Goal: Transaction & Acquisition: Purchase product/service

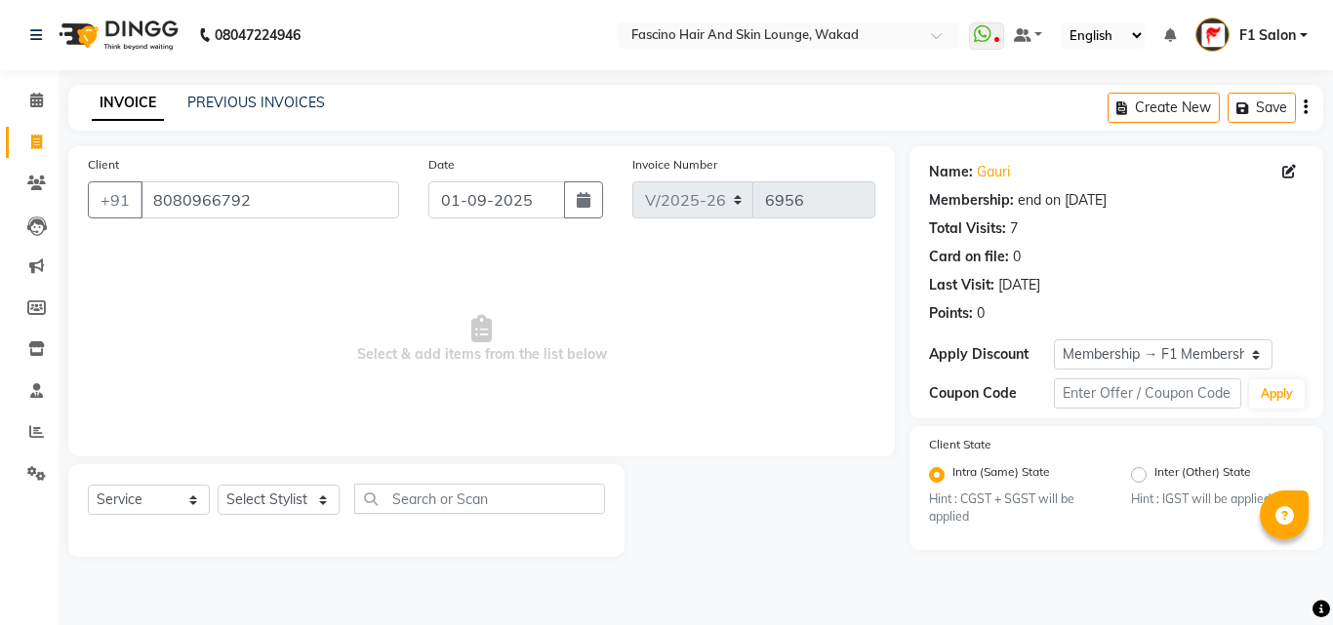
select select "126"
select select "service"
select select "1: Object"
click at [272, 501] on select "Select Stylist 8805000650 Aarohi Chimu [PERSON_NAME] jh F1 Salon Ganesh F1 Gopa…" at bounding box center [279, 500] width 122 height 30
select select "57172"
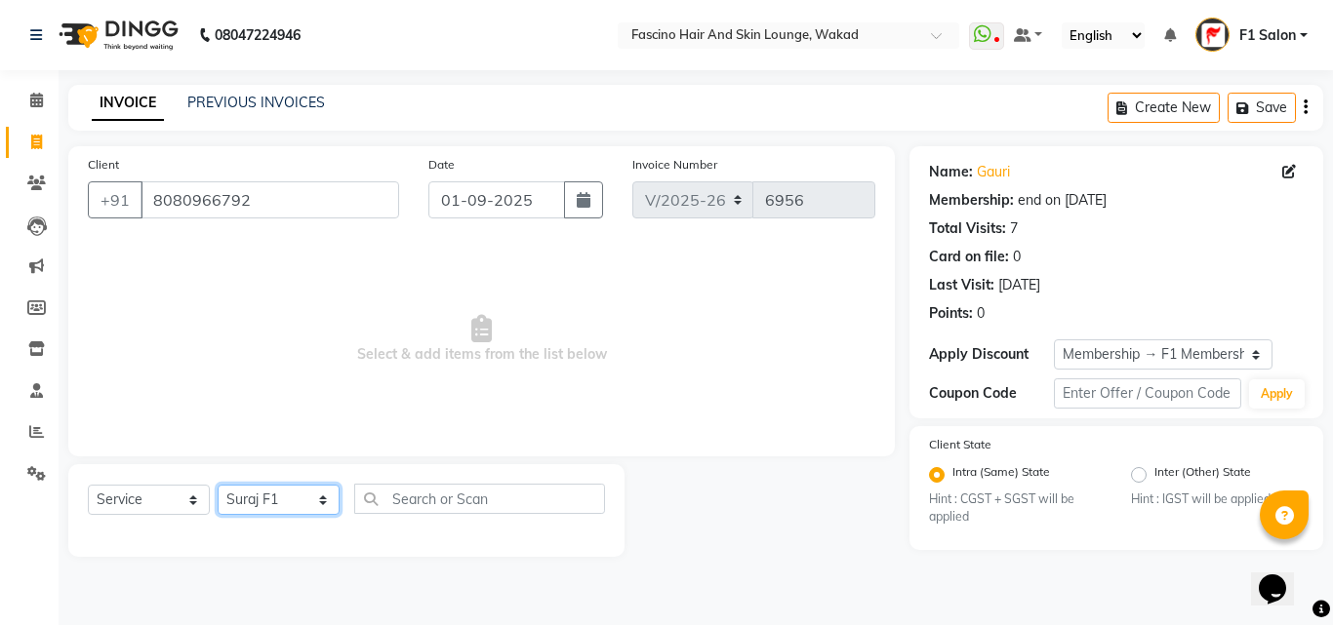
click at [218, 485] on select "Select Stylist 8805000650 Aarohi Chimu [PERSON_NAME] jh F1 Salon Ganesh F1 Gopa…" at bounding box center [279, 500] width 122 height 30
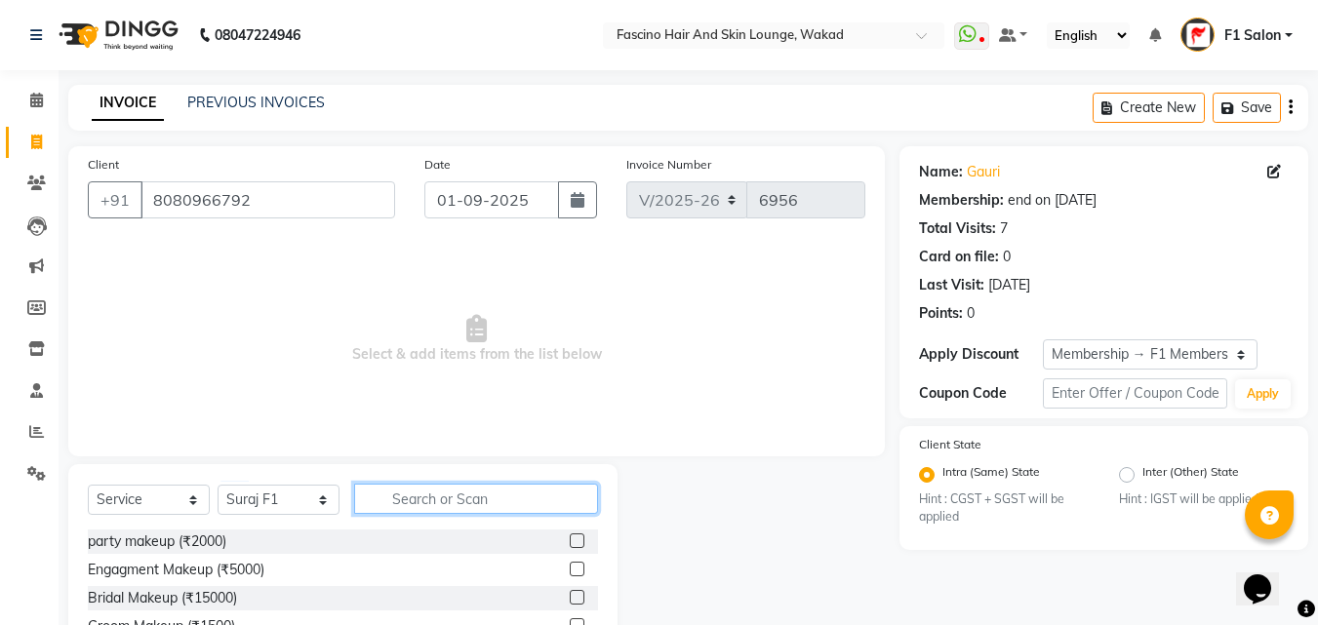
click at [416, 490] on input "text" at bounding box center [476, 499] width 244 height 30
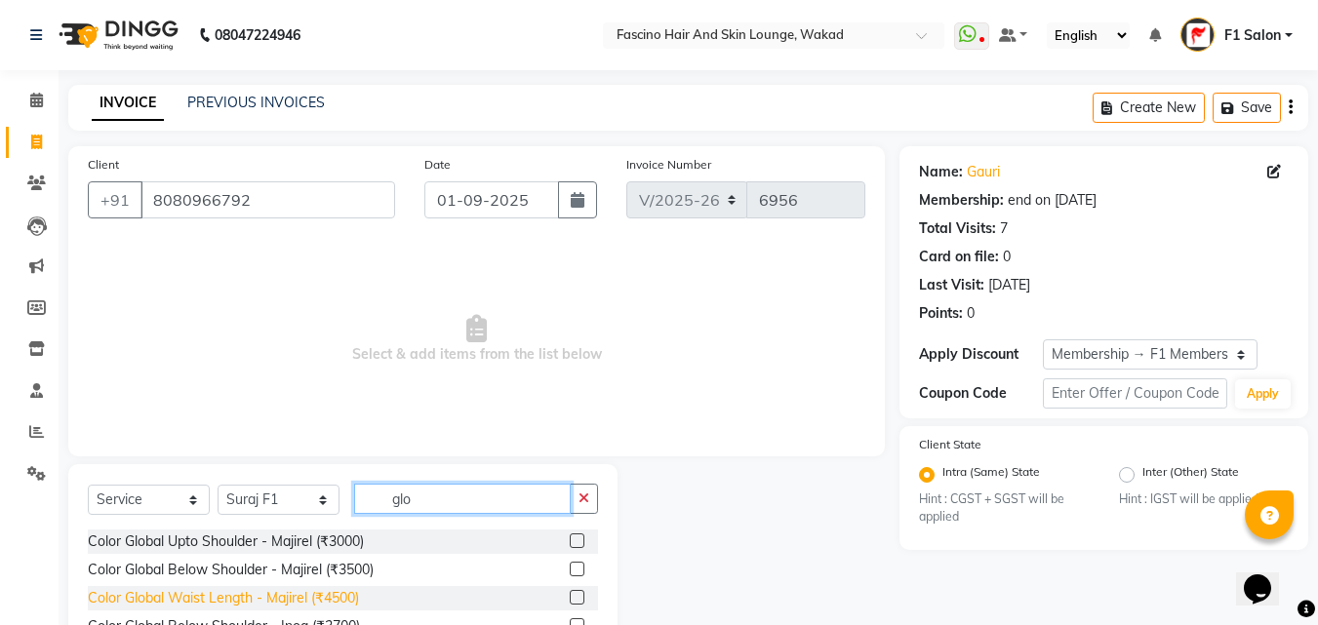
type input "glo"
click at [321, 594] on div "Color Global Waist Length - Majirel (₹4500)" at bounding box center [223, 598] width 271 height 20
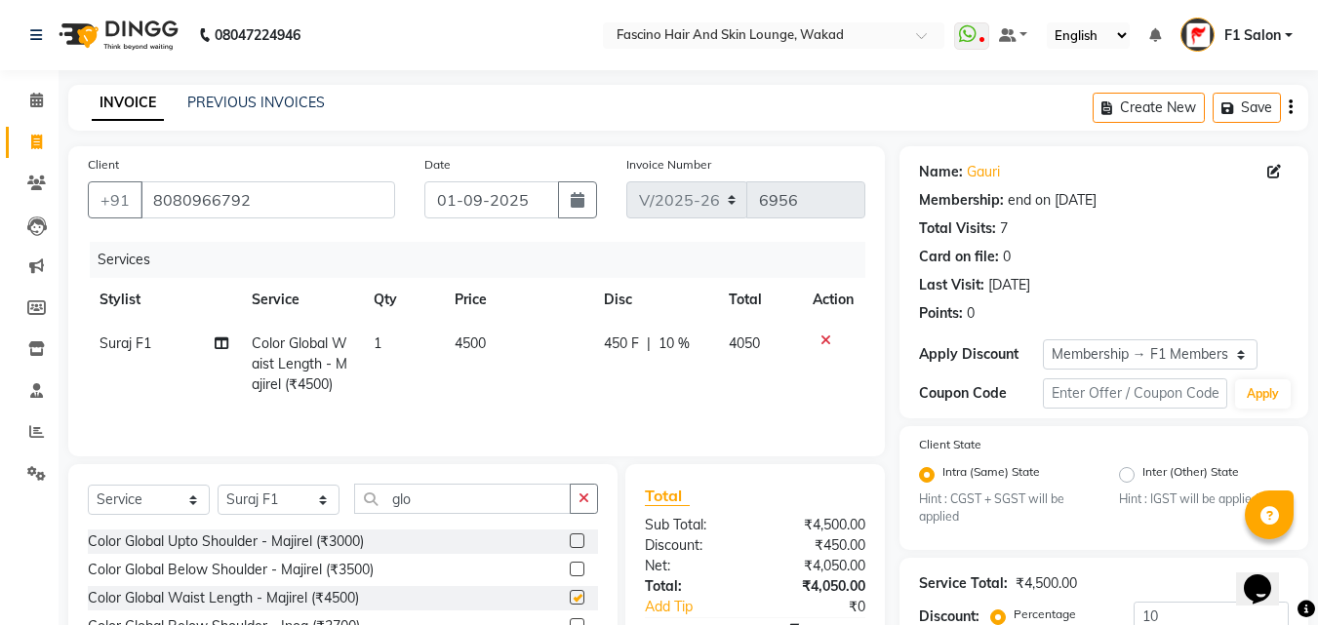
checkbox input "false"
click at [504, 345] on td "4500" at bounding box center [517, 364] width 149 height 85
select select "57172"
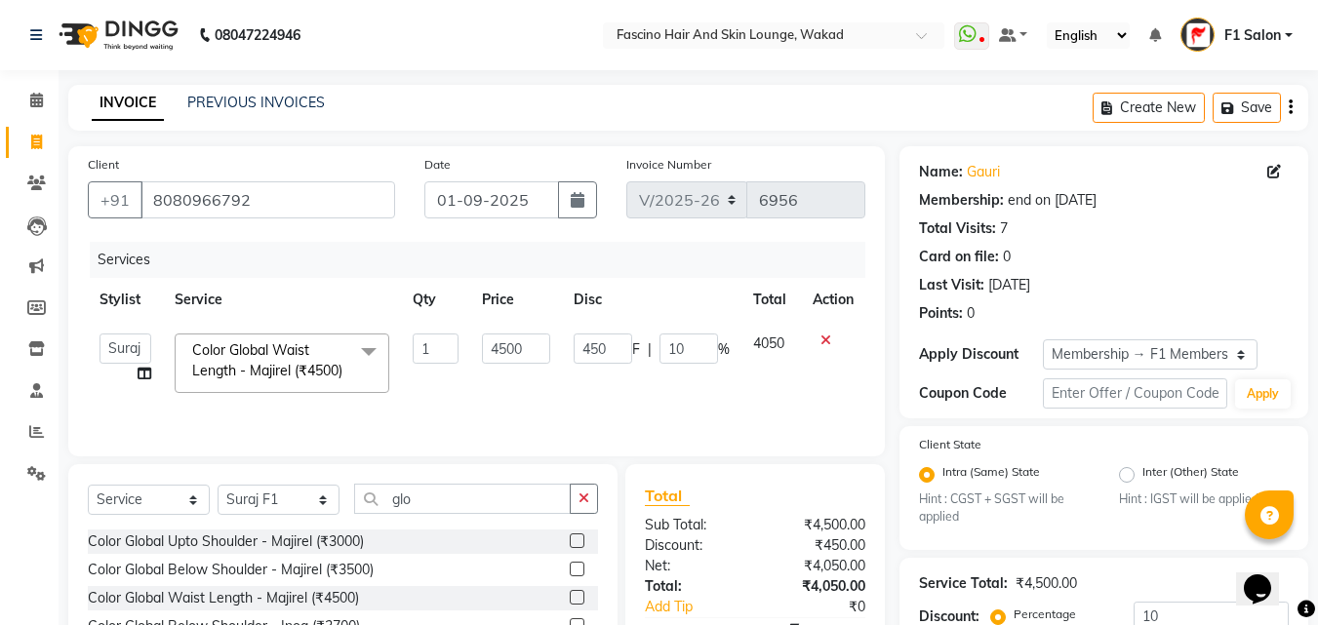
click at [504, 345] on input "4500" at bounding box center [515, 349] width 67 height 30
type input "4800"
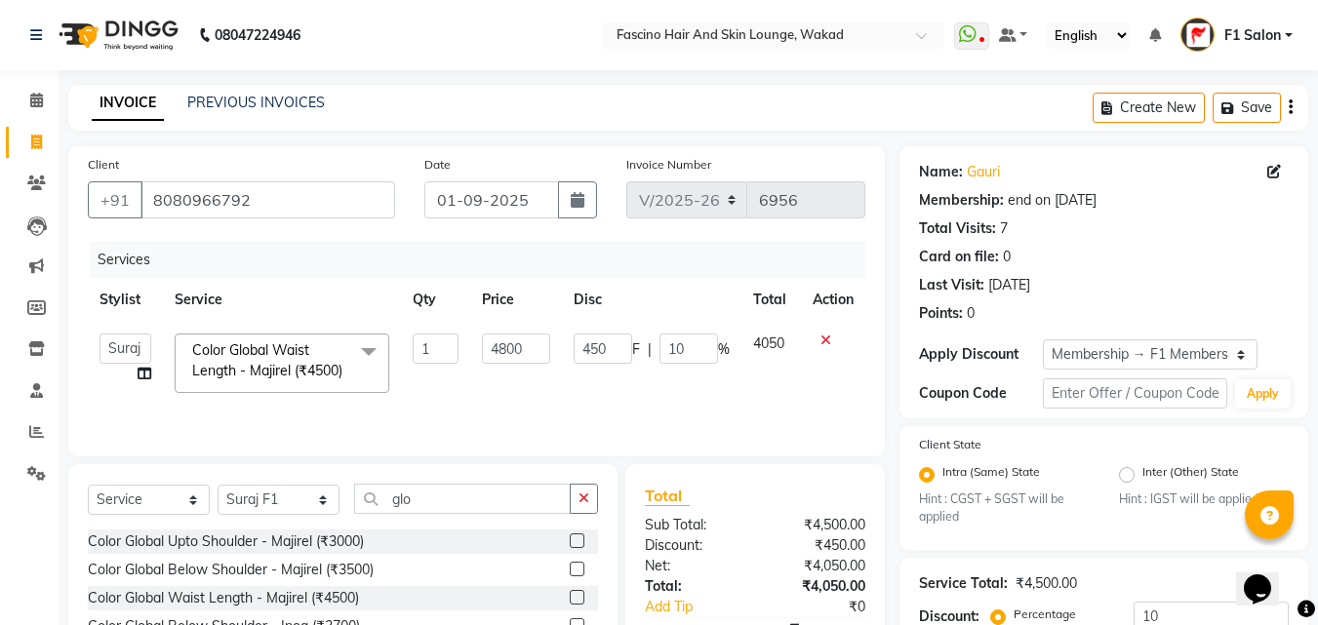
scroll to position [203, 0]
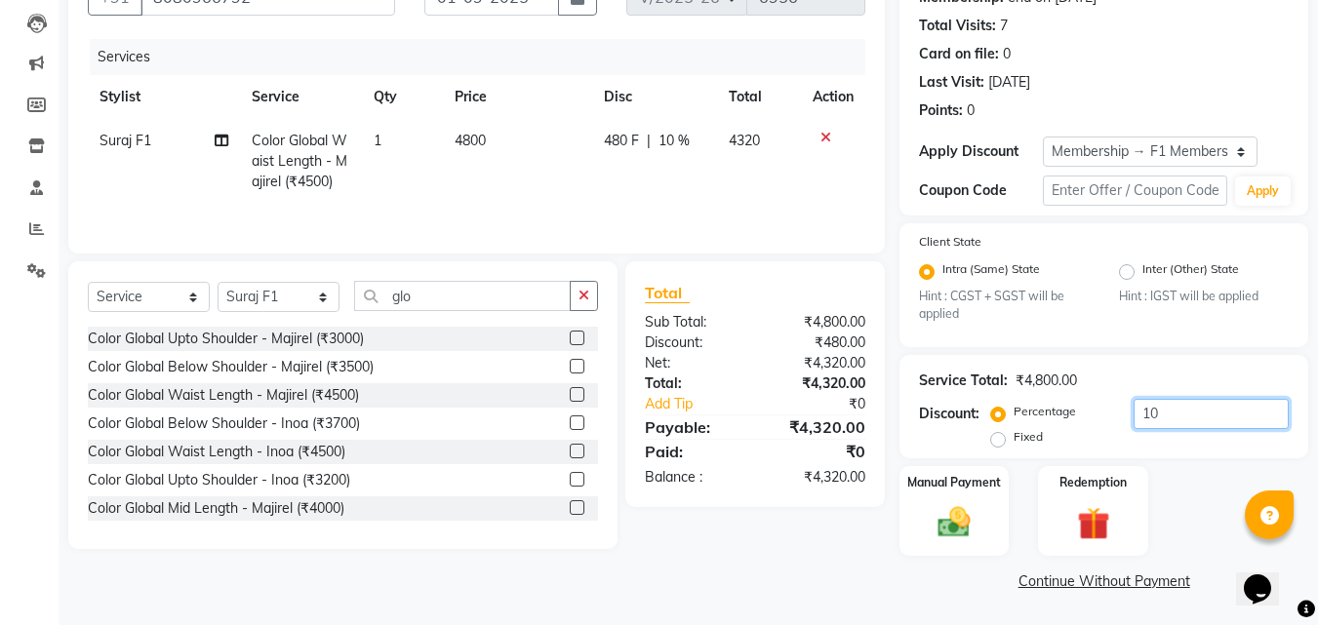
click at [1176, 412] on input "10" at bounding box center [1211, 414] width 155 height 30
type input "1"
click at [950, 527] on img at bounding box center [954, 522] width 55 height 39
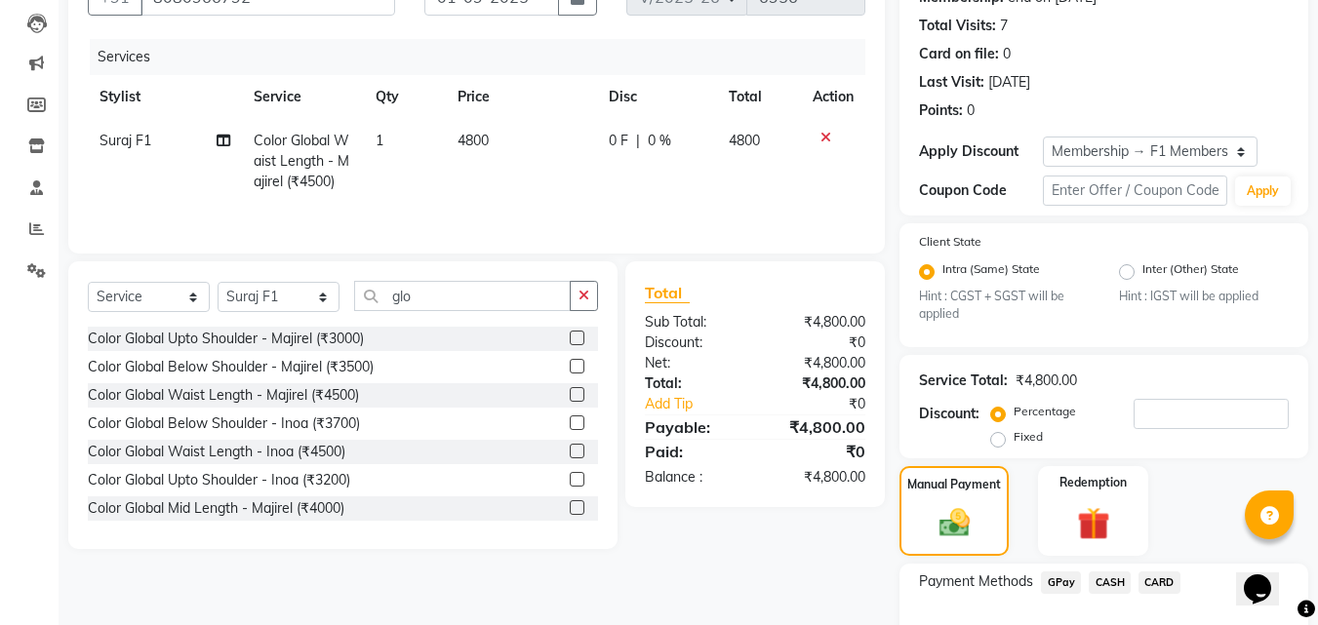
click at [1158, 575] on span "CARD" at bounding box center [1159, 583] width 42 height 22
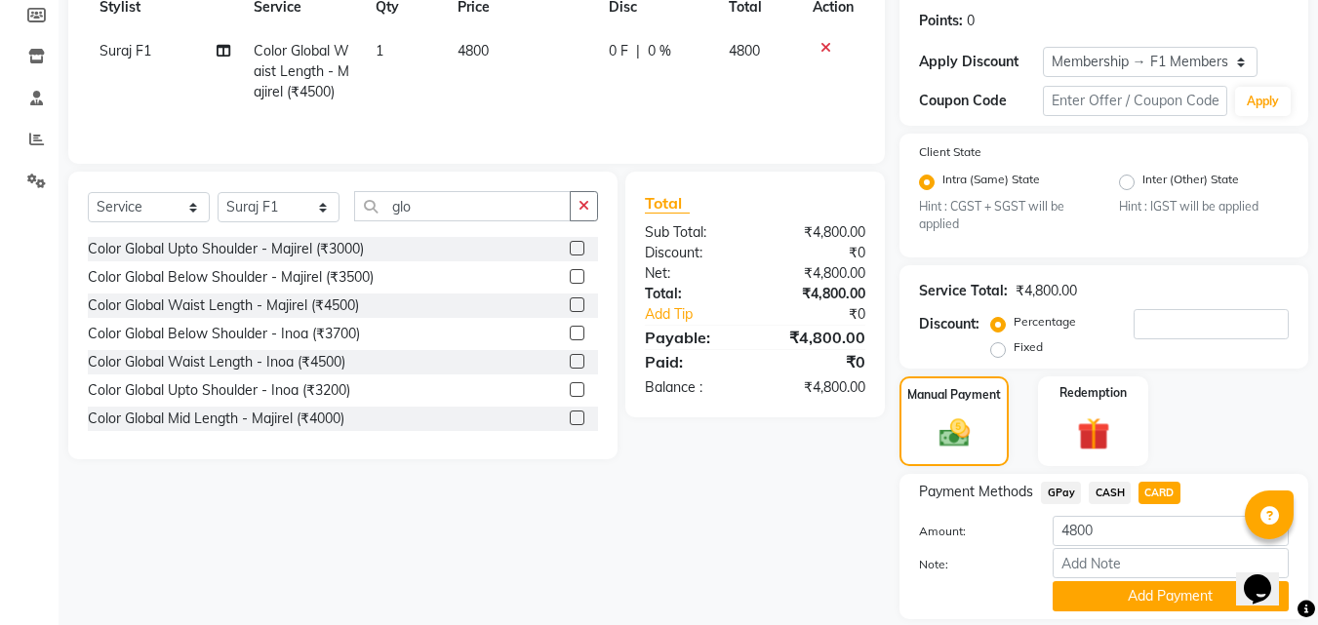
scroll to position [356, 0]
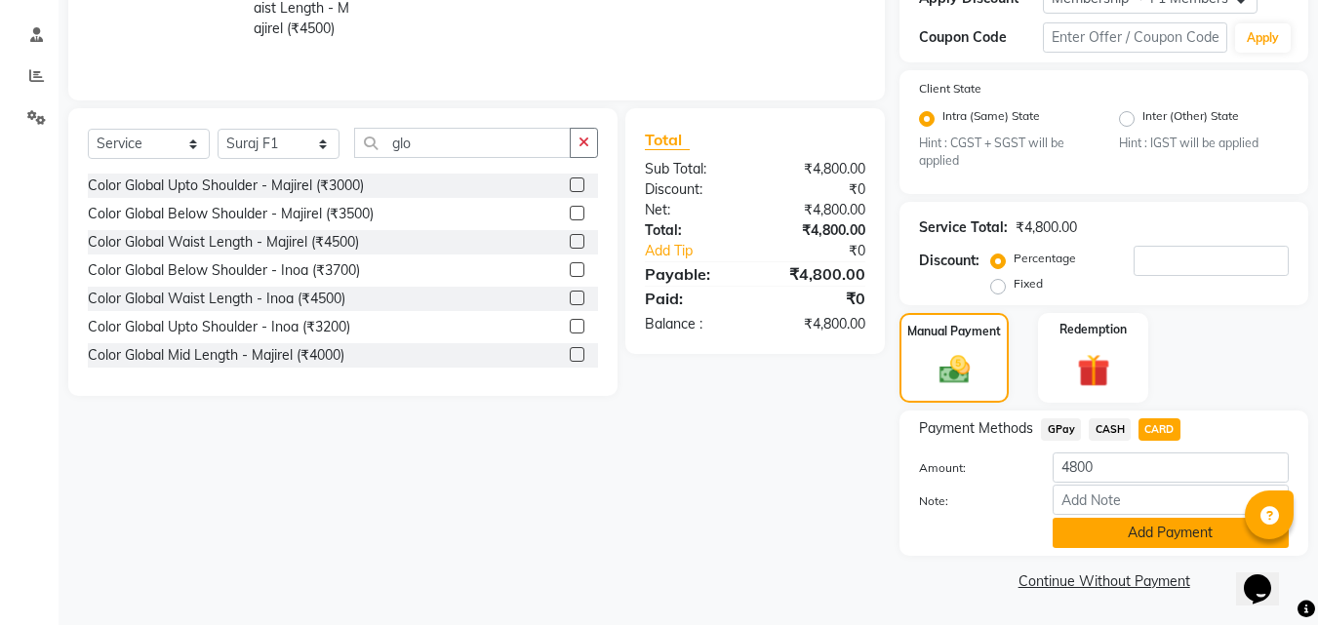
click at [1119, 525] on button "Add Payment" at bounding box center [1171, 533] width 236 height 30
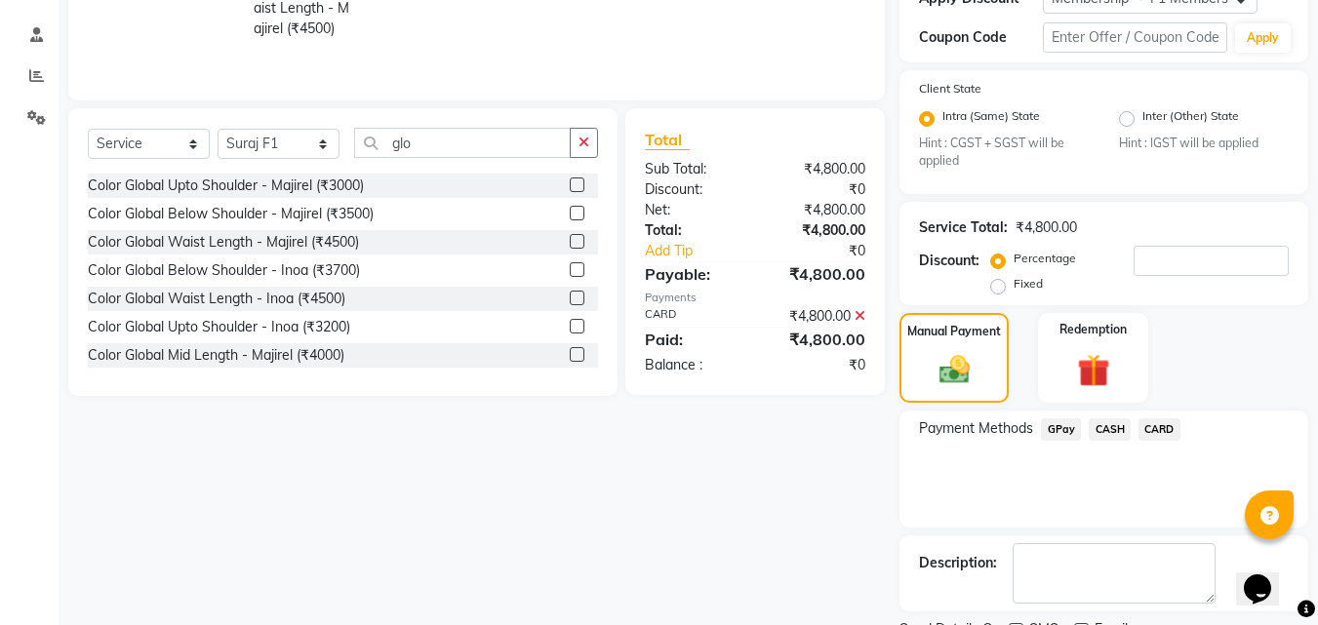
scroll to position [438, 0]
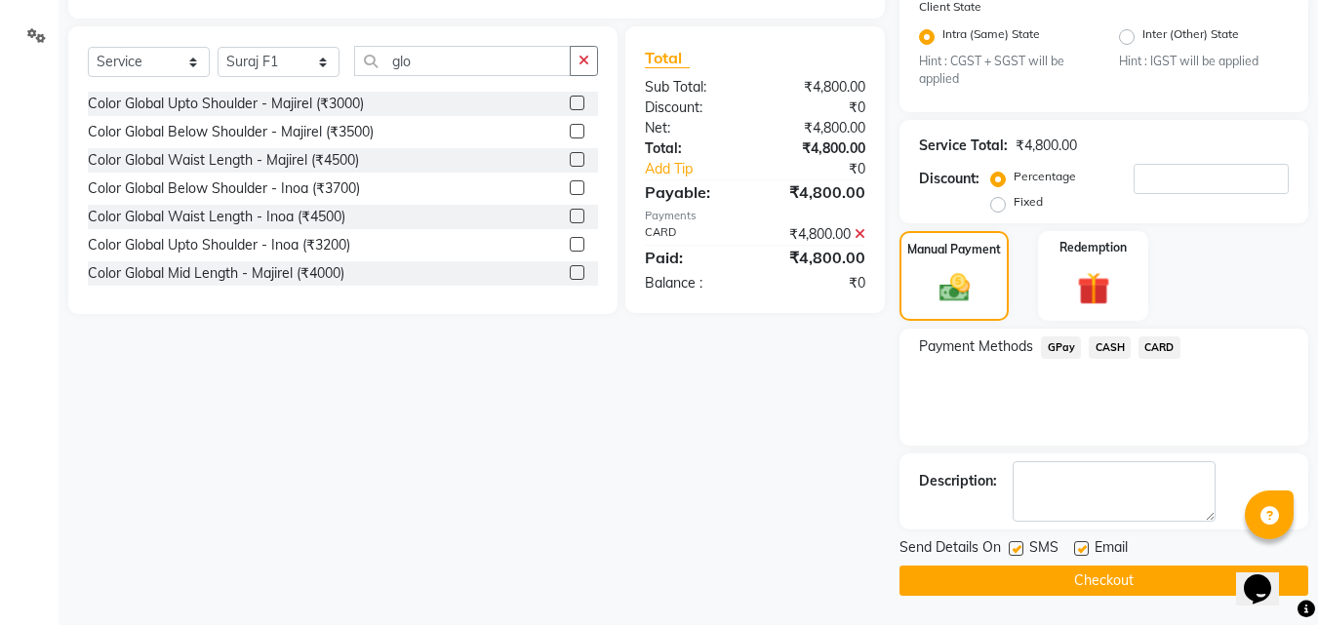
click at [1010, 551] on label at bounding box center [1016, 548] width 15 height 15
click at [1010, 551] on input "checkbox" at bounding box center [1015, 549] width 13 height 13
checkbox input "false"
click at [1007, 581] on button "Checkout" at bounding box center [1103, 581] width 409 height 30
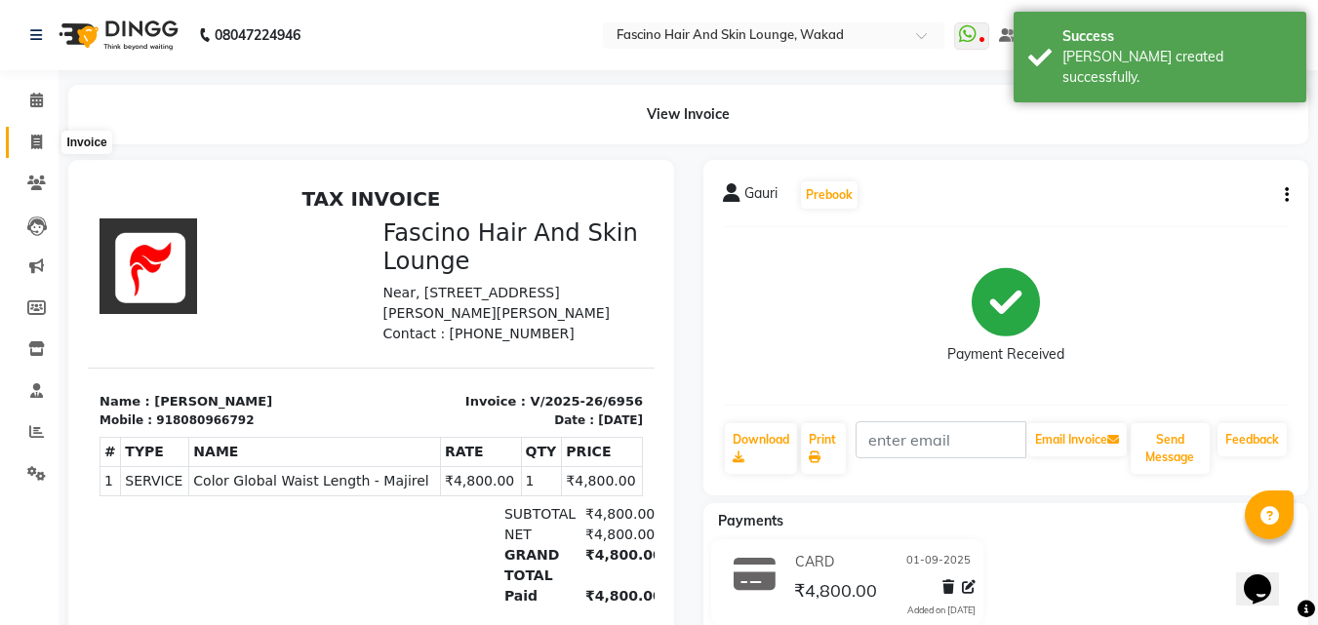
click at [36, 144] on icon at bounding box center [36, 142] width 11 height 15
select select "service"
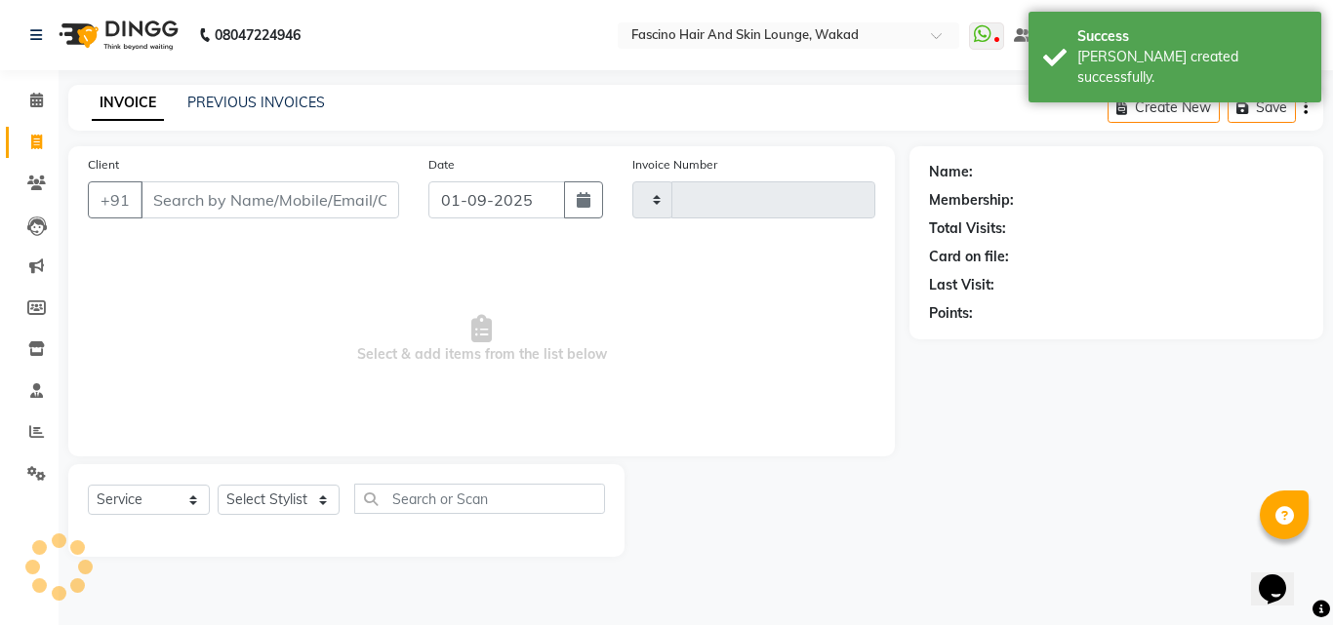
type input "6957"
select select "126"
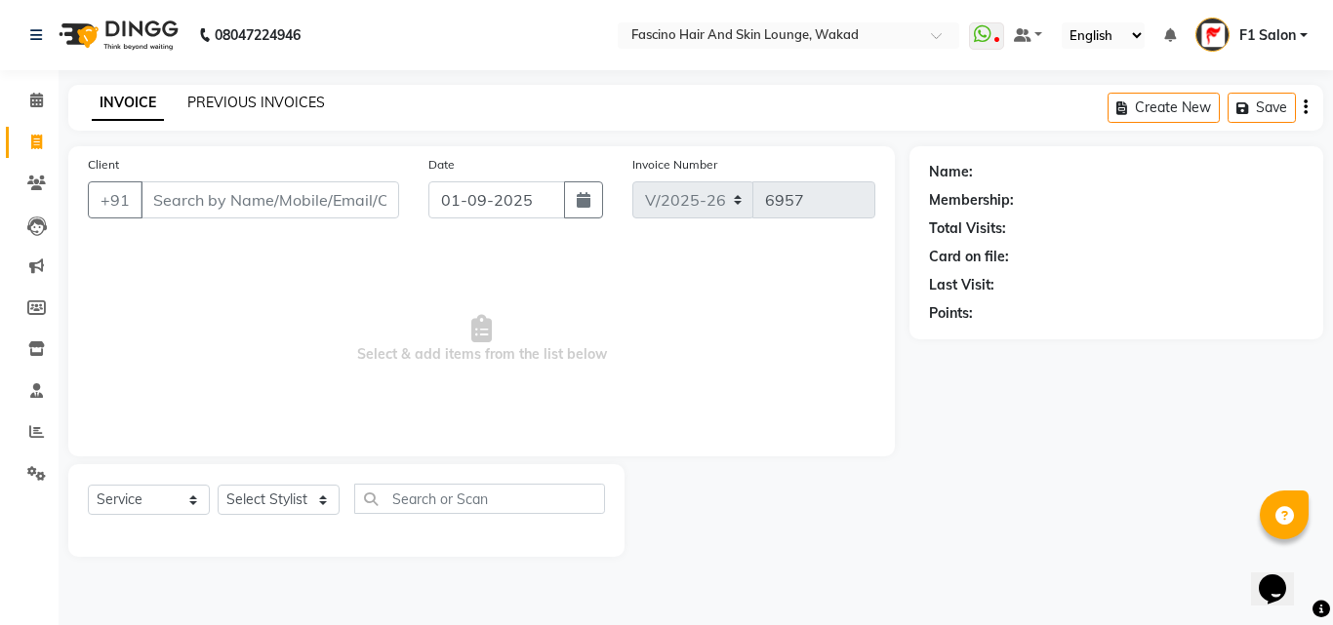
click at [277, 106] on link "PREVIOUS INVOICES" at bounding box center [256, 103] width 138 height 18
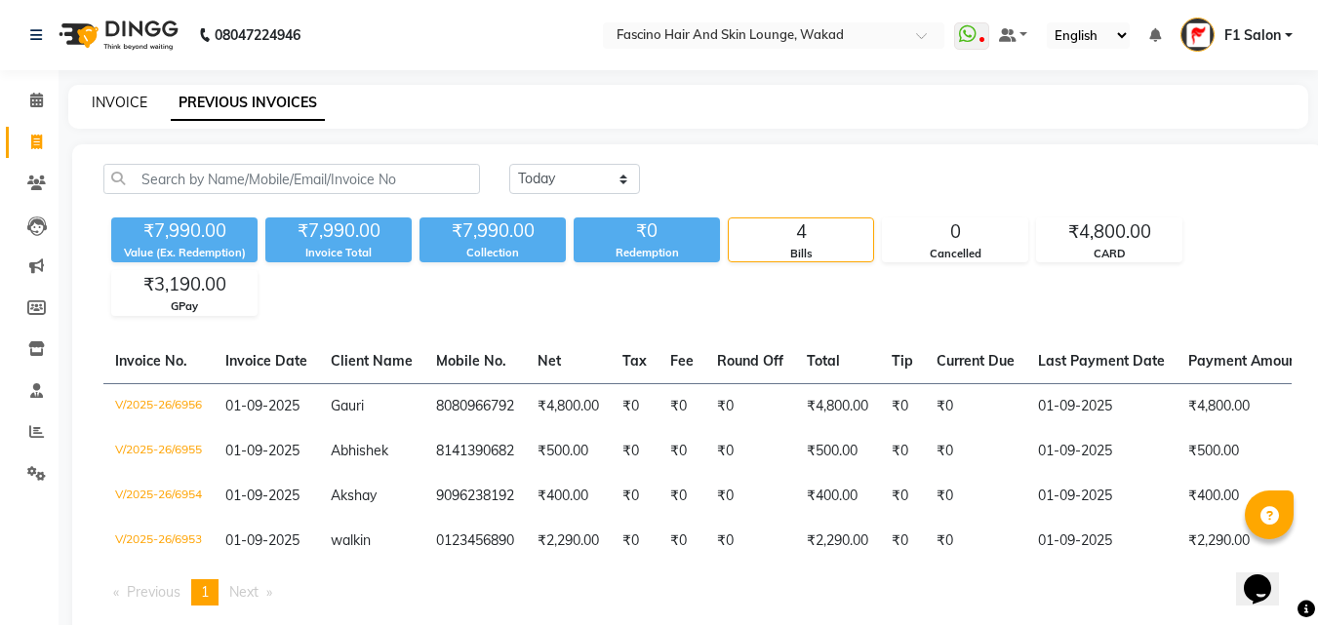
click at [129, 106] on link "INVOICE" at bounding box center [120, 103] width 56 height 18
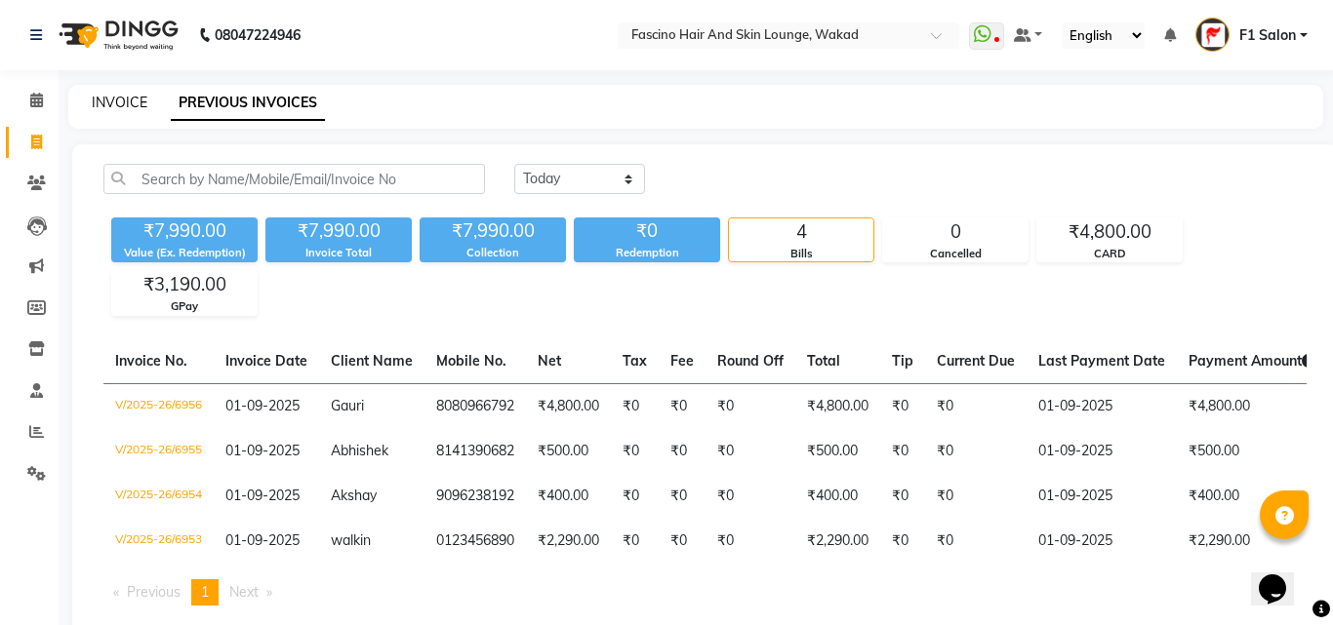
select select "126"
select select "service"
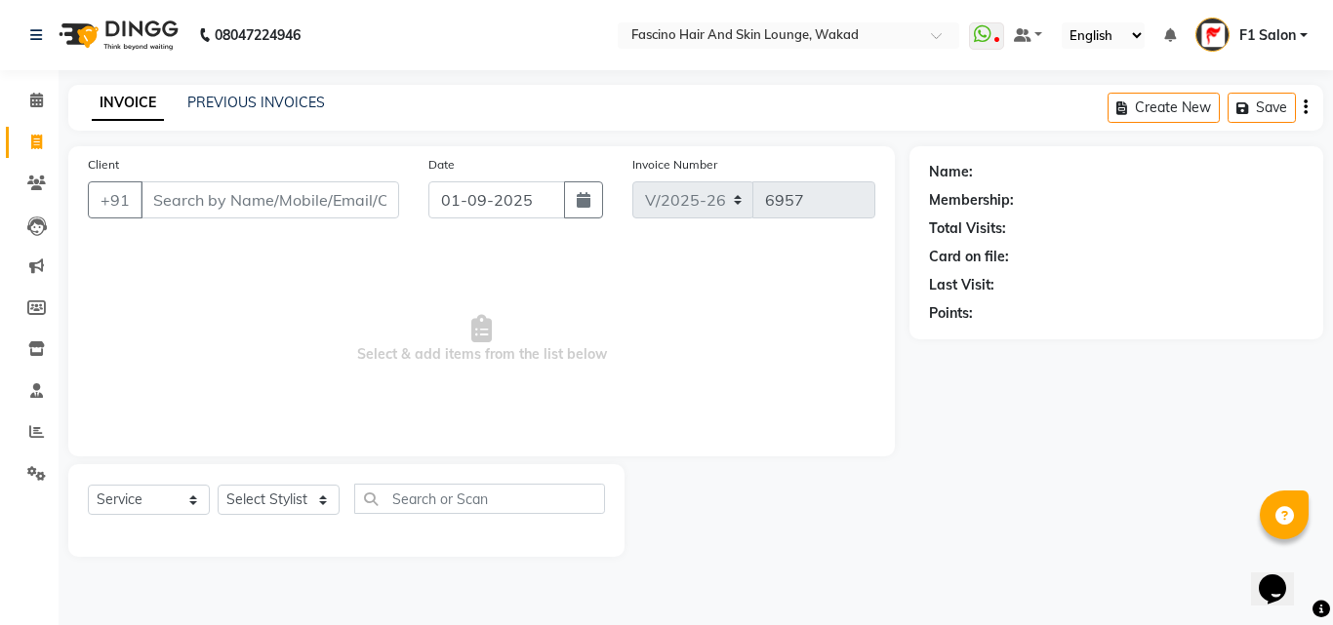
click at [178, 209] on input "Client" at bounding box center [269, 199] width 259 height 37
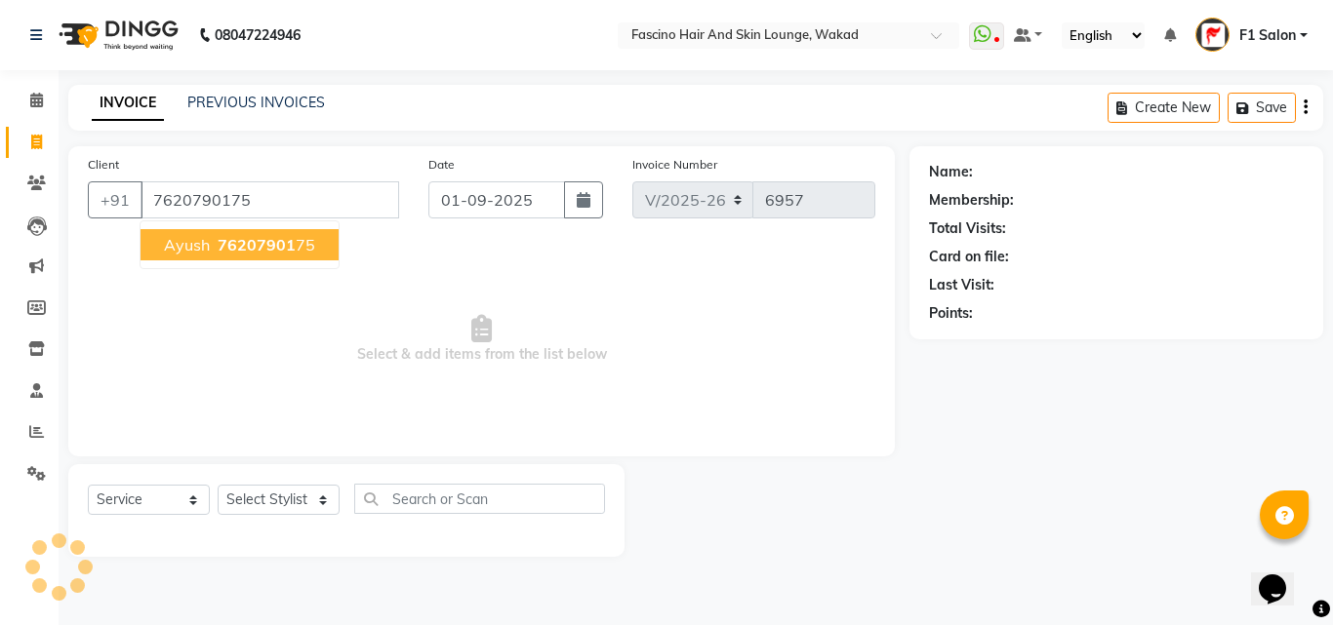
type input "7620790175"
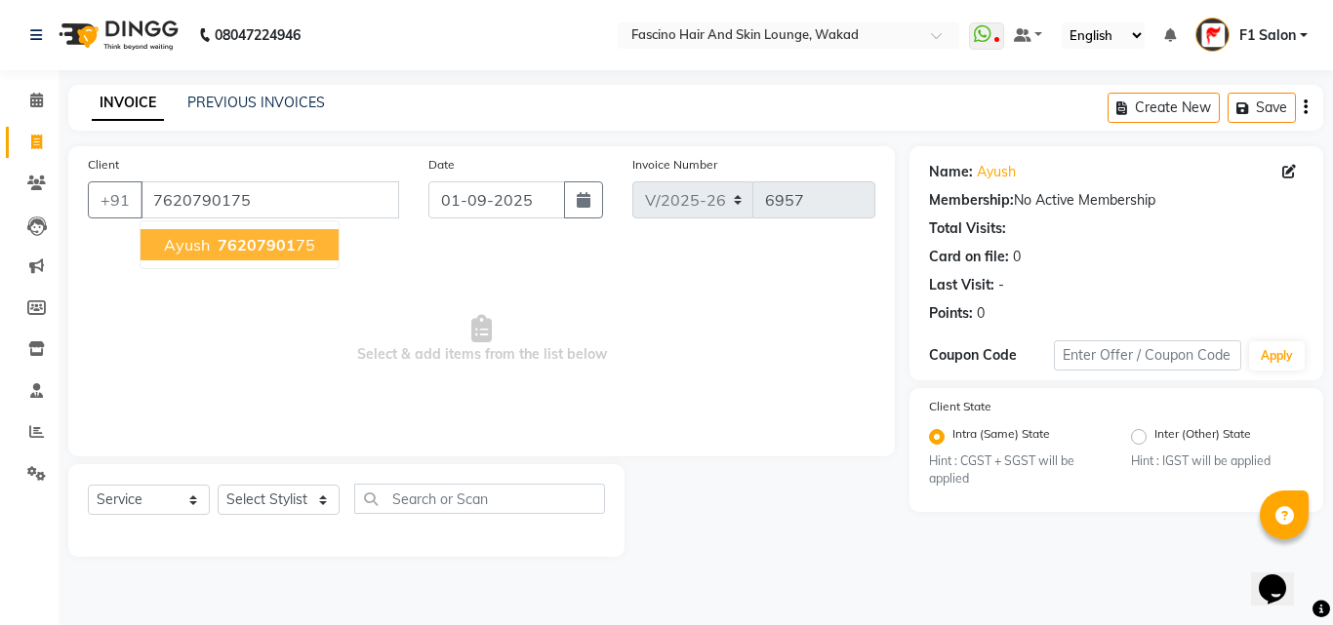
click at [187, 241] on span "Ayush" at bounding box center [187, 245] width 46 height 20
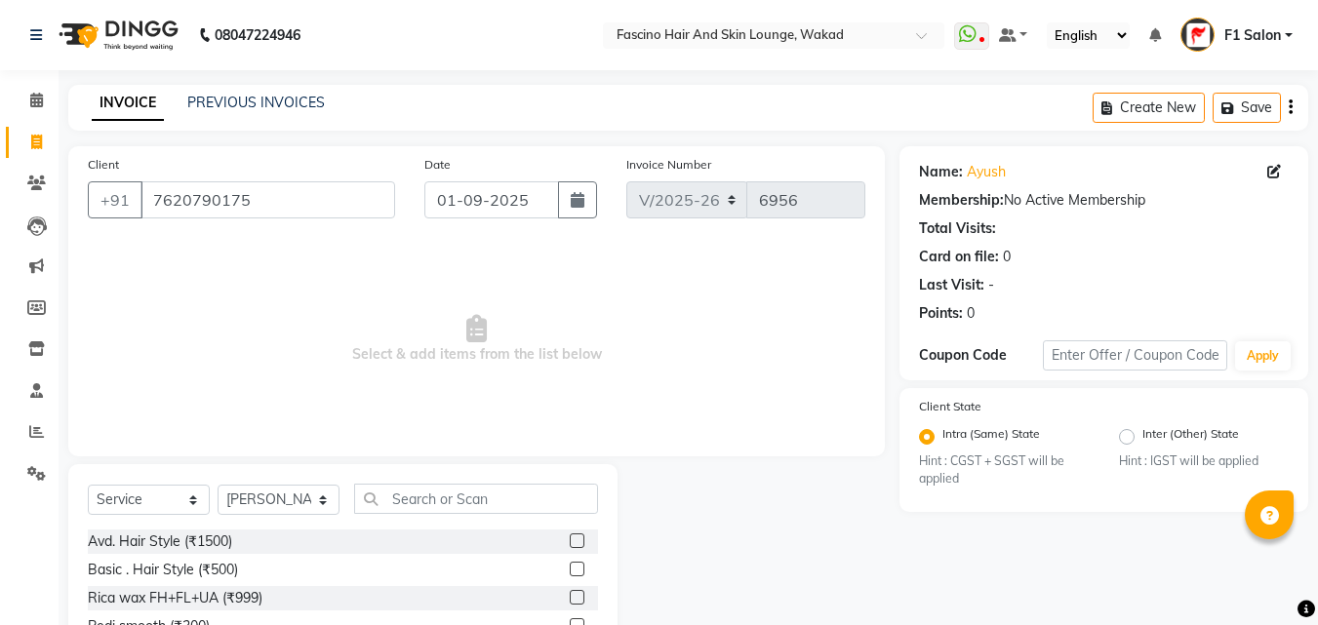
select select "126"
select select "service"
select select "4042"
click at [1280, 171] on icon at bounding box center [1274, 172] width 14 height 14
select select "22"
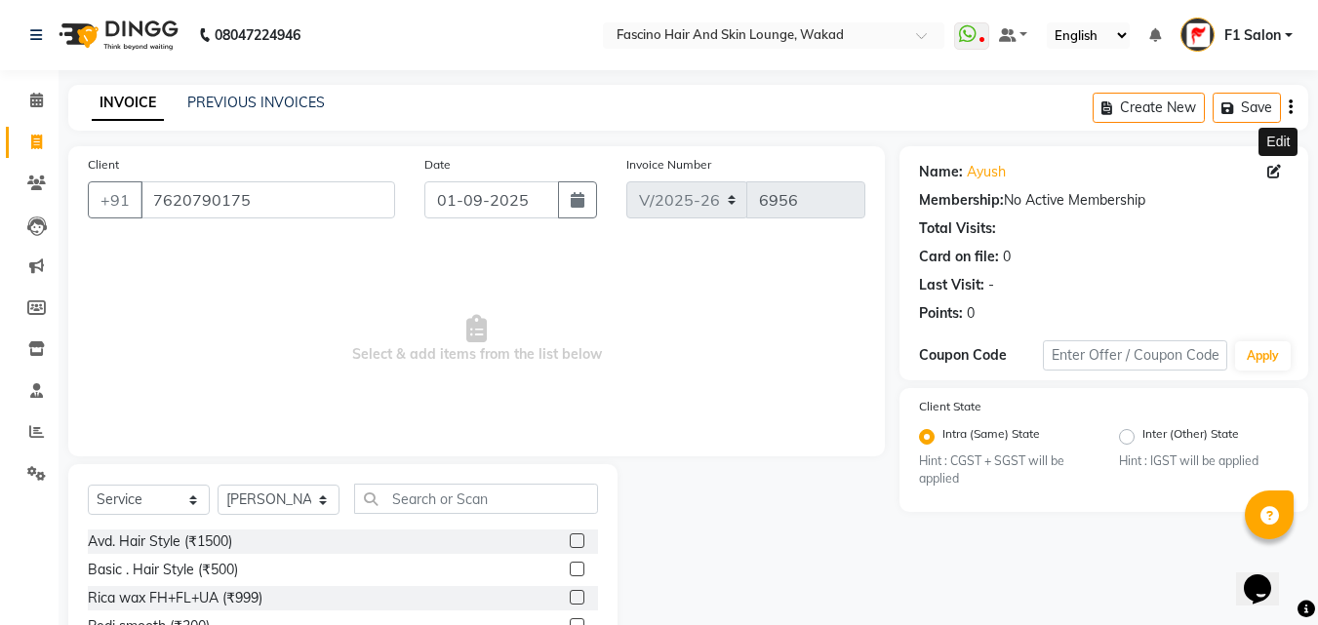
select select "[DEMOGRAPHIC_DATA]"
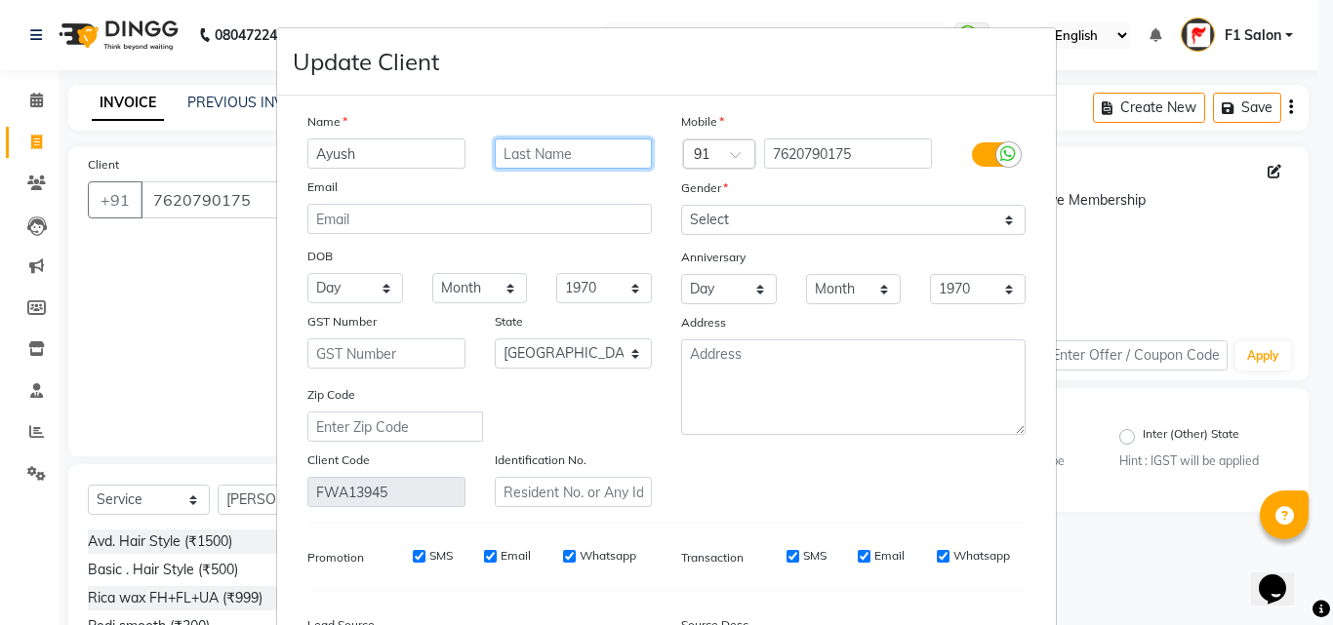
click at [512, 141] on input "text" at bounding box center [574, 154] width 158 height 30
type input "F1-1417"
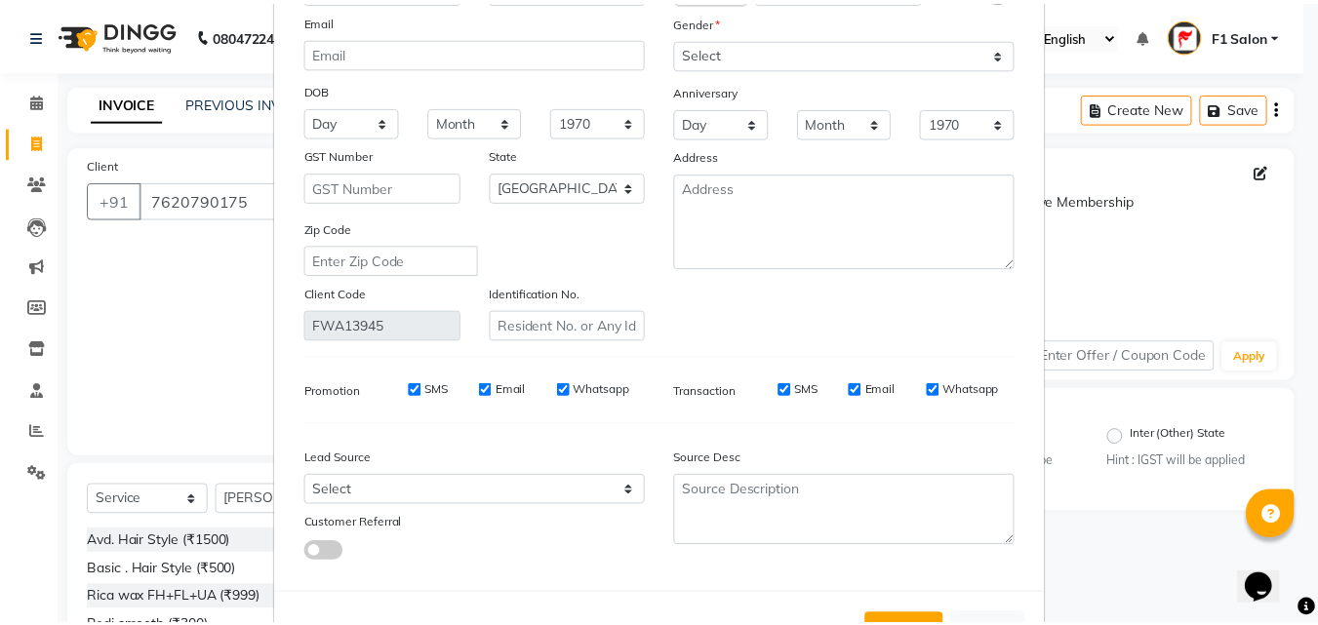
scroll to position [240, 0]
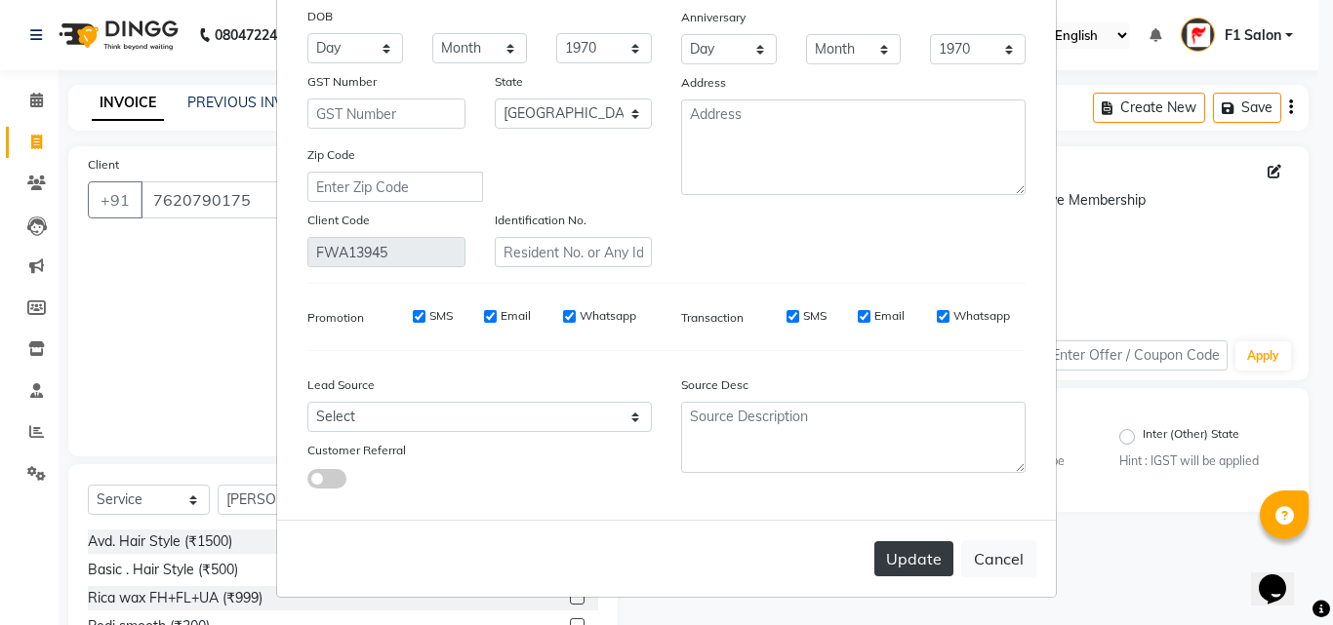
click at [907, 553] on button "Update" at bounding box center [913, 558] width 79 height 35
select select
select select "null"
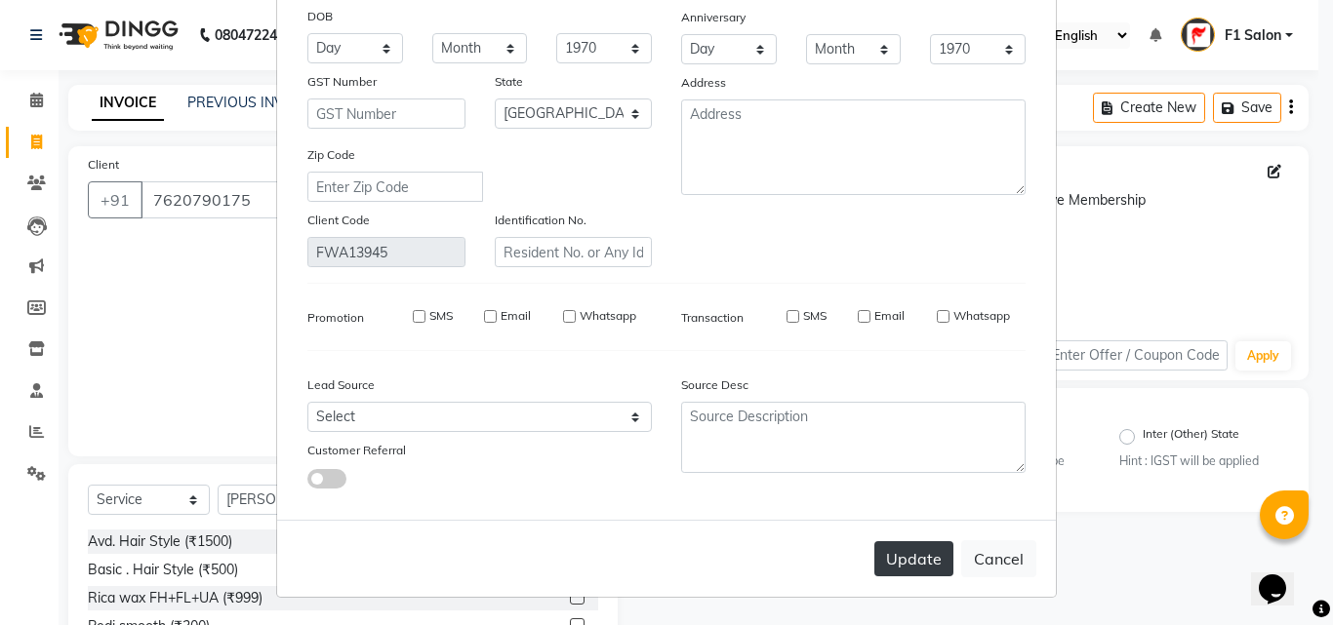
select select
checkbox input "false"
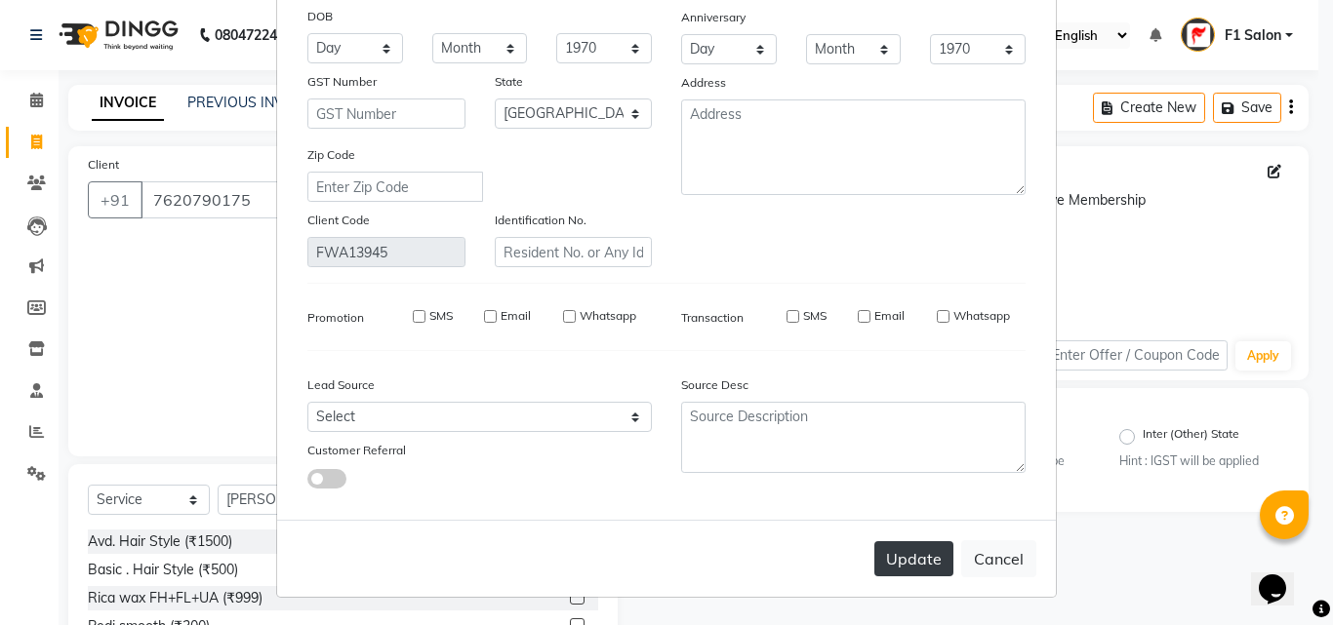
checkbox input "false"
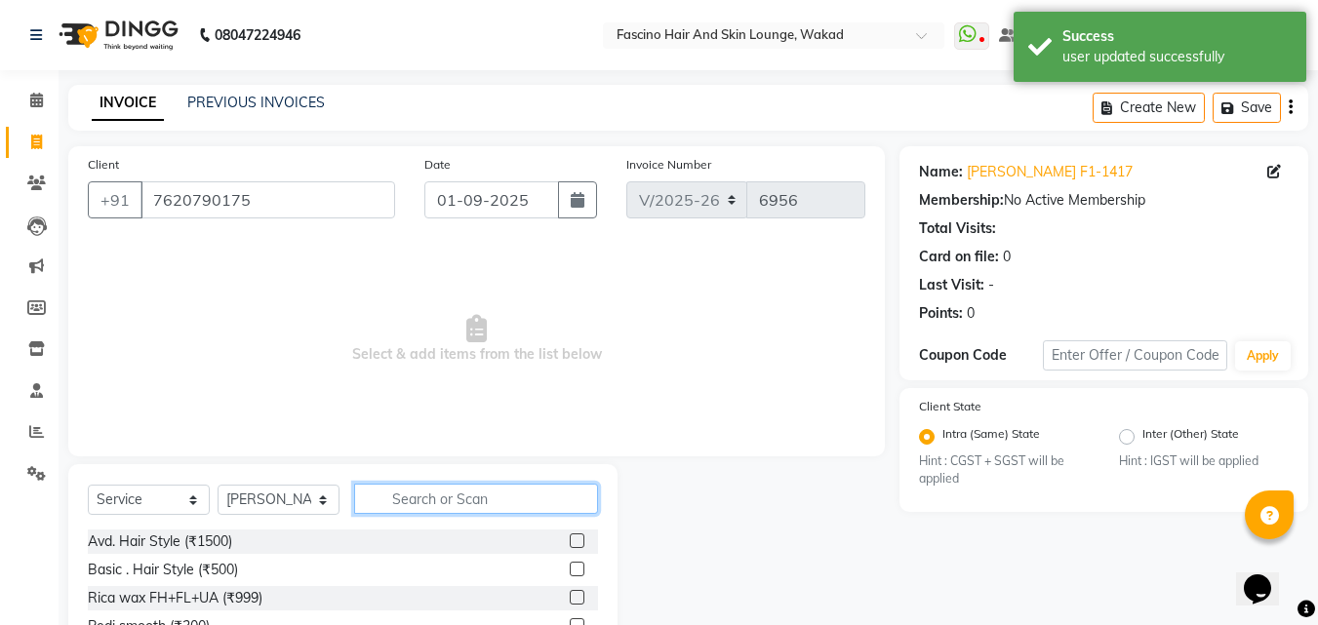
click at [439, 498] on input "text" at bounding box center [476, 499] width 244 height 30
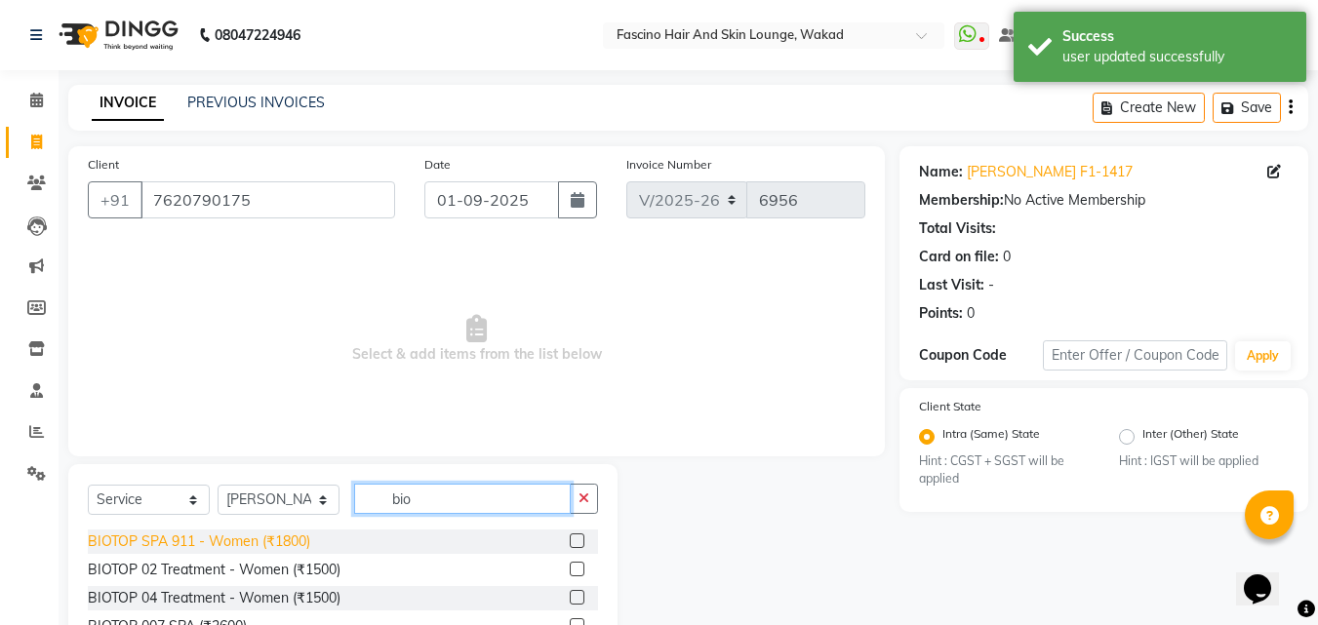
type input "bio"
click at [269, 534] on div "BIOTOP SPA 911 - Women (₹1800)" at bounding box center [199, 542] width 222 height 20
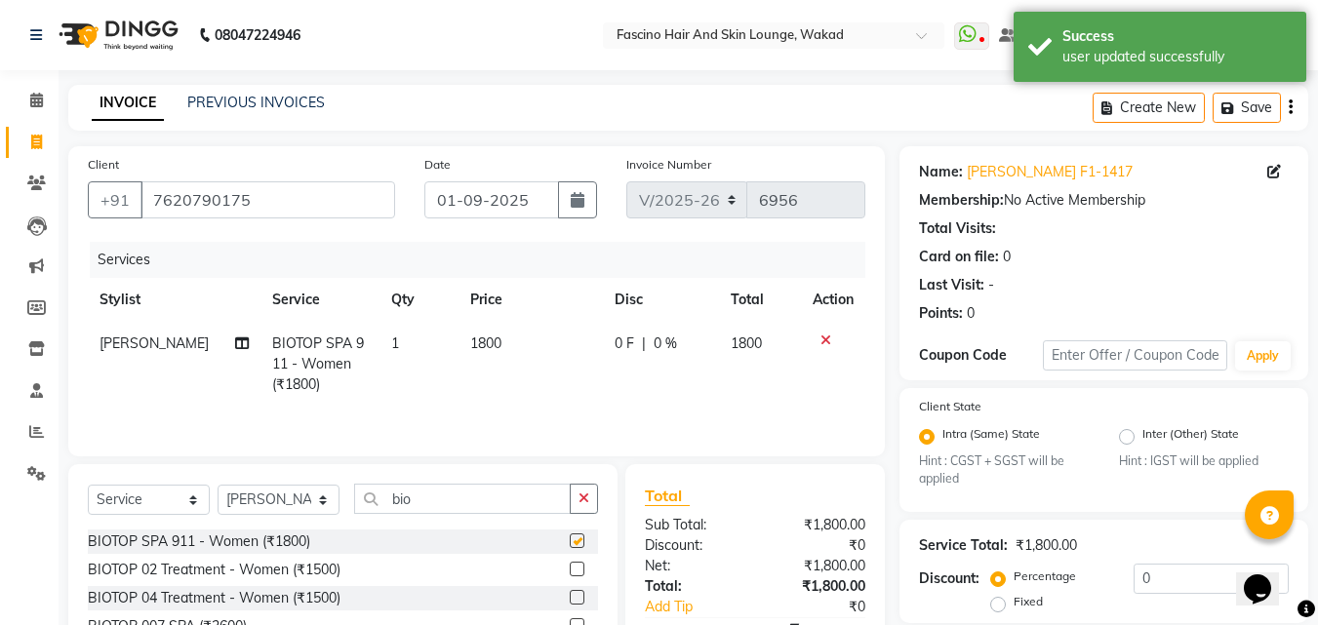
checkbox input "false"
click at [256, 500] on select "Select Stylist 8805000650 Aarohi Chimu [PERSON_NAME] jh F1 Salon Ganesh F1 Gopa…" at bounding box center [279, 500] width 122 height 30
select select "71764"
click at [218, 485] on select "Select Stylist 8805000650 Aarohi Chimu [PERSON_NAME] jh F1 Salon Ganesh F1 Gopa…" at bounding box center [279, 500] width 122 height 30
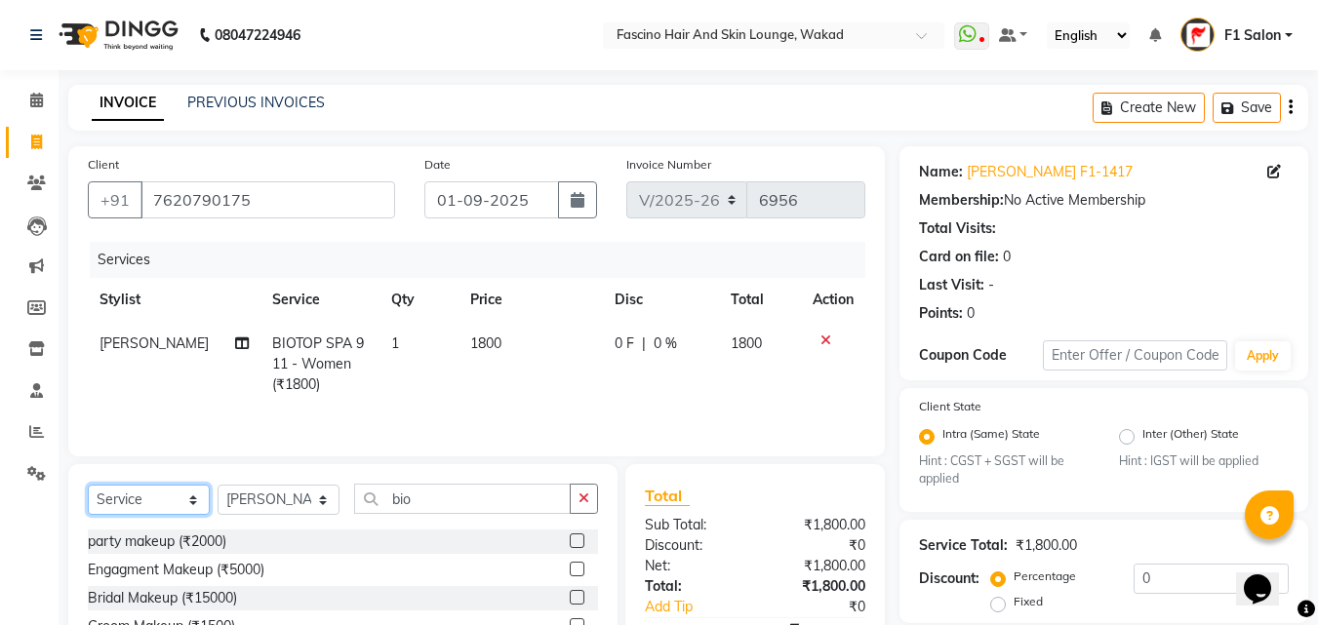
click at [145, 500] on select "Select Service Product Membership Package Voucher Prepaid Gift Card" at bounding box center [149, 500] width 122 height 30
click at [88, 485] on select "Select Service Product Membership Package Voucher Prepaid Gift Card" at bounding box center [149, 500] width 122 height 30
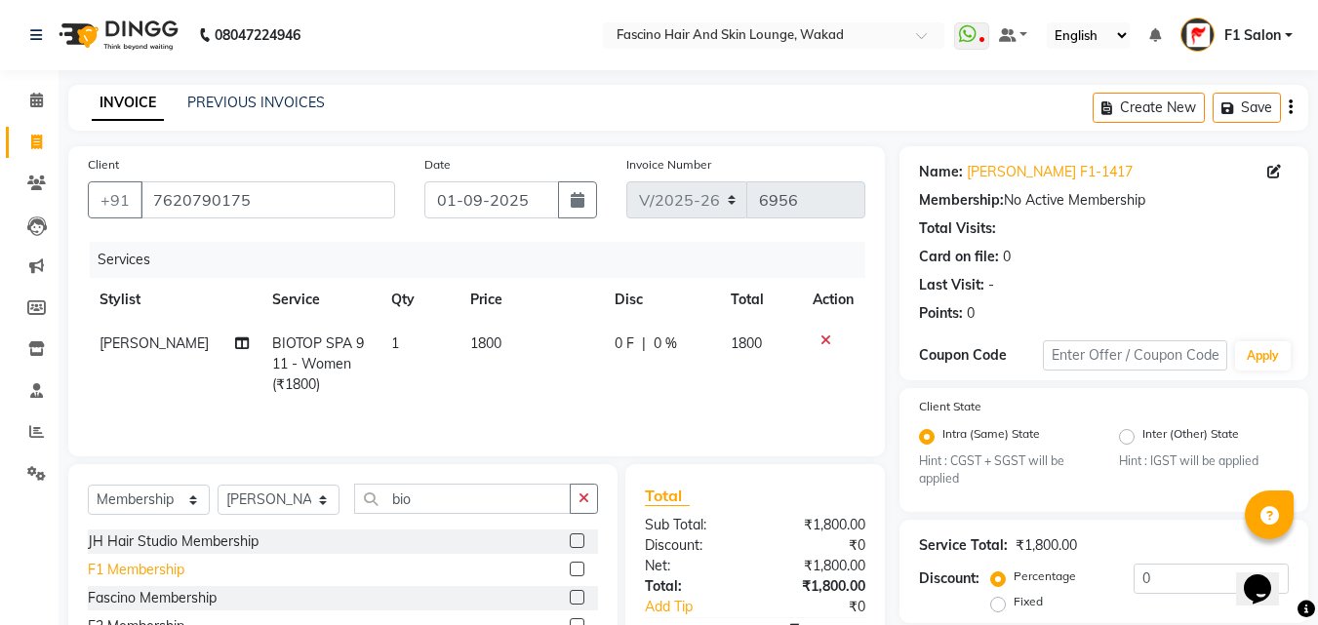
click at [175, 571] on div "F1 Membership" at bounding box center [136, 570] width 97 height 20
select select "select"
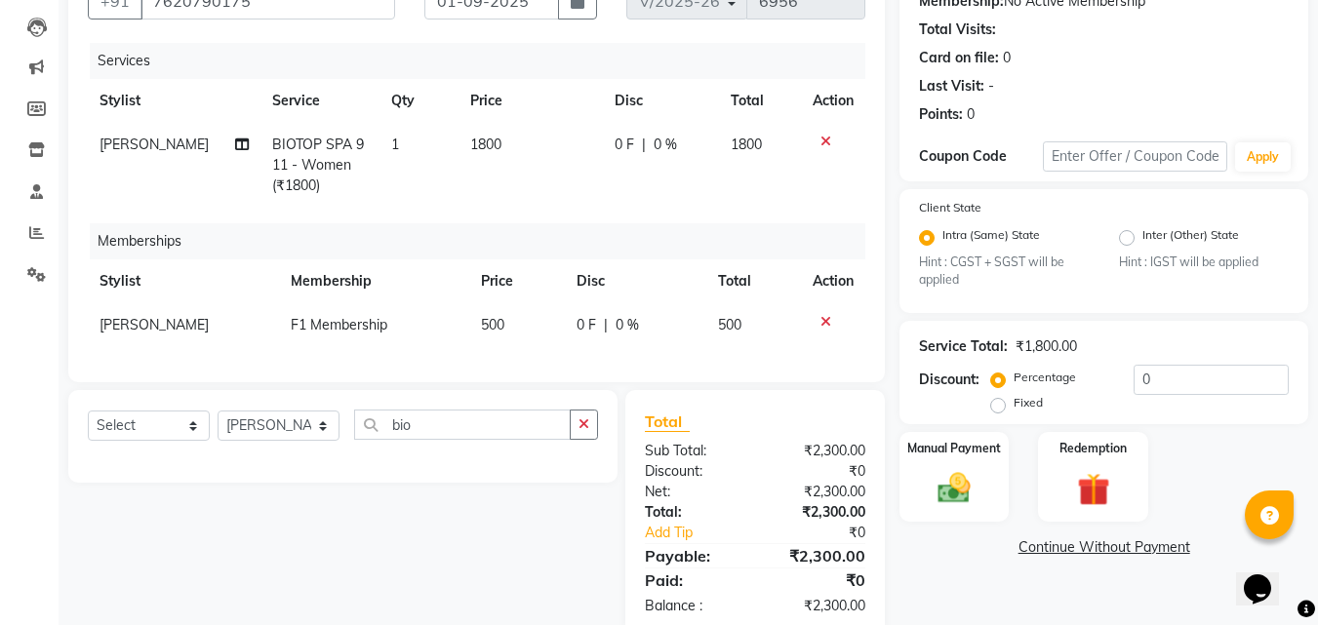
scroll to position [254, 0]
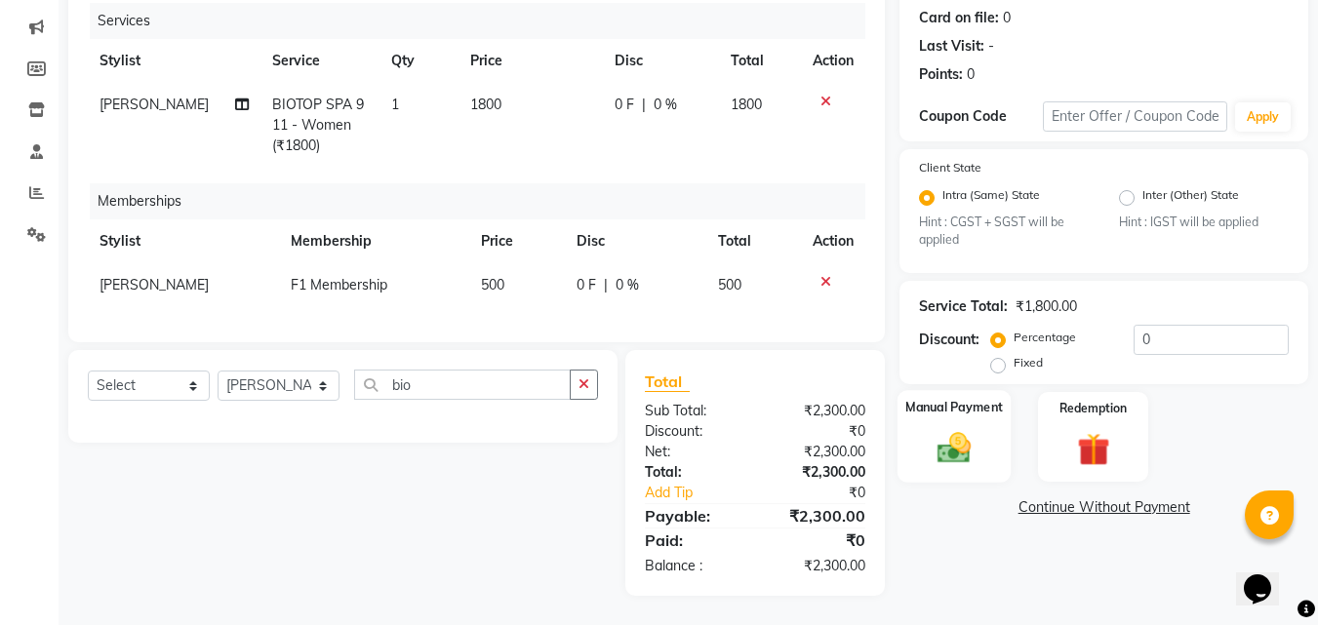
click at [950, 429] on img at bounding box center [954, 448] width 55 height 39
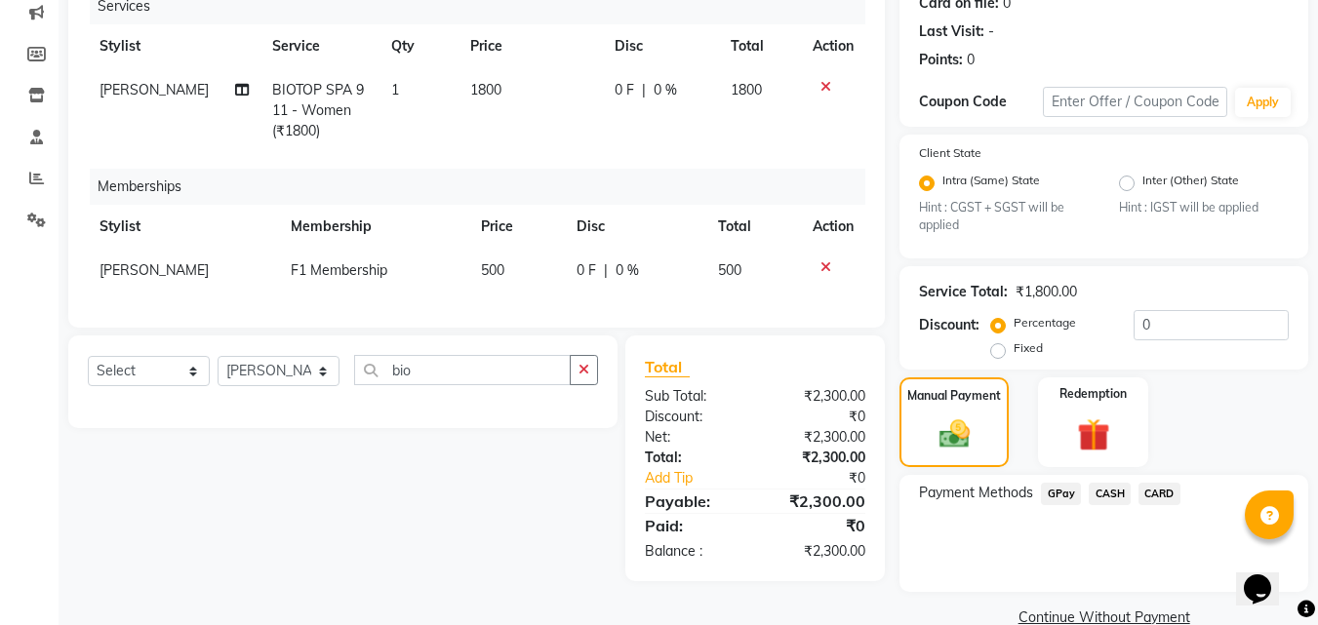
click at [1058, 498] on span "GPay" at bounding box center [1061, 494] width 40 height 22
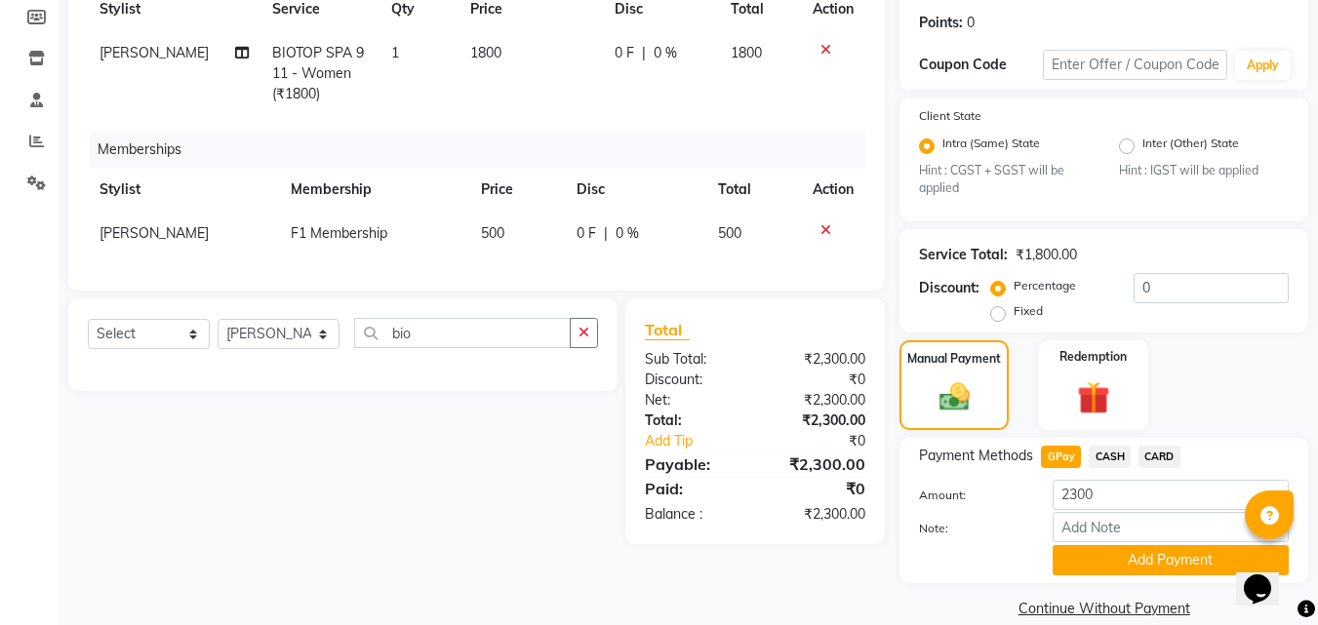
scroll to position [318, 0]
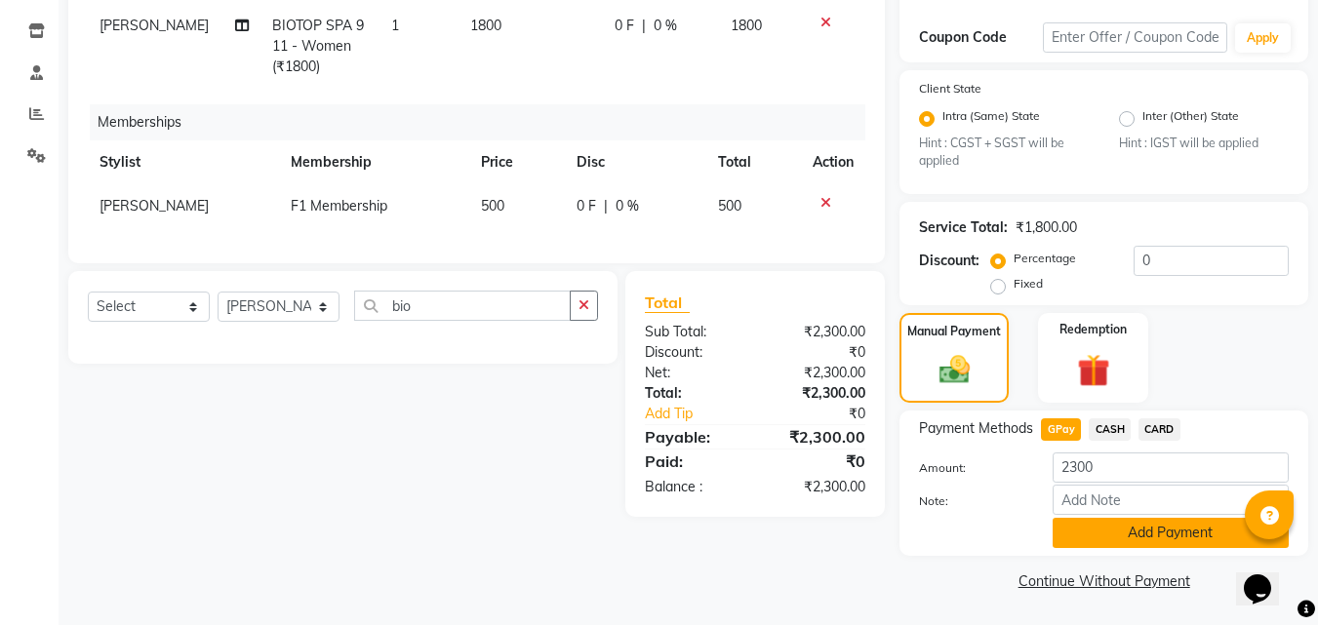
click at [1109, 518] on button "Add Payment" at bounding box center [1171, 533] width 236 height 30
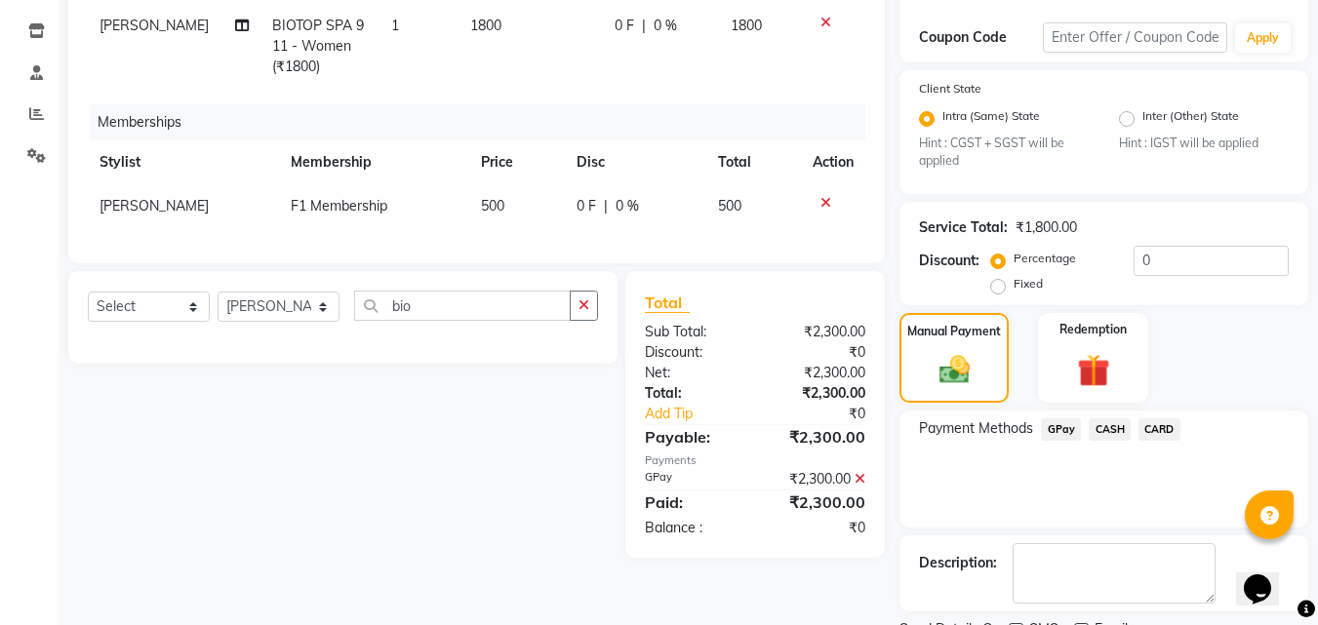
scroll to position [400, 0]
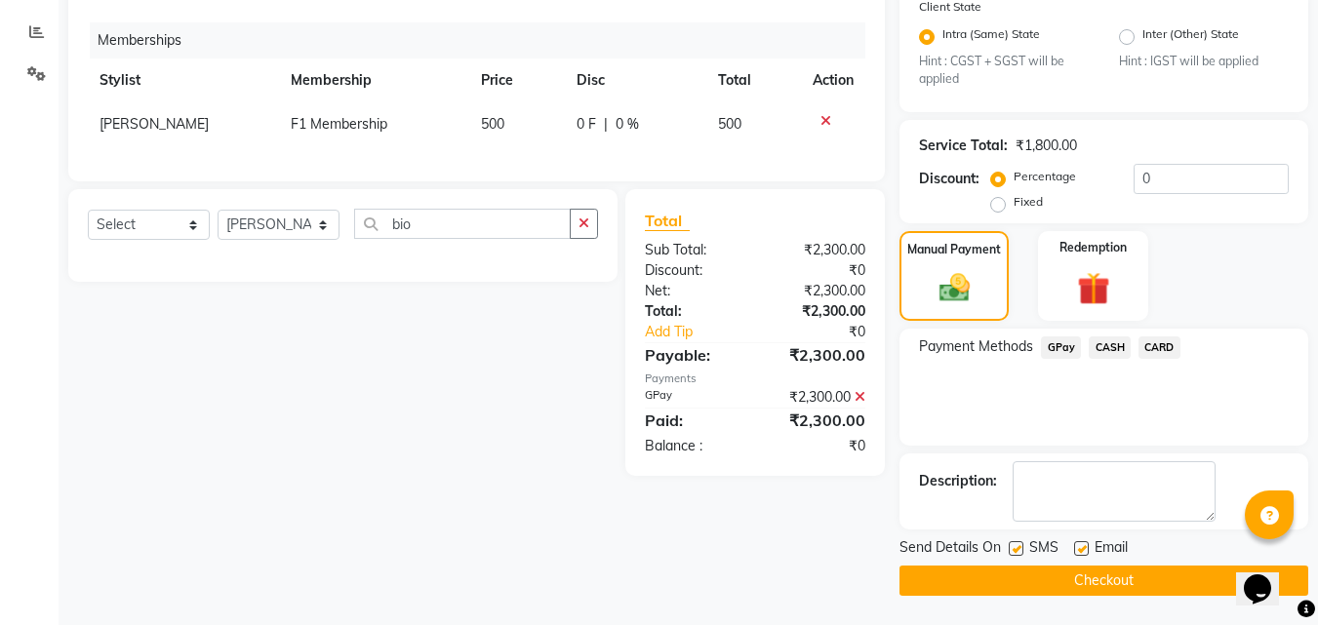
click at [1023, 546] on label at bounding box center [1016, 548] width 15 height 15
click at [1021, 546] on input "checkbox" at bounding box center [1015, 549] width 13 height 13
checkbox input "false"
click at [1001, 583] on button "Checkout" at bounding box center [1103, 581] width 409 height 30
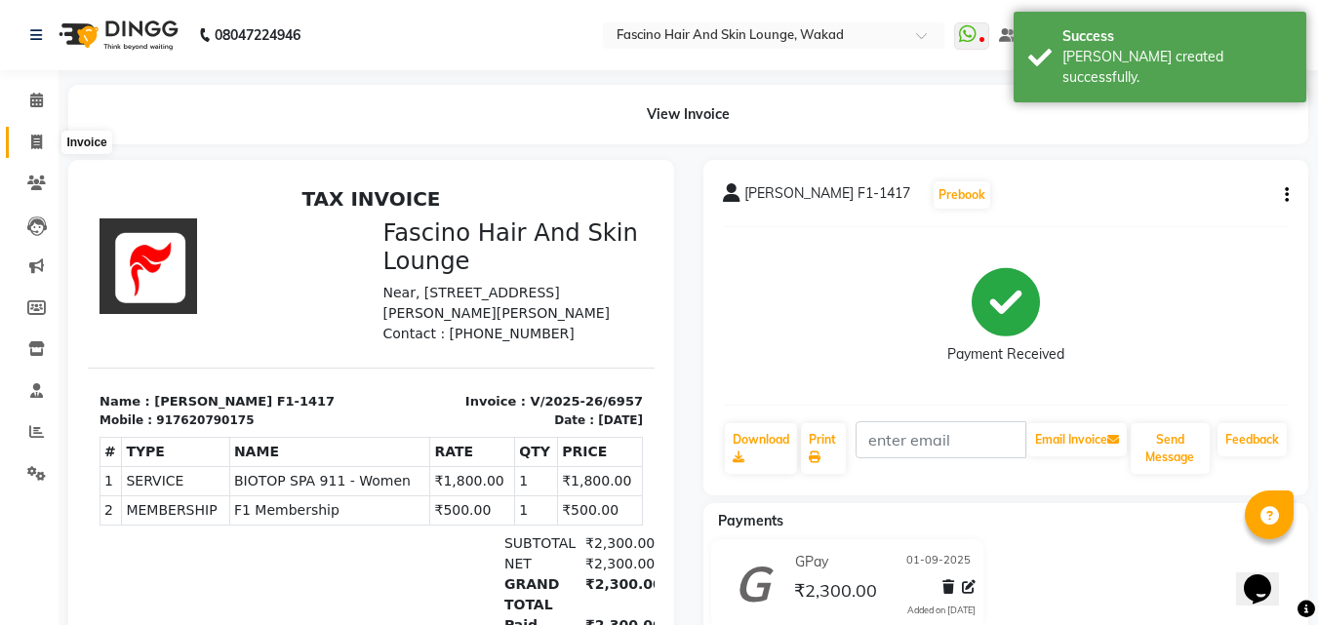
click at [32, 136] on icon at bounding box center [36, 142] width 11 height 15
select select "service"
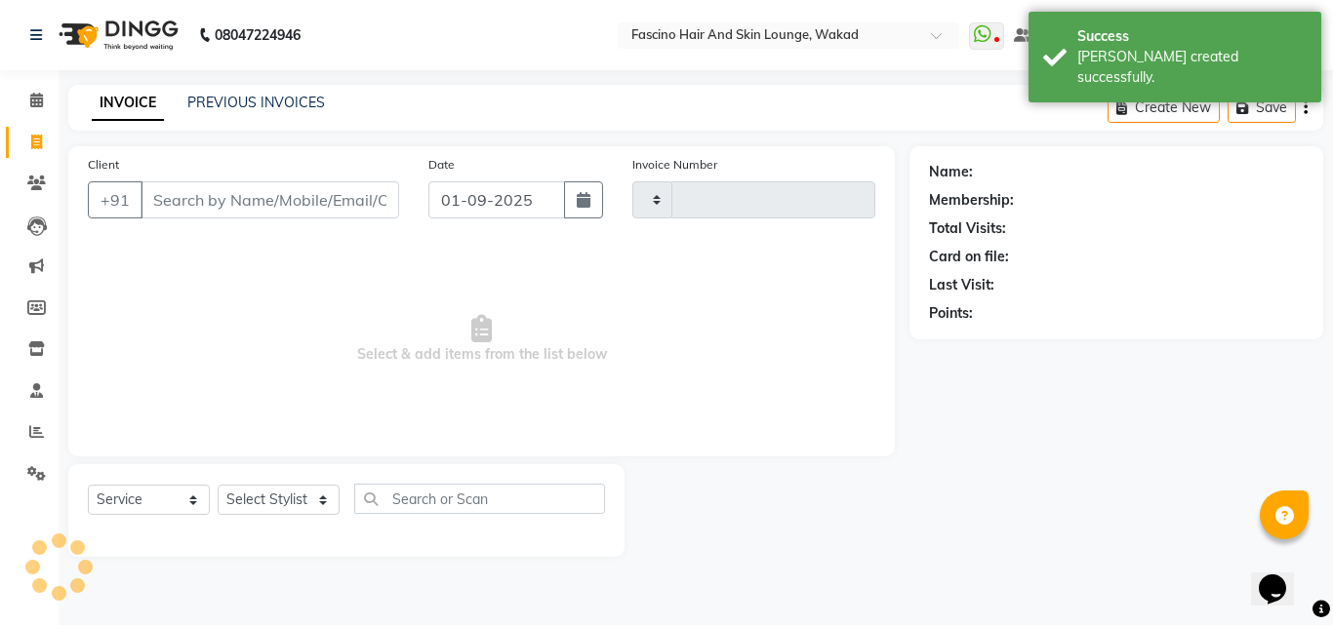
type input "6958"
select select "126"
click at [180, 194] on input "Client" at bounding box center [269, 199] width 259 height 37
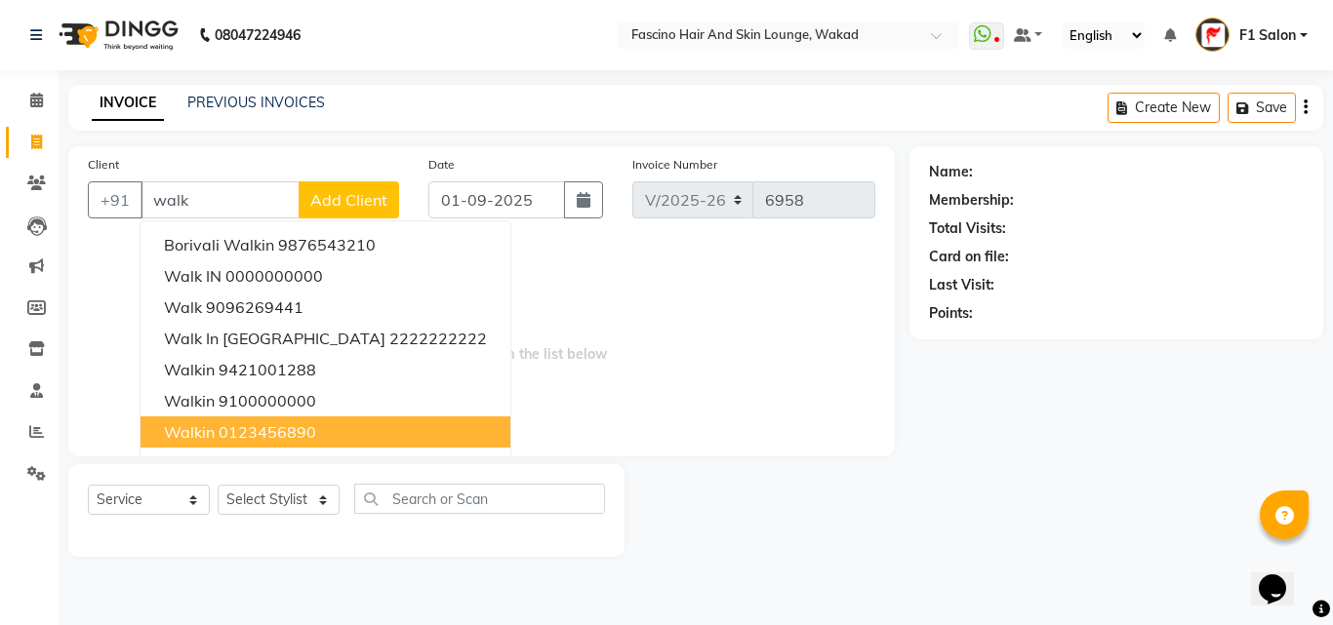
click at [210, 432] on span "walkin" at bounding box center [189, 432] width 51 height 20
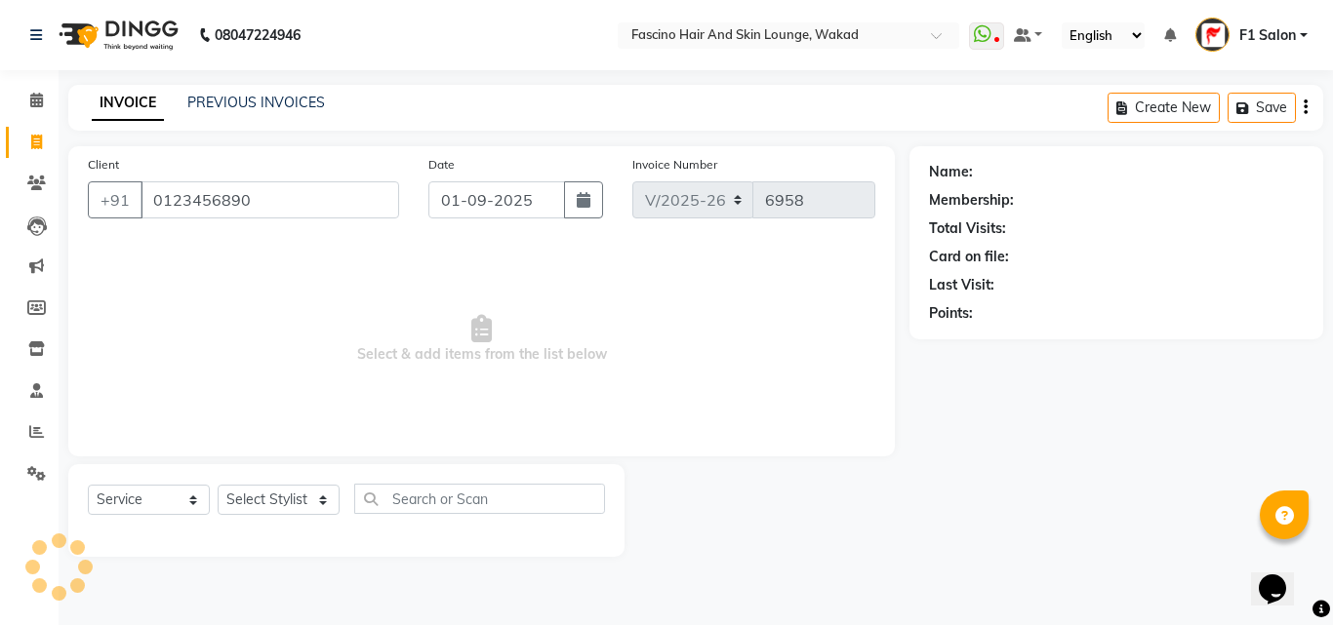
type input "0123456890"
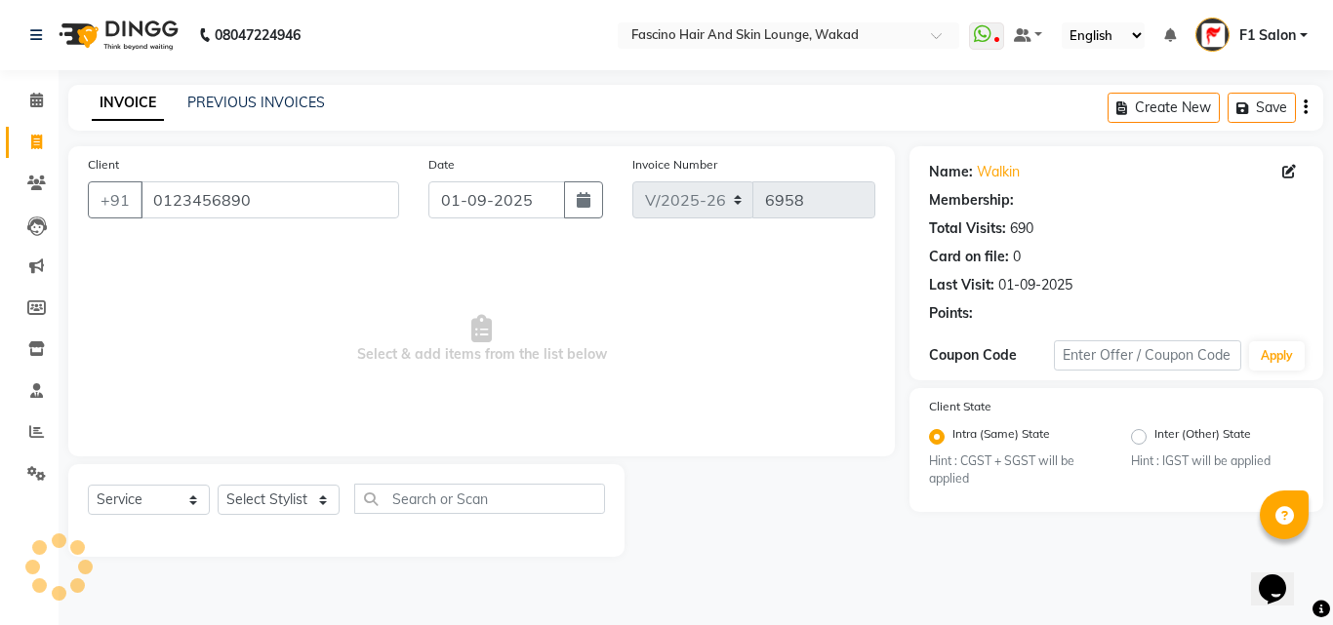
select select "1: Object"
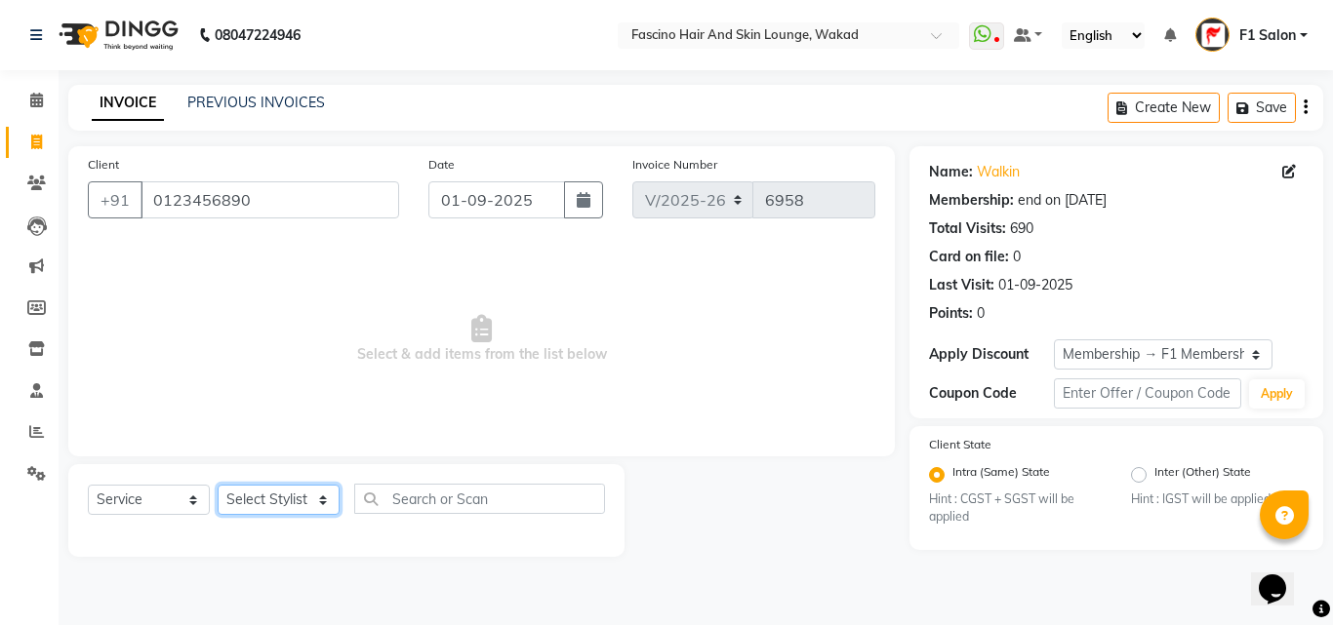
click at [269, 498] on select "Select Stylist 8805000650 Aarohi Chimu [PERSON_NAME] jh F1 Salon Ganesh F1 Gopa…" at bounding box center [279, 500] width 122 height 30
select select "32272"
click at [218, 485] on select "Select Stylist 8805000650 Aarohi Chimu [PERSON_NAME] jh F1 Salon Ganesh F1 Gopa…" at bounding box center [279, 500] width 122 height 30
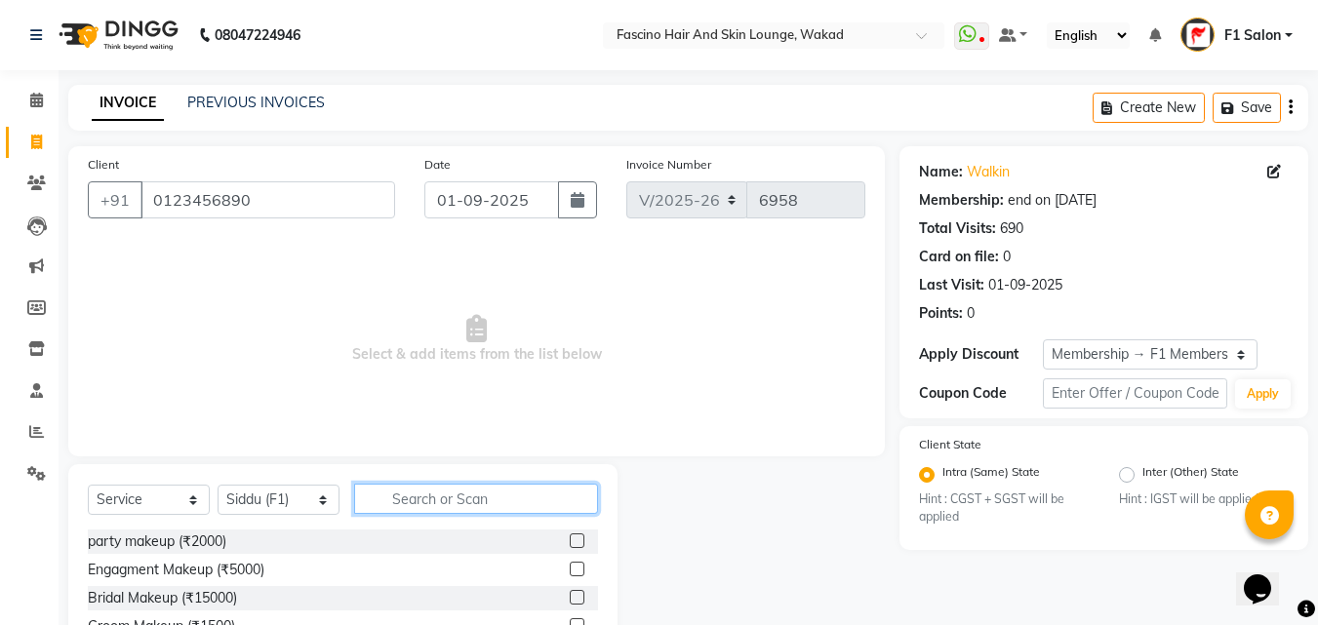
click at [409, 507] on input "text" at bounding box center [476, 499] width 244 height 30
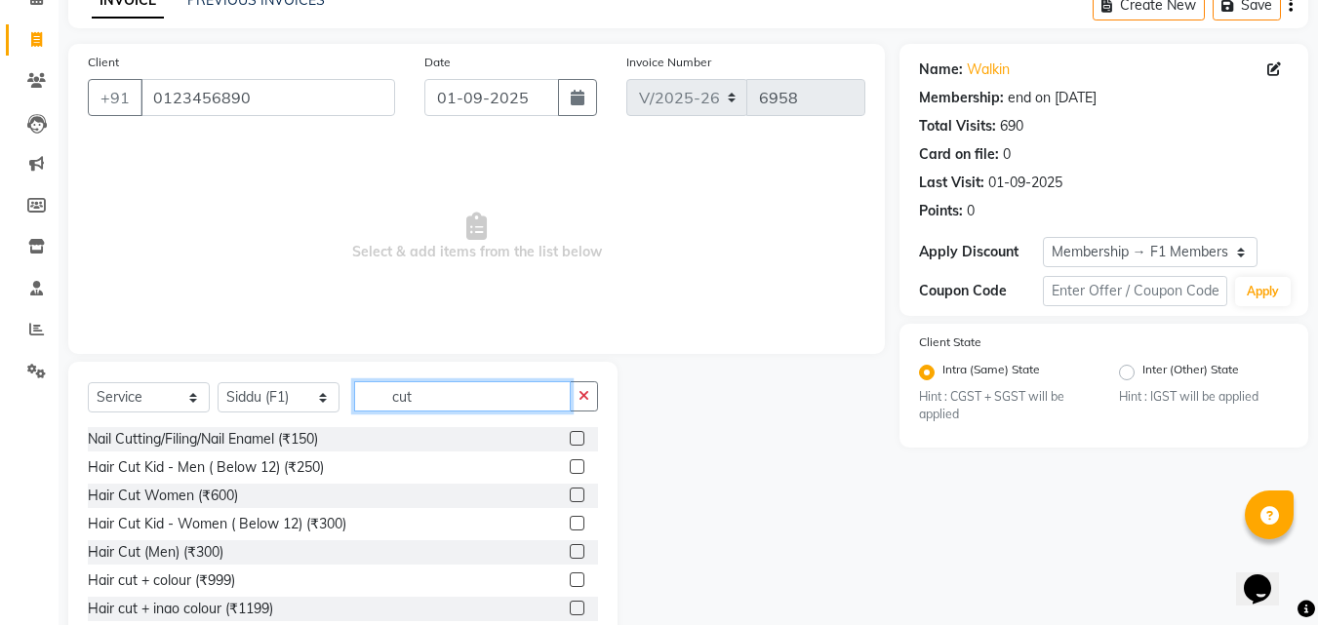
scroll to position [156, 0]
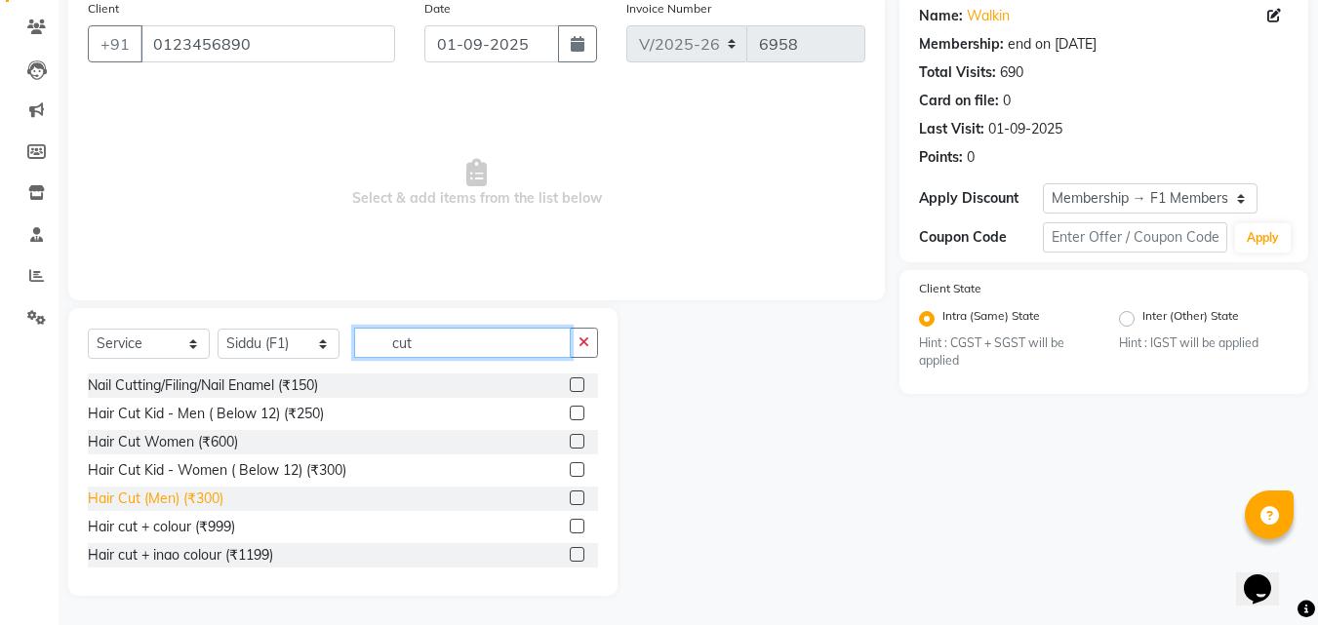
type input "cut"
click at [208, 501] on div "Hair Cut (Men) (₹300)" at bounding box center [156, 499] width 136 height 20
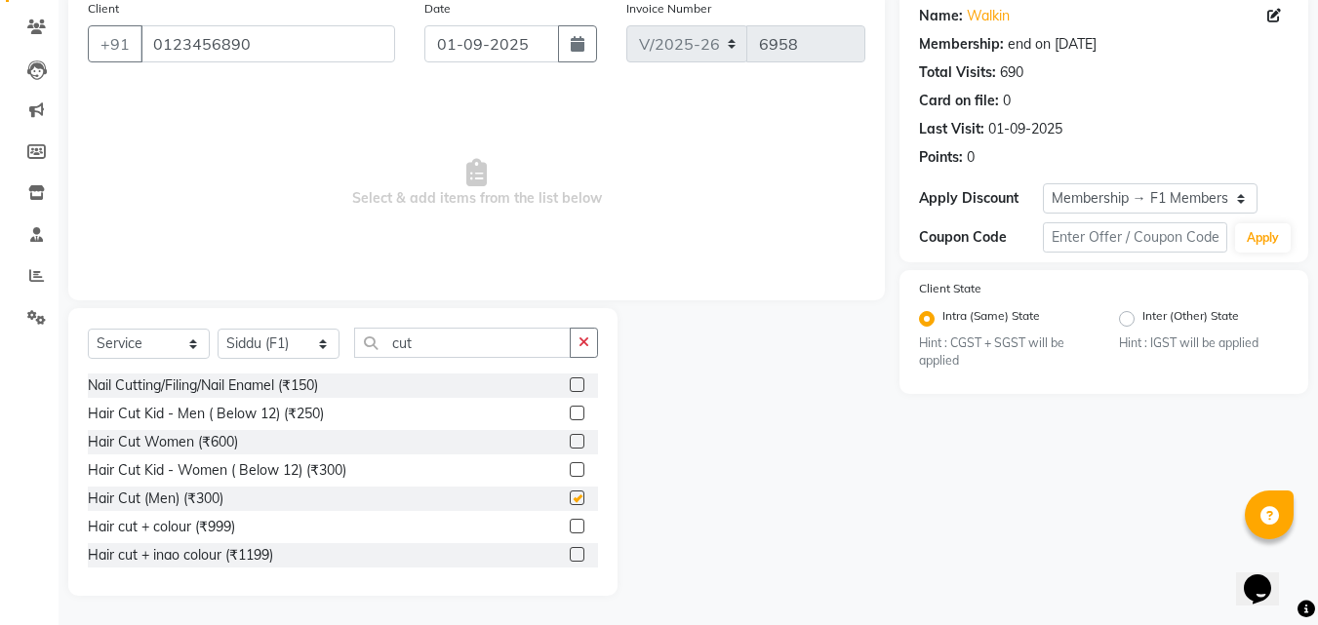
checkbox input "false"
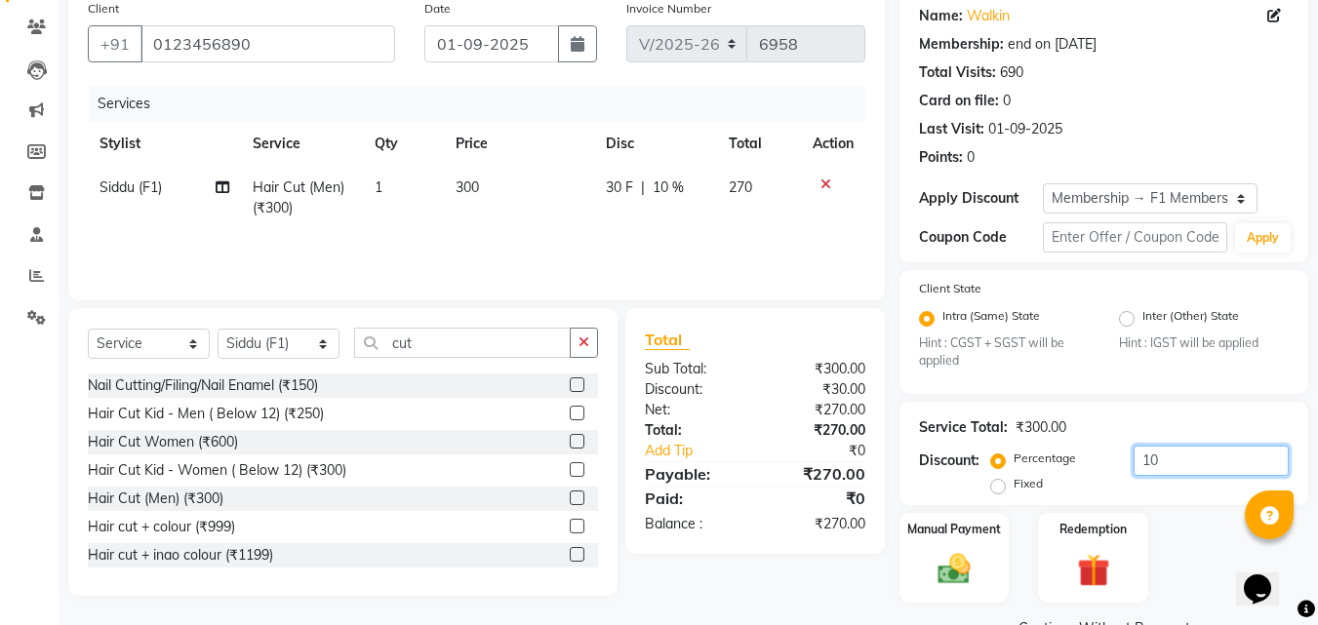
click at [1183, 467] on input "10" at bounding box center [1211, 461] width 155 height 30
type input "1"
click at [968, 563] on img at bounding box center [954, 569] width 55 height 39
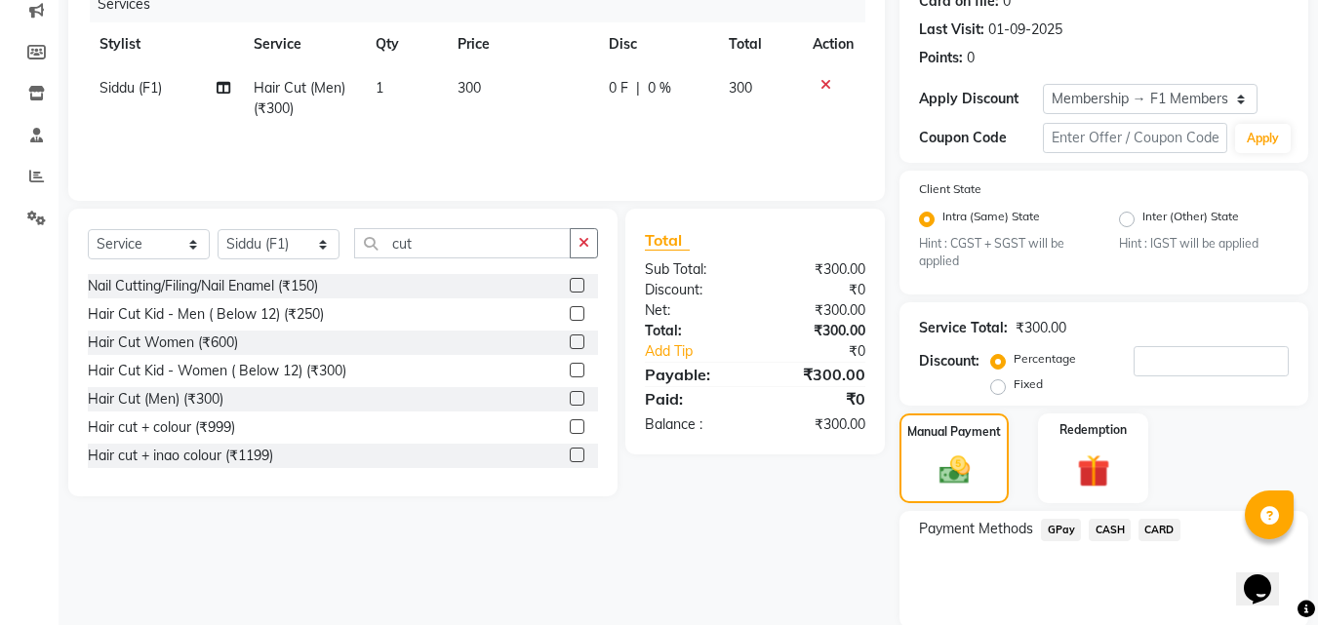
scroll to position [328, 0]
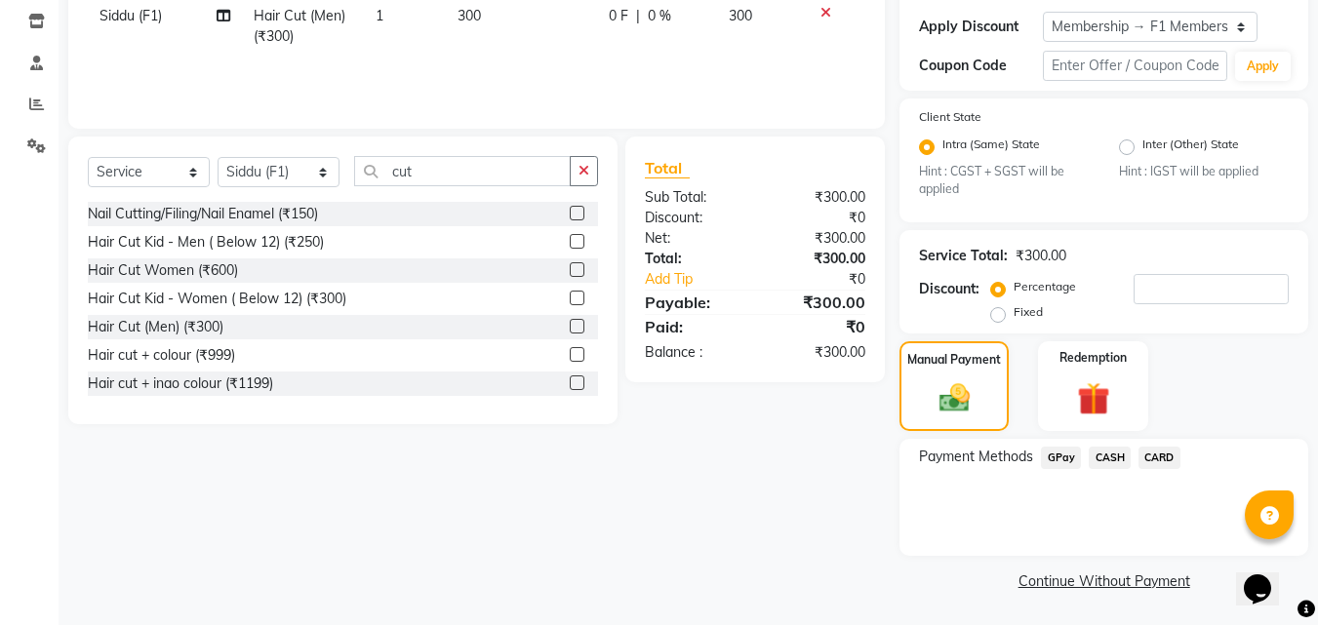
click at [1057, 454] on span "GPay" at bounding box center [1061, 458] width 40 height 22
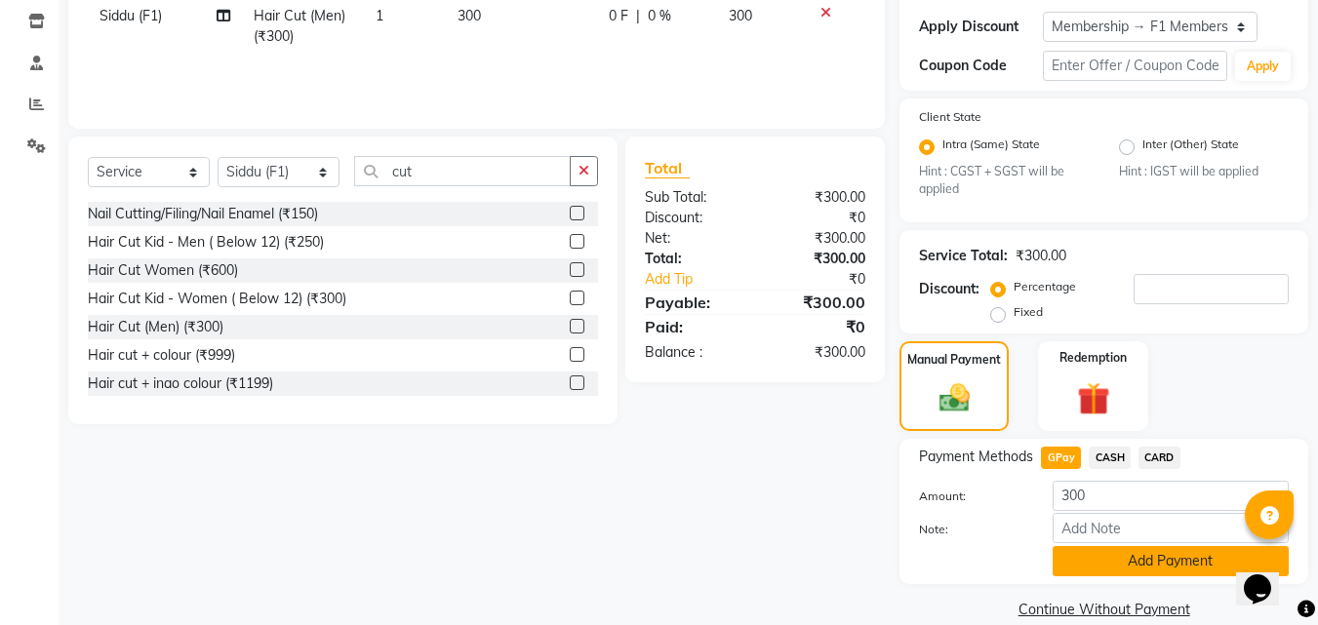
click at [1082, 559] on button "Add Payment" at bounding box center [1171, 561] width 236 height 30
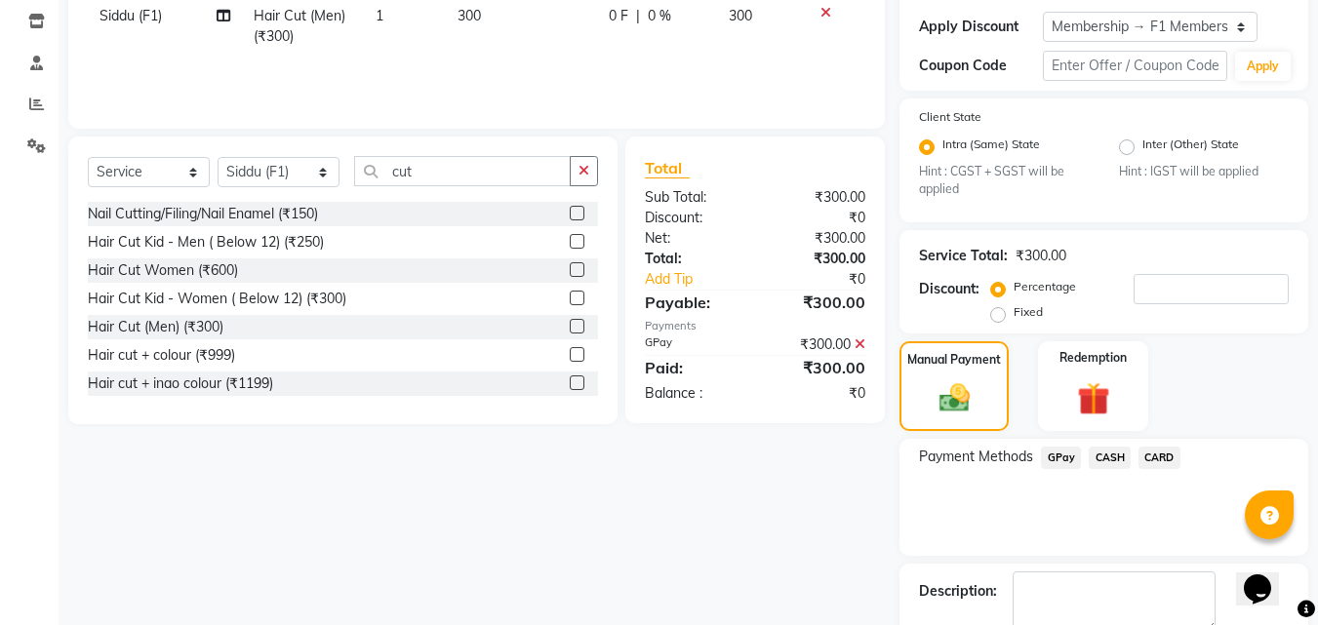
scroll to position [438, 0]
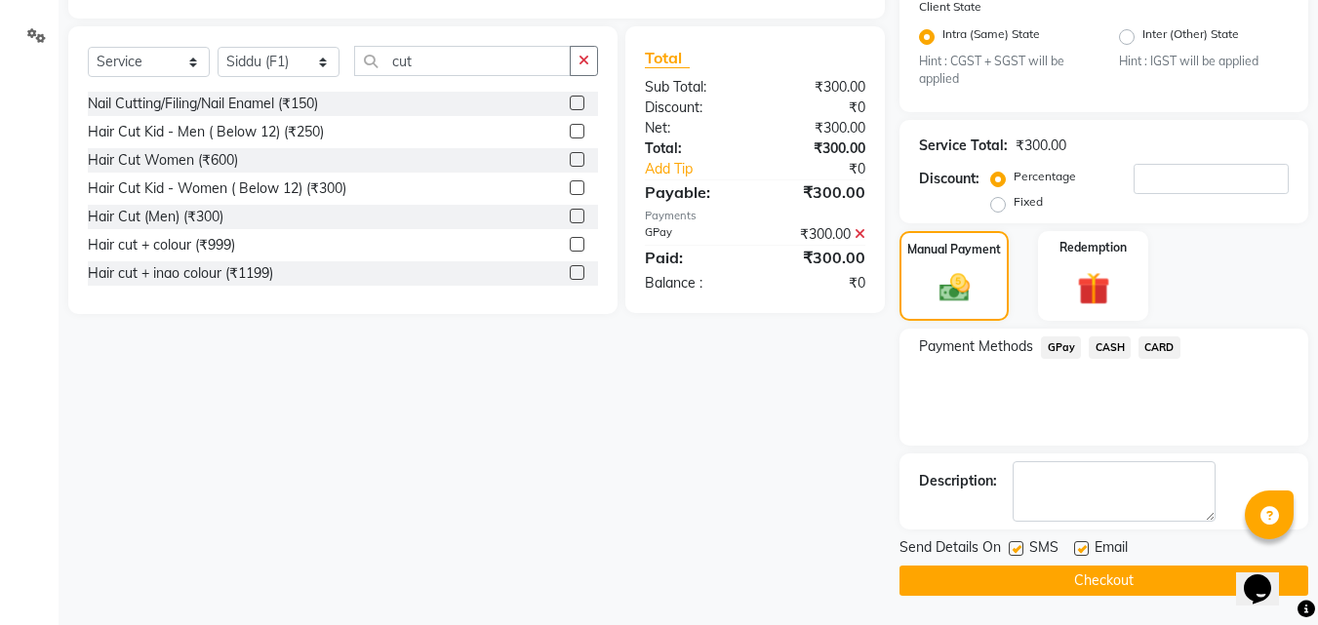
click at [1016, 543] on label at bounding box center [1016, 548] width 15 height 15
click at [1016, 543] on input "checkbox" at bounding box center [1015, 549] width 13 height 13
checkbox input "false"
click at [1010, 587] on button "Checkout" at bounding box center [1103, 581] width 409 height 30
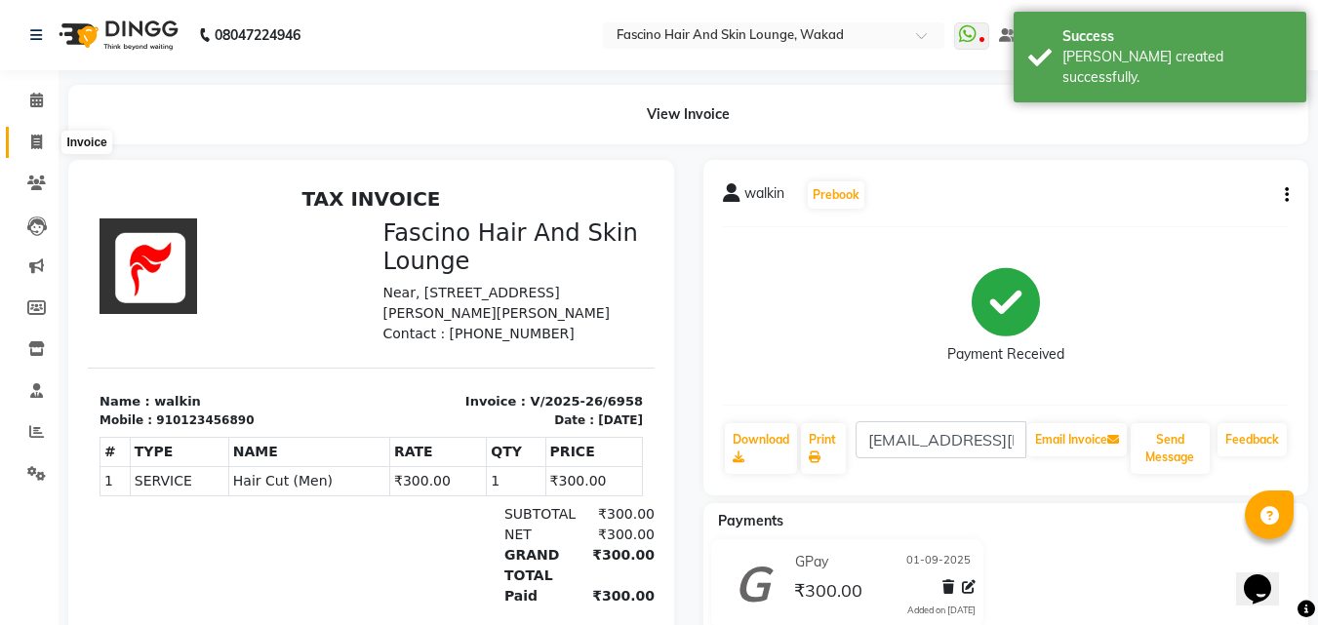
click at [38, 148] on icon at bounding box center [36, 142] width 11 height 15
select select "service"
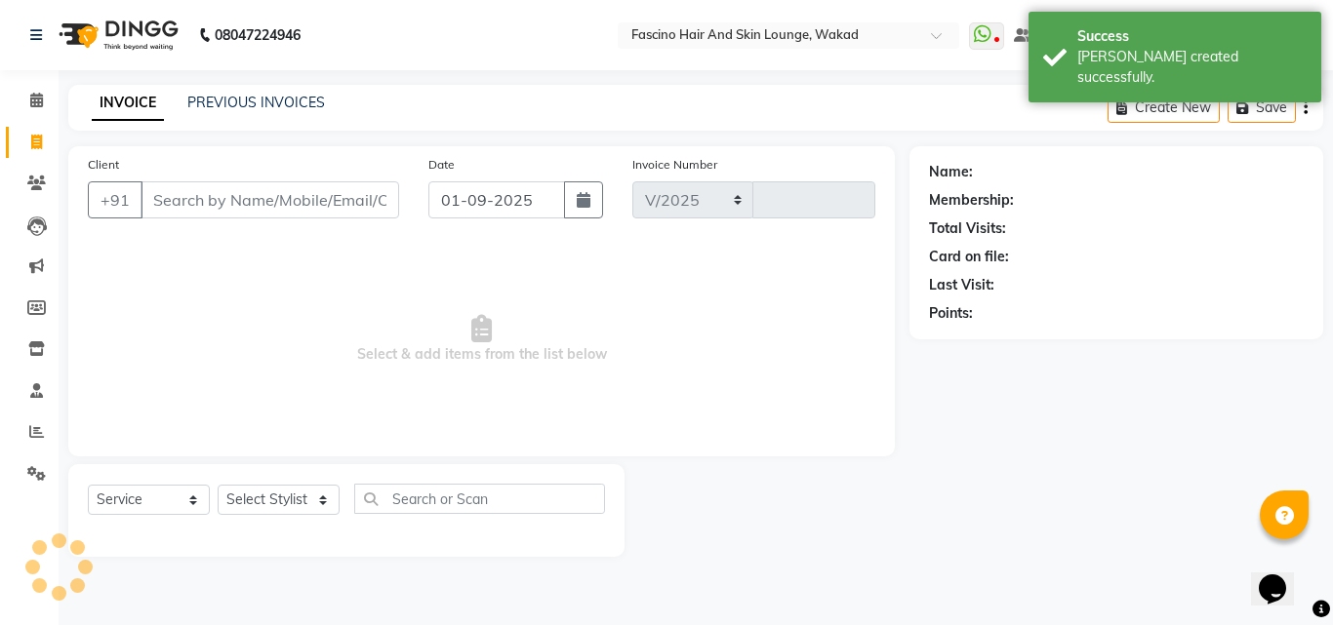
select select "126"
type input "6959"
click at [186, 202] on input "Client" at bounding box center [269, 199] width 259 height 37
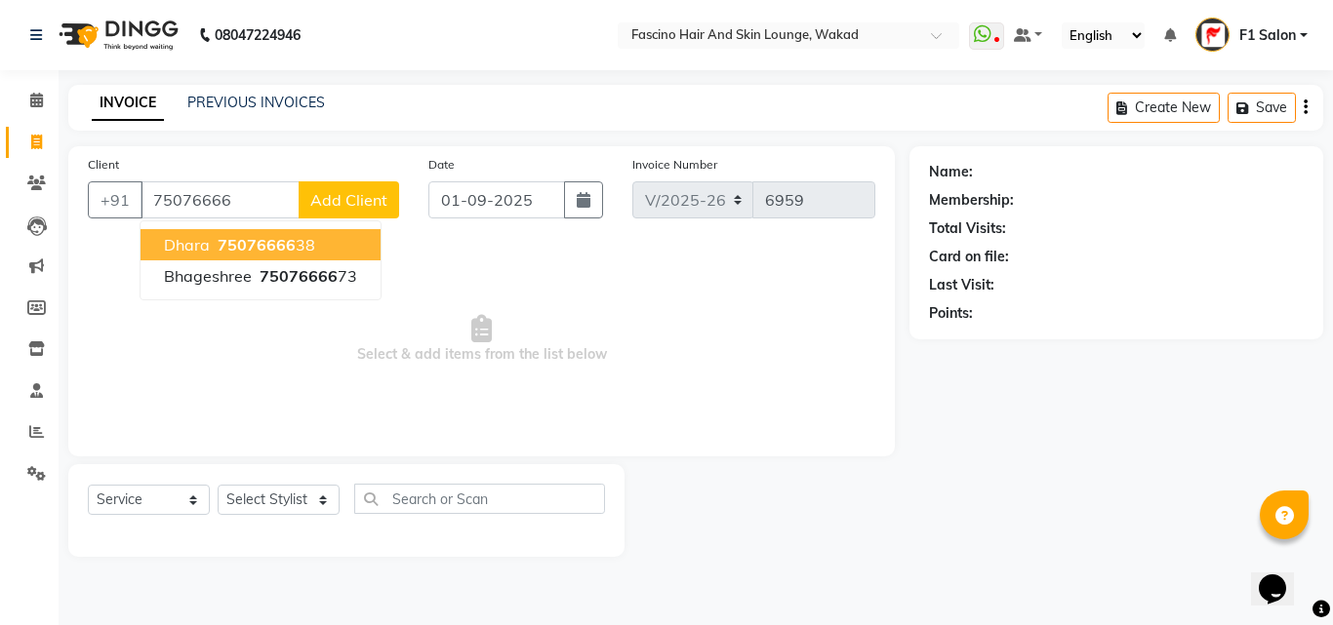
click at [204, 248] on span "dhara" at bounding box center [187, 245] width 46 height 20
type input "7507666638"
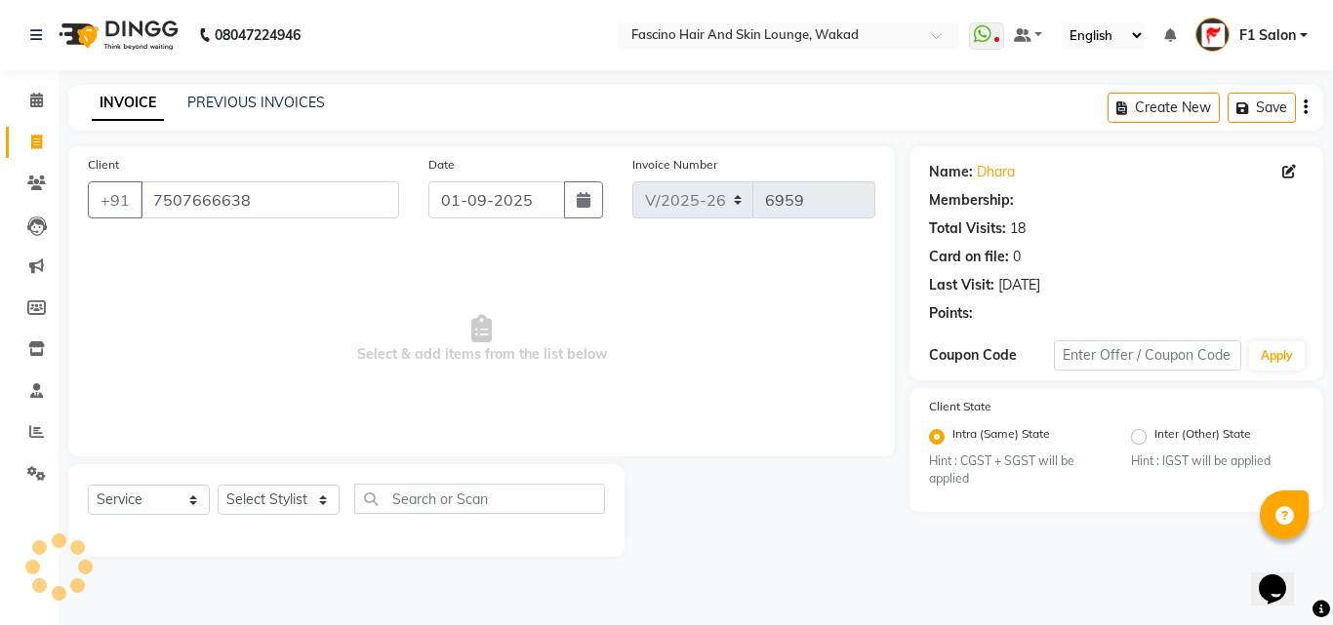
select select "1: Object"
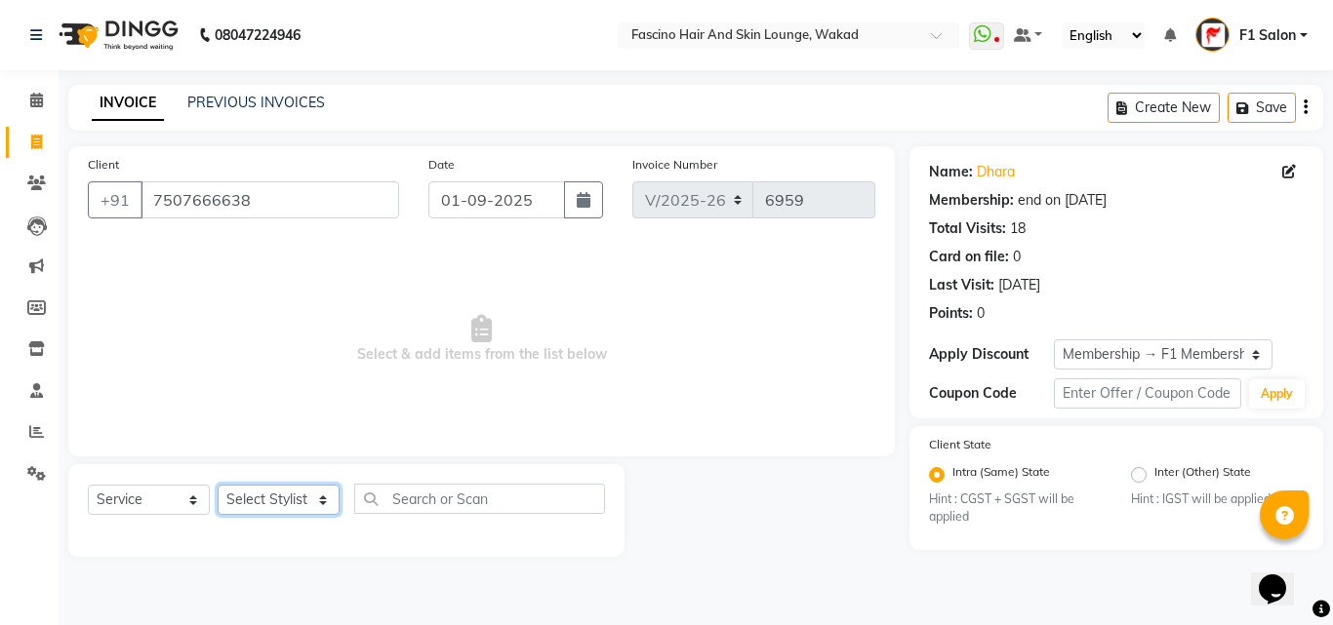
click at [239, 494] on select "Select Stylist 8805000650 Aarohi Chimu [PERSON_NAME] jh F1 Salon Ganesh F1 Gopa…" at bounding box center [279, 500] width 122 height 30
select select "57606"
click at [218, 485] on select "Select Stylist 8805000650 Aarohi Chimu [PERSON_NAME] jh F1 Salon Ganesh F1 Gopa…" at bounding box center [279, 500] width 122 height 30
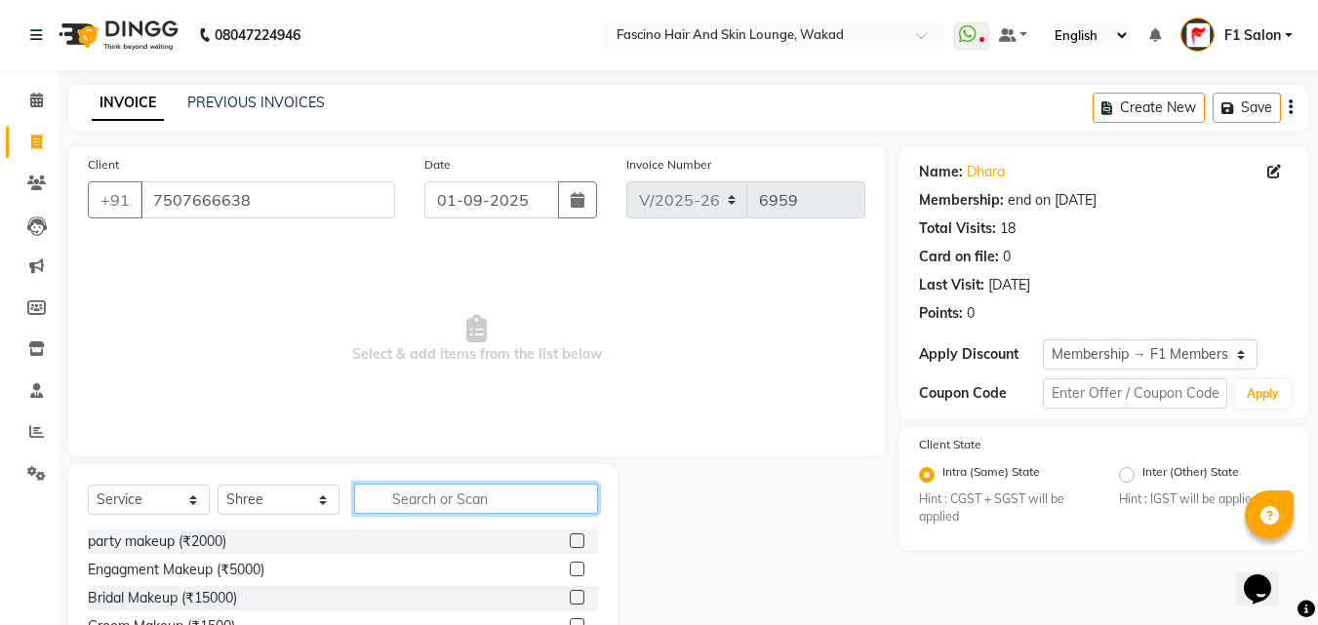
click at [412, 489] on input "text" at bounding box center [476, 499] width 244 height 30
type input "wash"
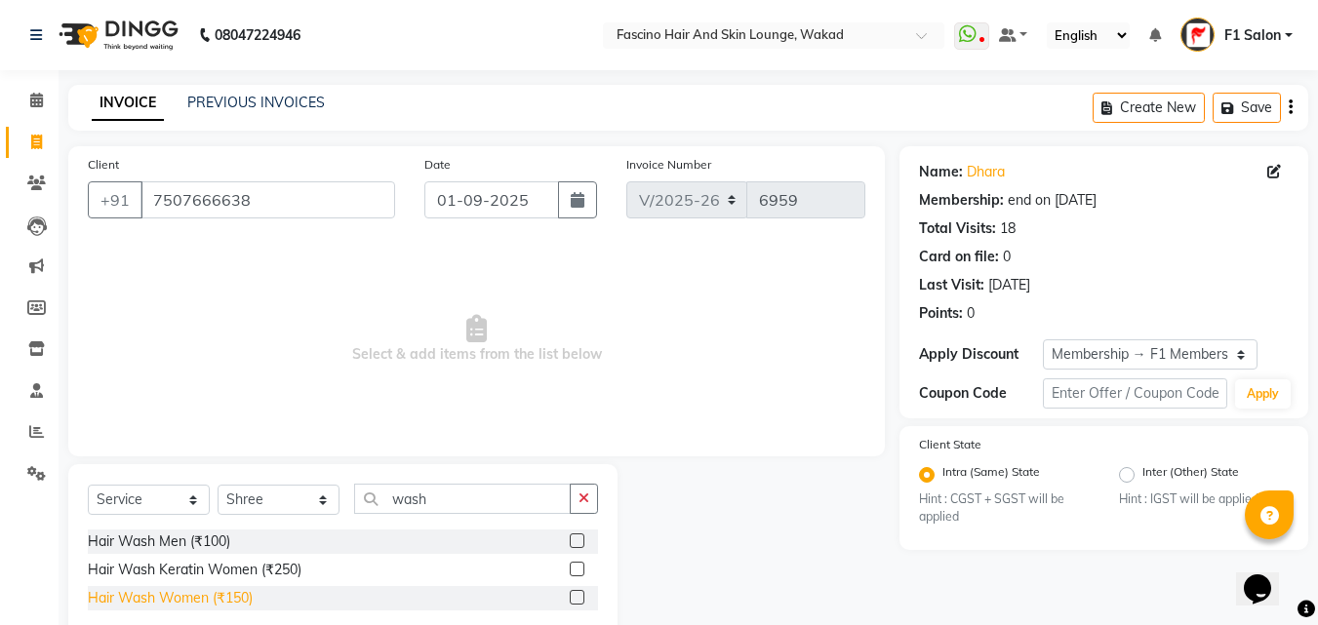
click at [231, 597] on div "Hair Wash Women (₹150)" at bounding box center [170, 598] width 165 height 20
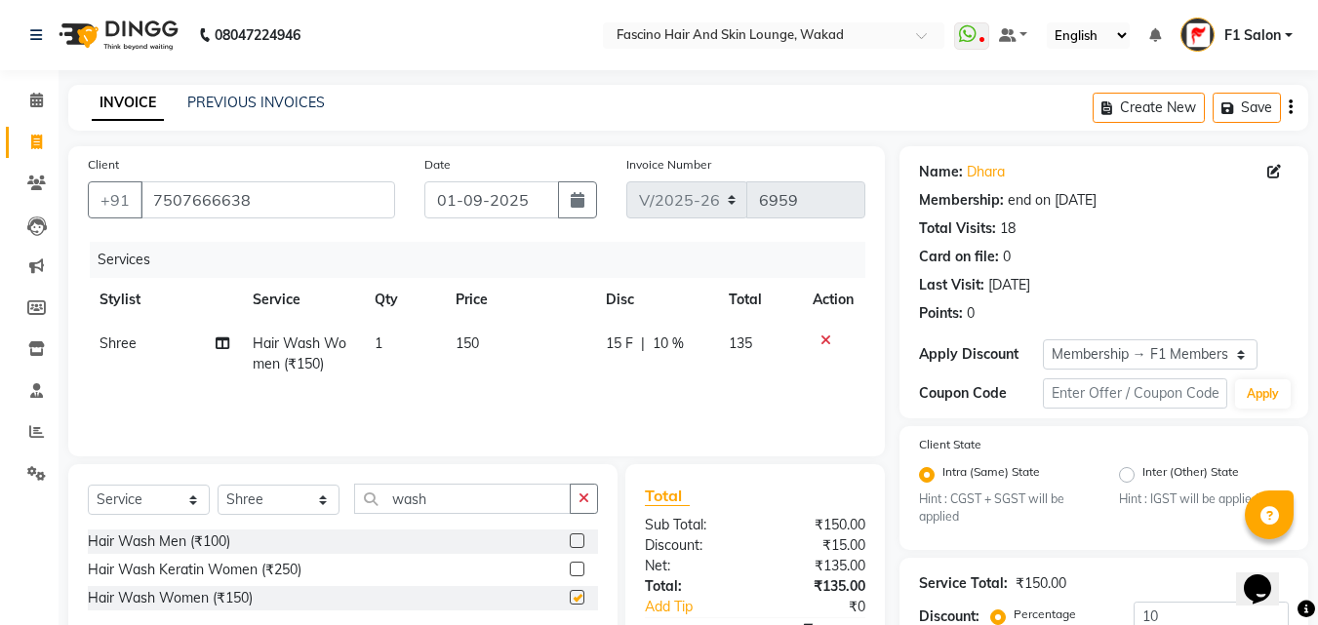
checkbox input "false"
click at [498, 347] on td "150" at bounding box center [519, 354] width 150 height 64
select select "57606"
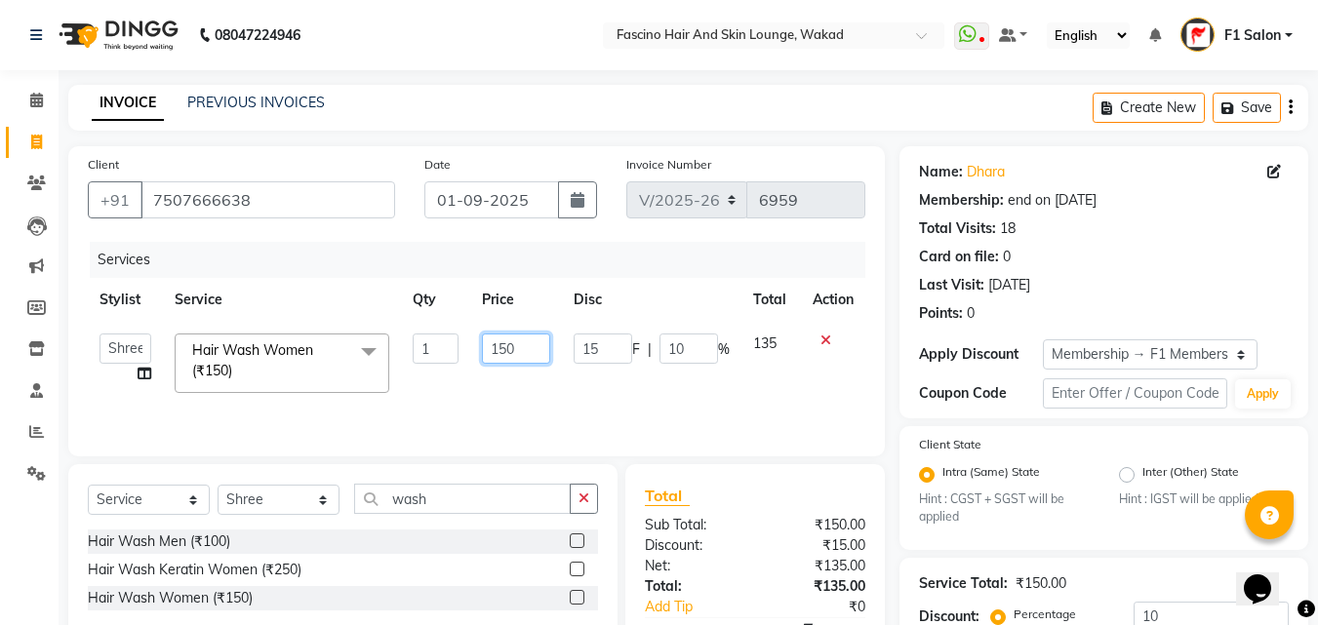
click at [506, 350] on input "150" at bounding box center [515, 349] width 67 height 30
type input "180"
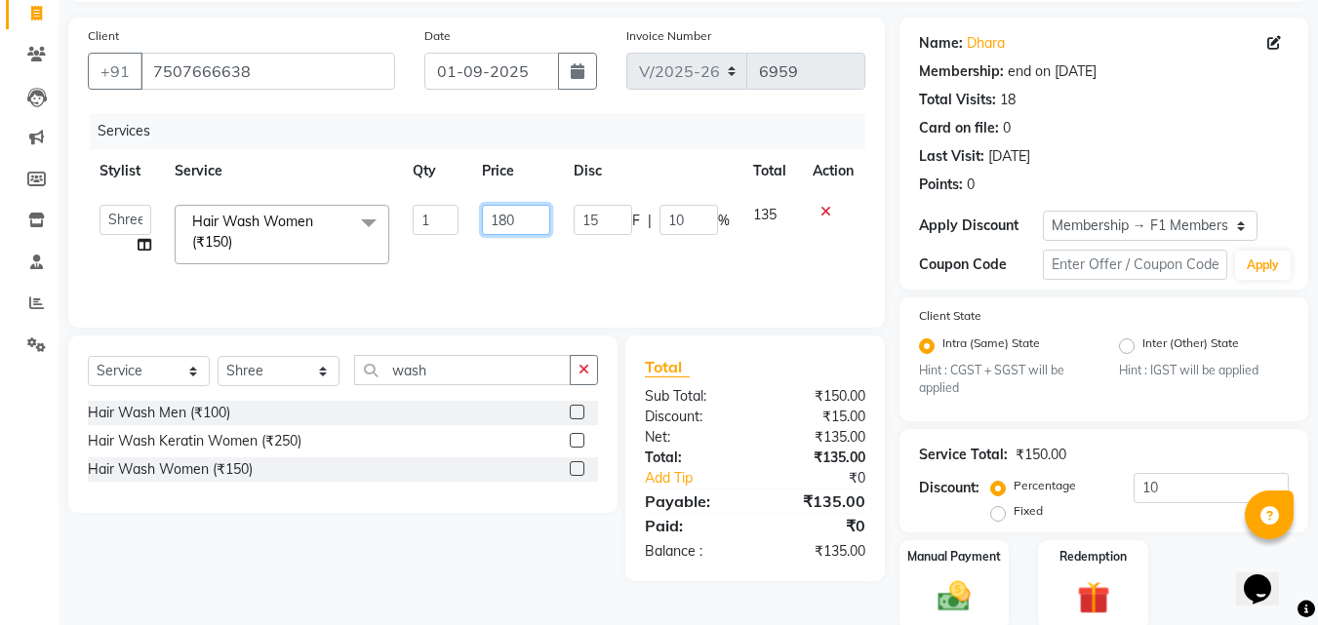
scroll to position [203, 0]
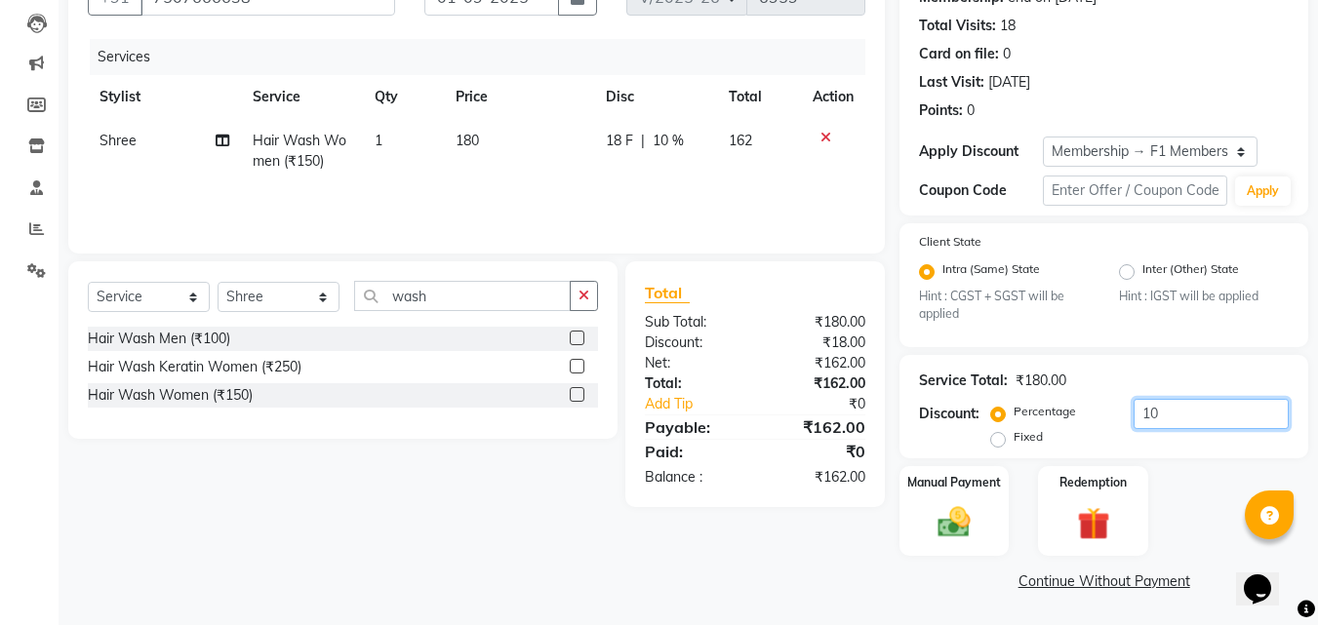
click at [1160, 427] on input "10" at bounding box center [1211, 414] width 155 height 30
type input "1"
click at [252, 290] on select "Select Stylist 8805000650 Aarohi Chimu [PERSON_NAME] jh F1 Salon Ganesh F1 Gopa…" at bounding box center [279, 297] width 122 height 30
select select "87888"
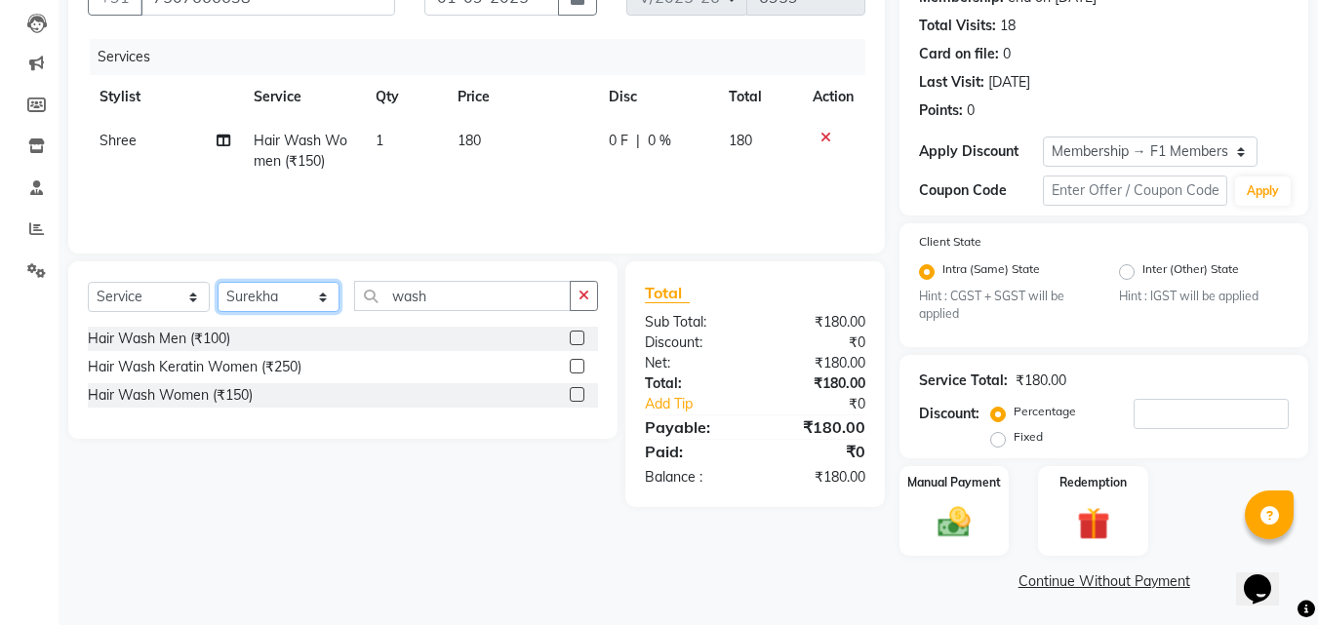
click at [218, 282] on select "Select Stylist 8805000650 Aarohi Chimu [PERSON_NAME] jh F1 Salon Ganesh F1 Gopa…" at bounding box center [279, 297] width 122 height 30
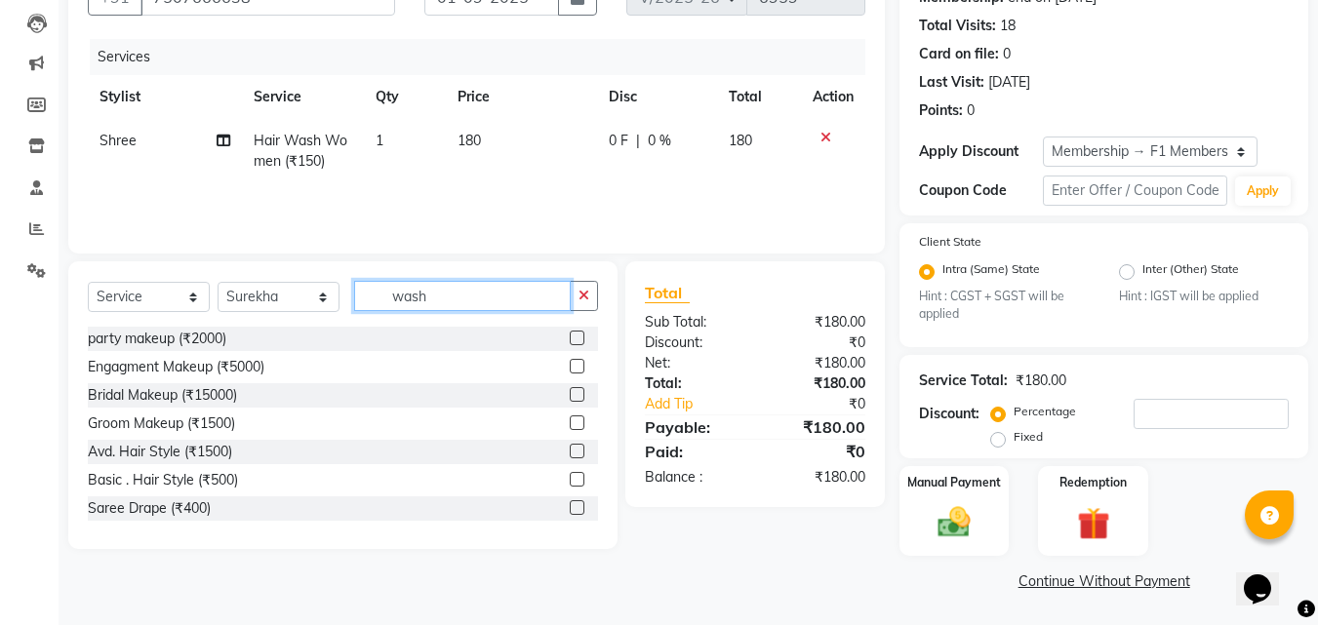
click at [455, 285] on input "wash" at bounding box center [462, 296] width 217 height 30
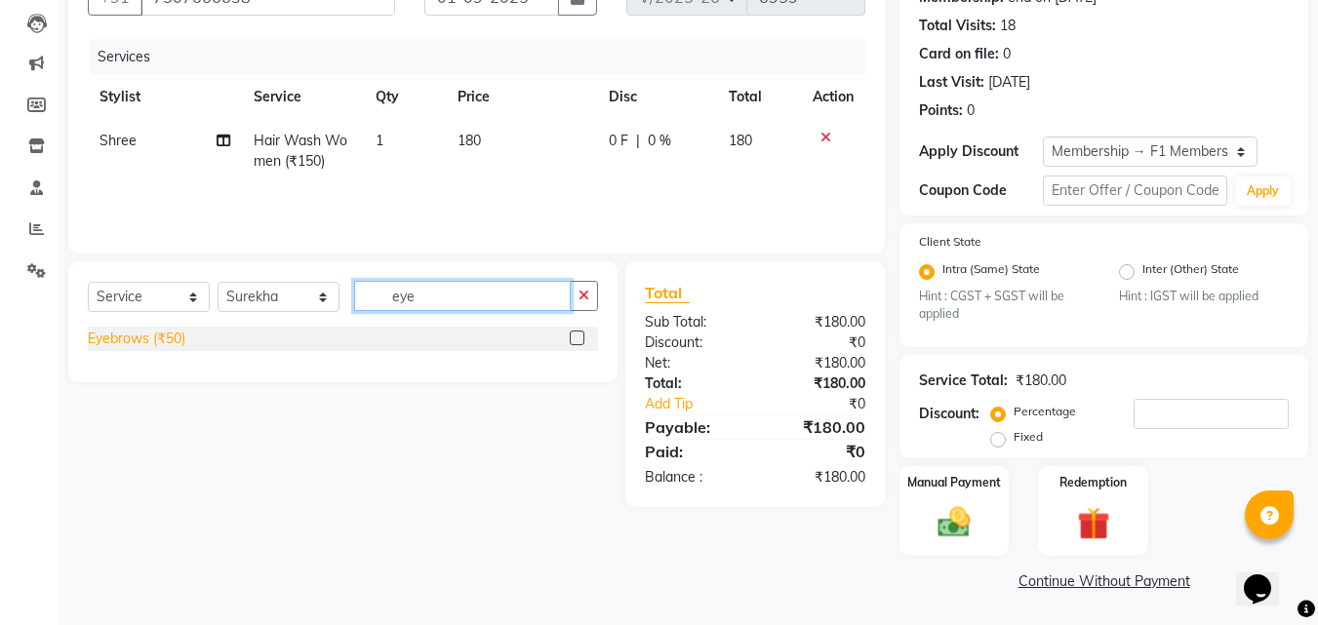
type input "eye"
click at [103, 343] on div "Eyebrows (₹50)" at bounding box center [137, 339] width 98 height 20
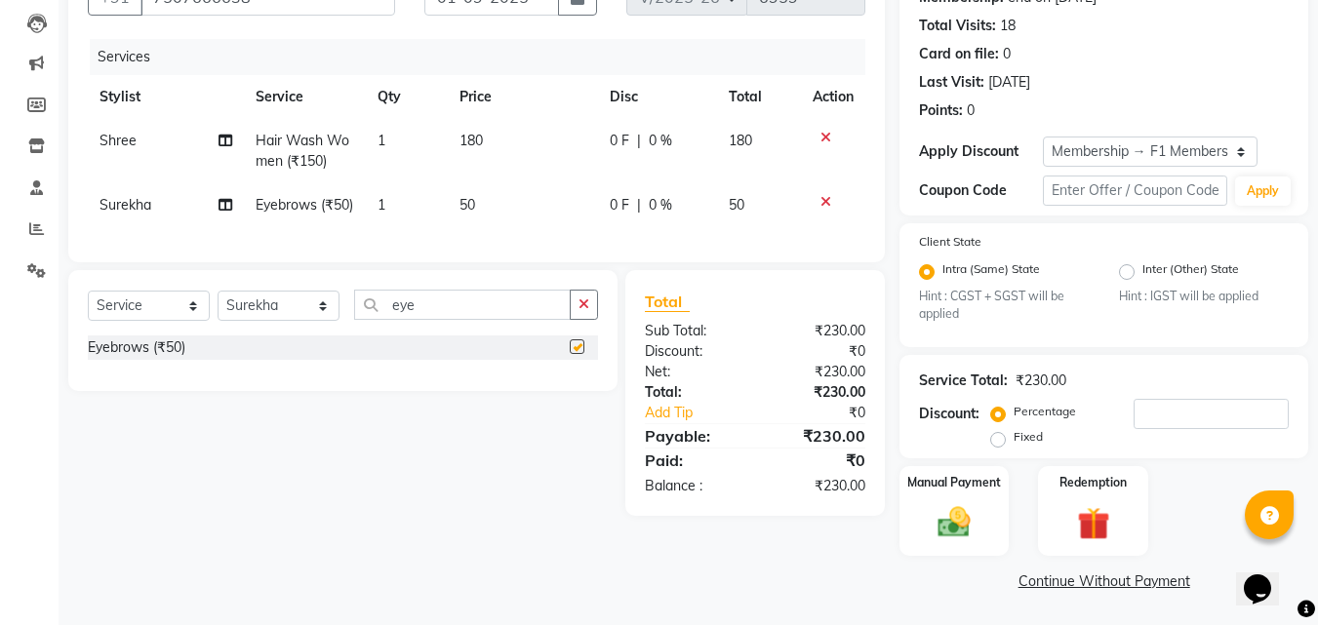
checkbox input "false"
click at [510, 205] on td "50" at bounding box center [523, 205] width 150 height 44
select select "87888"
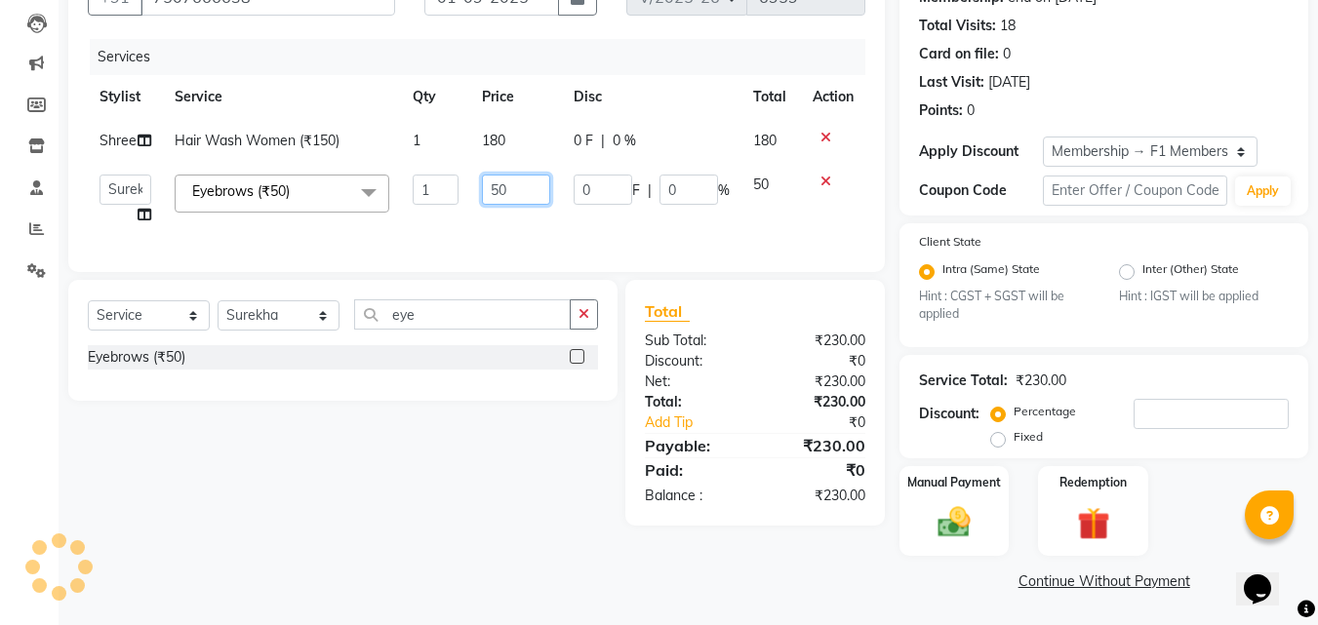
click at [509, 190] on input "50" at bounding box center [515, 190] width 67 height 30
type input "5"
type input "100"
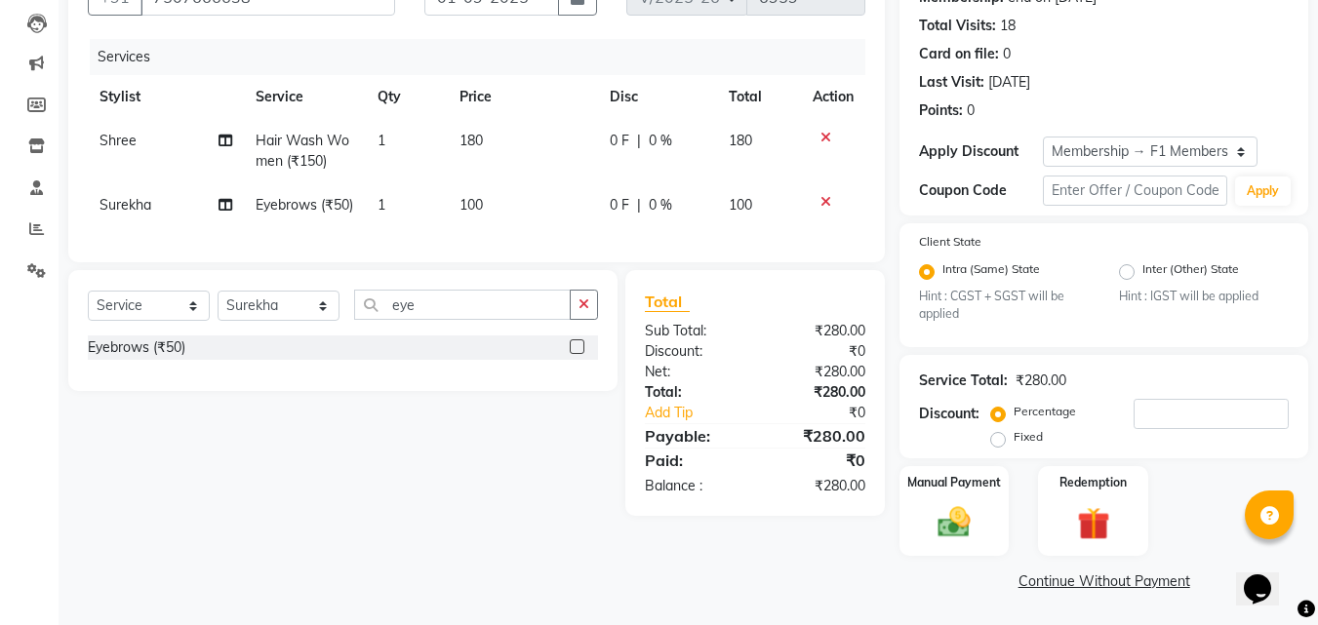
click at [506, 225] on td "100" at bounding box center [523, 205] width 150 height 44
select select "87888"
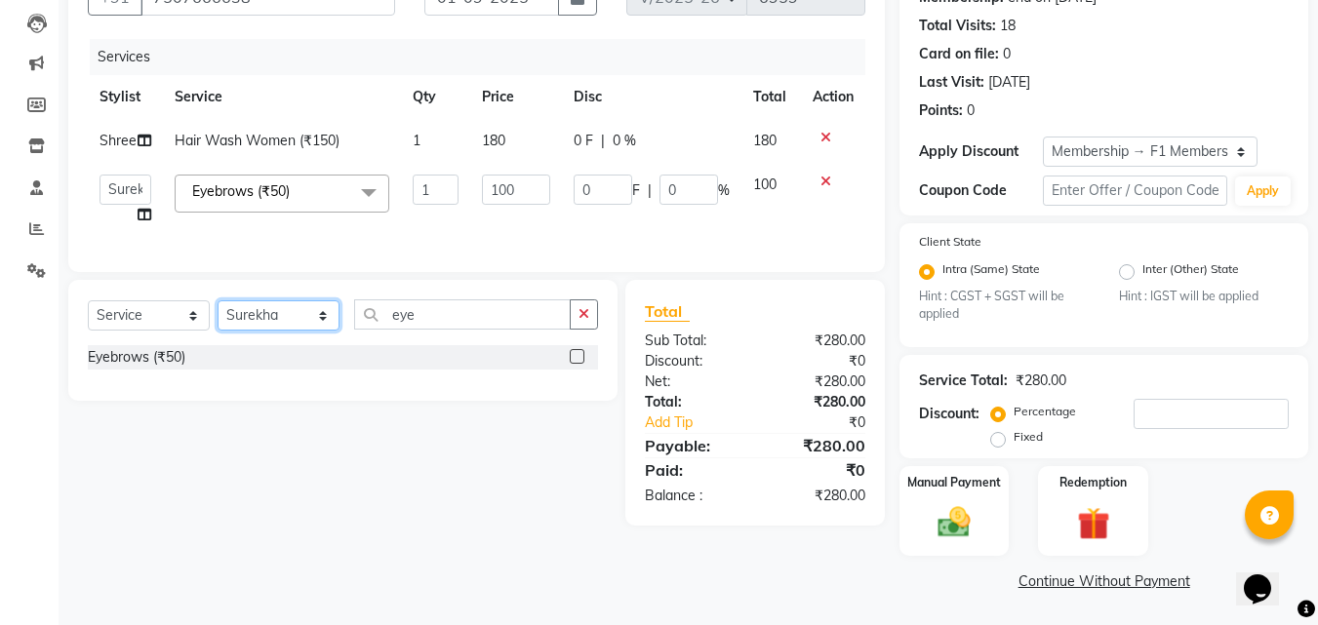
click at [266, 331] on select "Select Stylist 8805000650 Aarohi Chimu [PERSON_NAME] jh F1 Salon Ganesh F1 Gopa…" at bounding box center [279, 315] width 122 height 30
select select "83546"
click at [218, 315] on select "Select Stylist 8805000650 Aarohi Chimu [PERSON_NAME] jh F1 Salon Ganesh F1 Gopa…" at bounding box center [279, 315] width 122 height 30
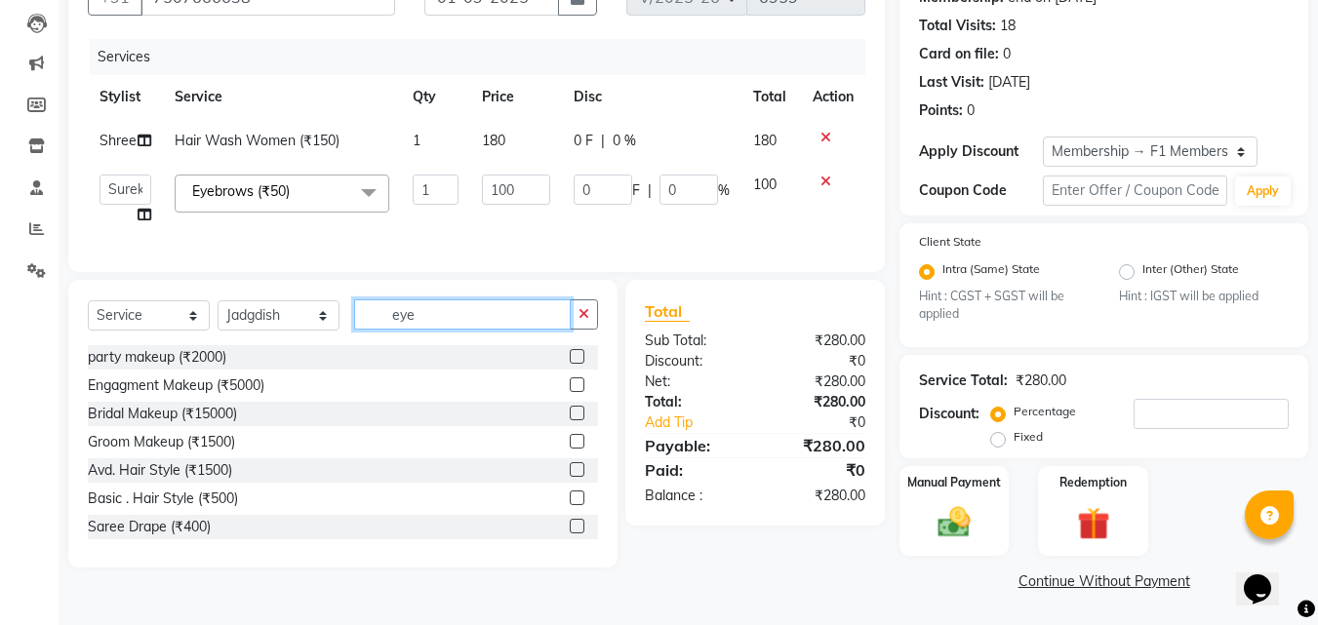
click at [415, 330] on input "eye" at bounding box center [462, 314] width 217 height 30
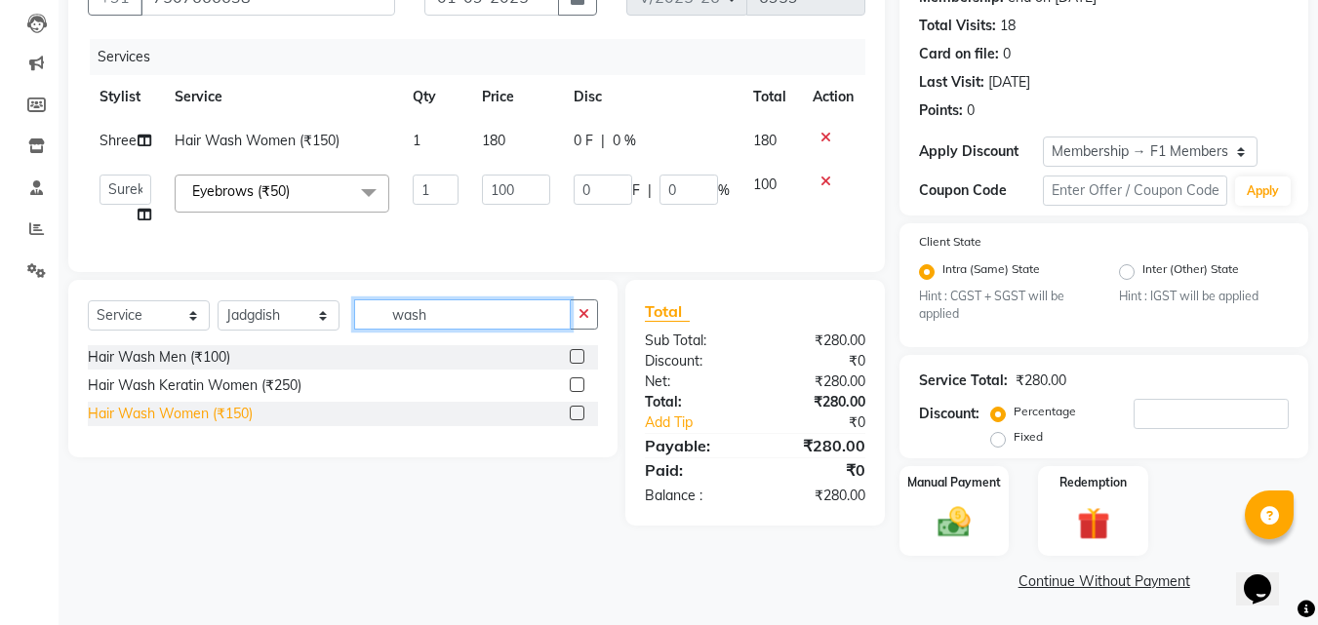
type input "wash"
click at [207, 424] on div "Hair Wash Women (₹150)" at bounding box center [170, 414] width 165 height 20
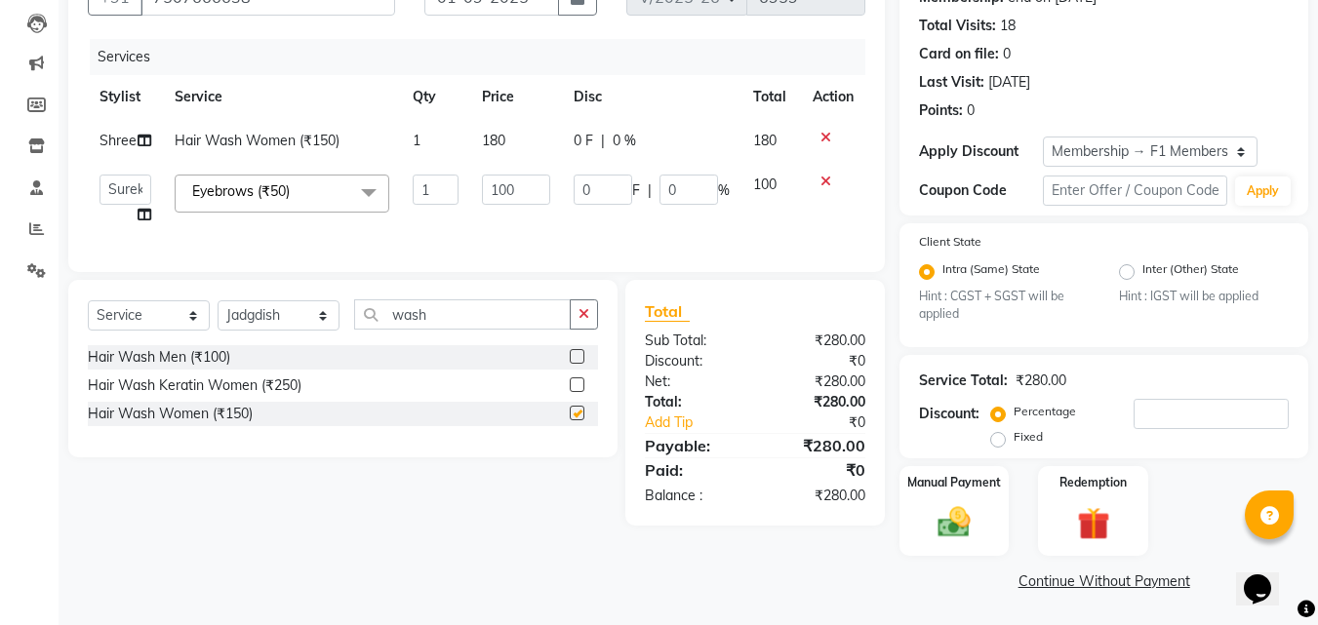
checkbox input "false"
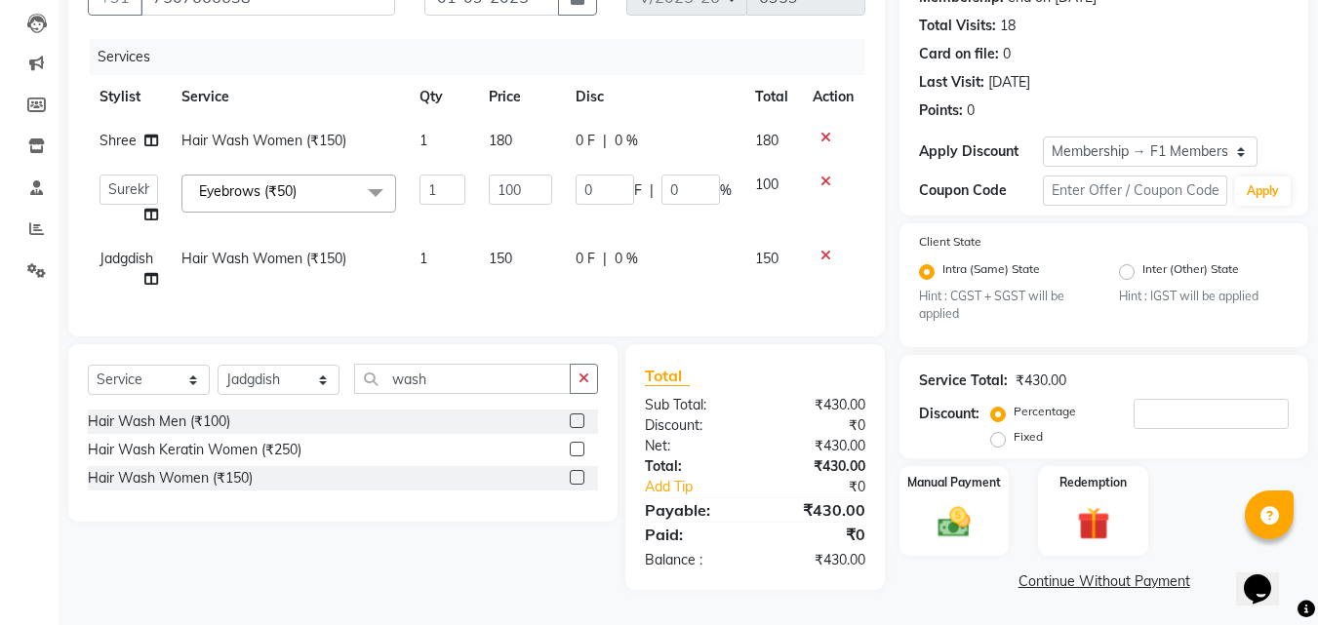
click at [521, 280] on td "150" at bounding box center [520, 269] width 87 height 64
select select "83546"
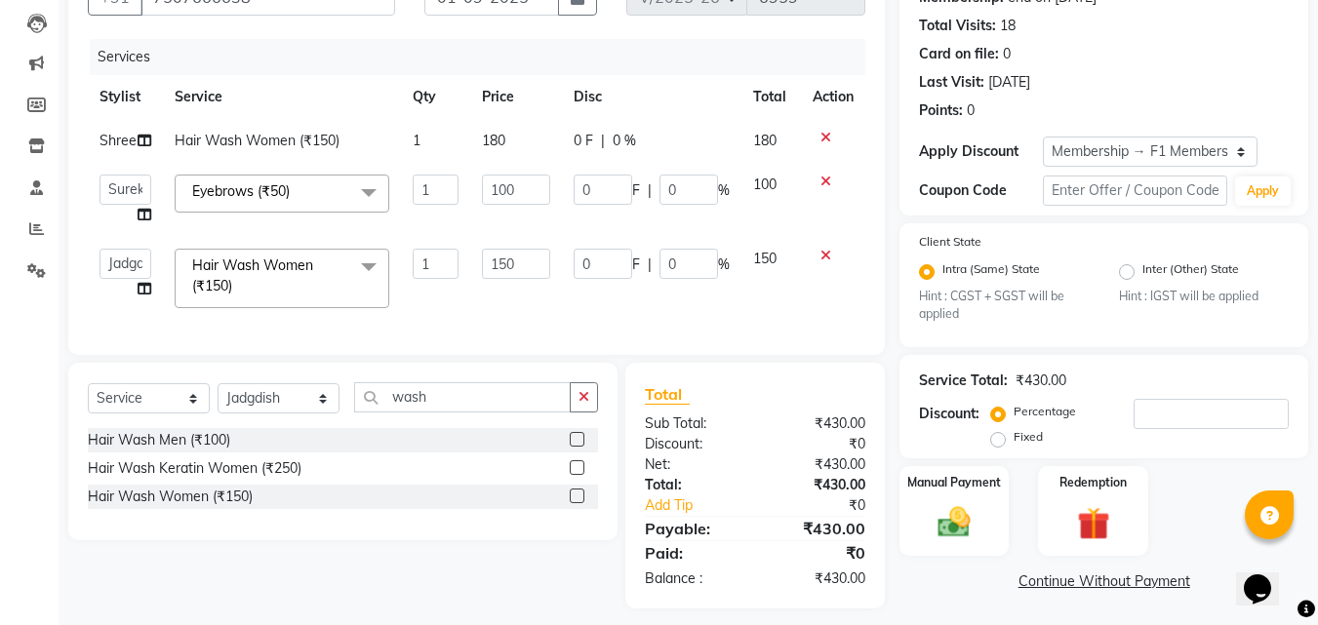
click at [521, 280] on td "150" at bounding box center [515, 278] width 91 height 83
type input "1"
type input "300"
click at [521, 280] on td "300" at bounding box center [515, 278] width 91 height 83
select select "83546"
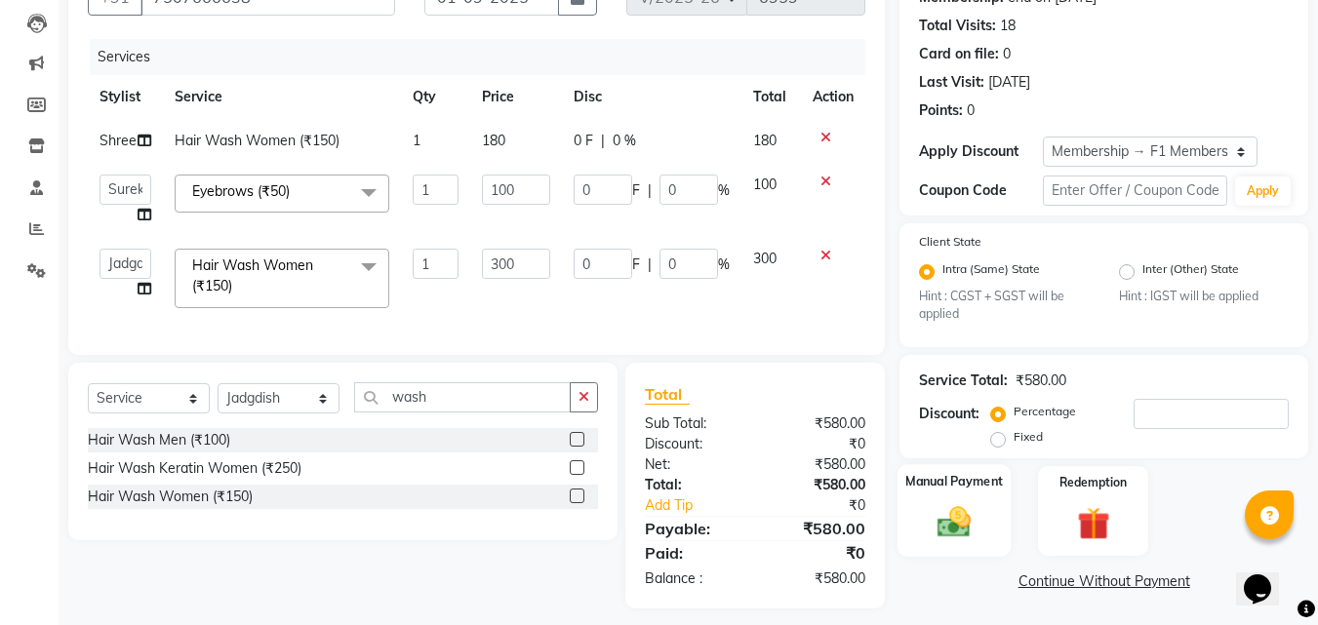
click at [950, 532] on img at bounding box center [954, 522] width 55 height 39
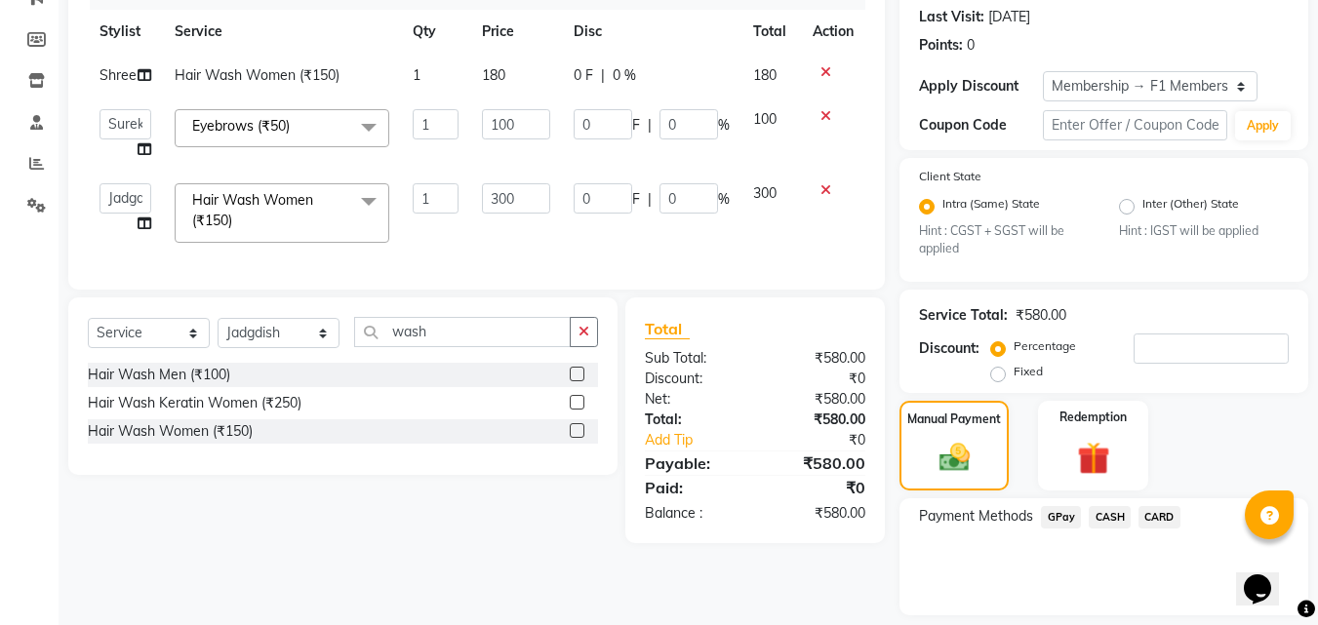
scroll to position [328, 0]
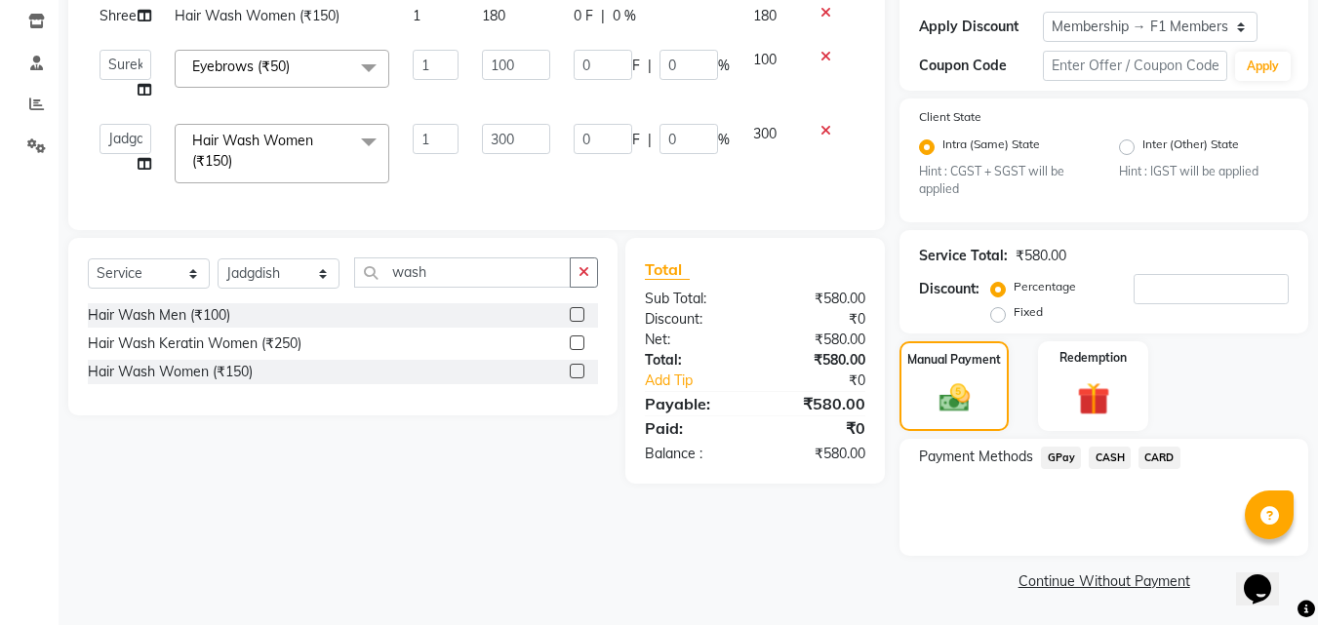
click at [1060, 464] on span "GPay" at bounding box center [1061, 458] width 40 height 22
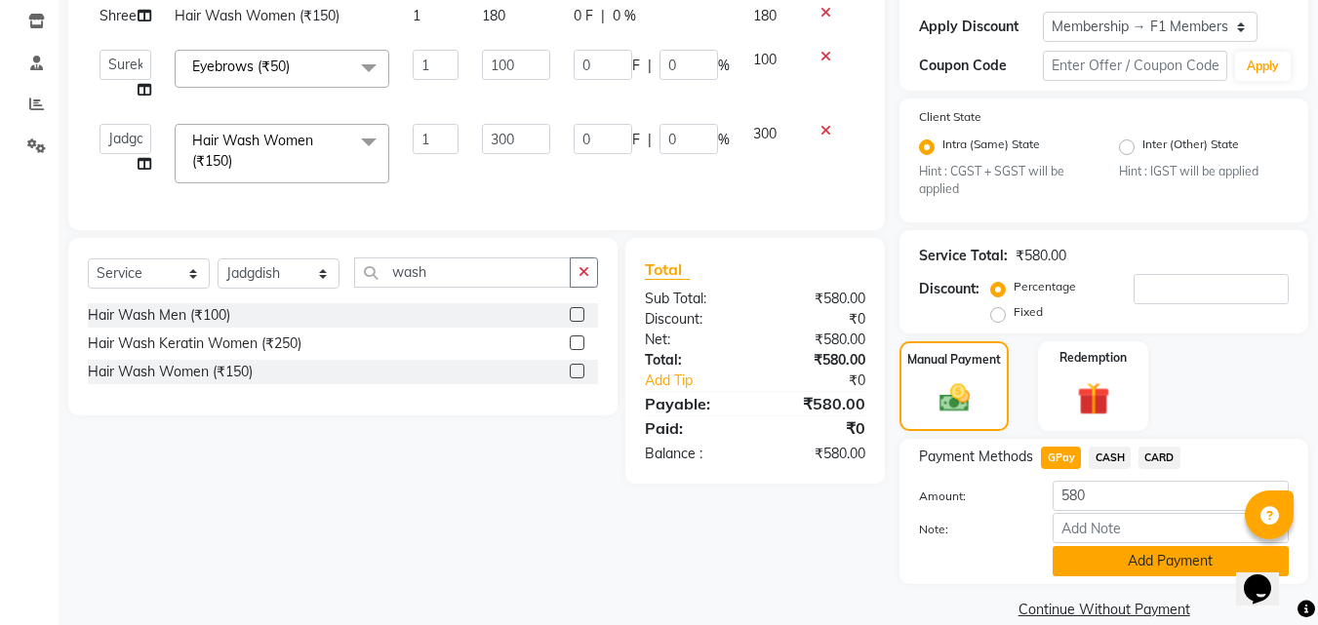
click at [1103, 559] on button "Add Payment" at bounding box center [1171, 561] width 236 height 30
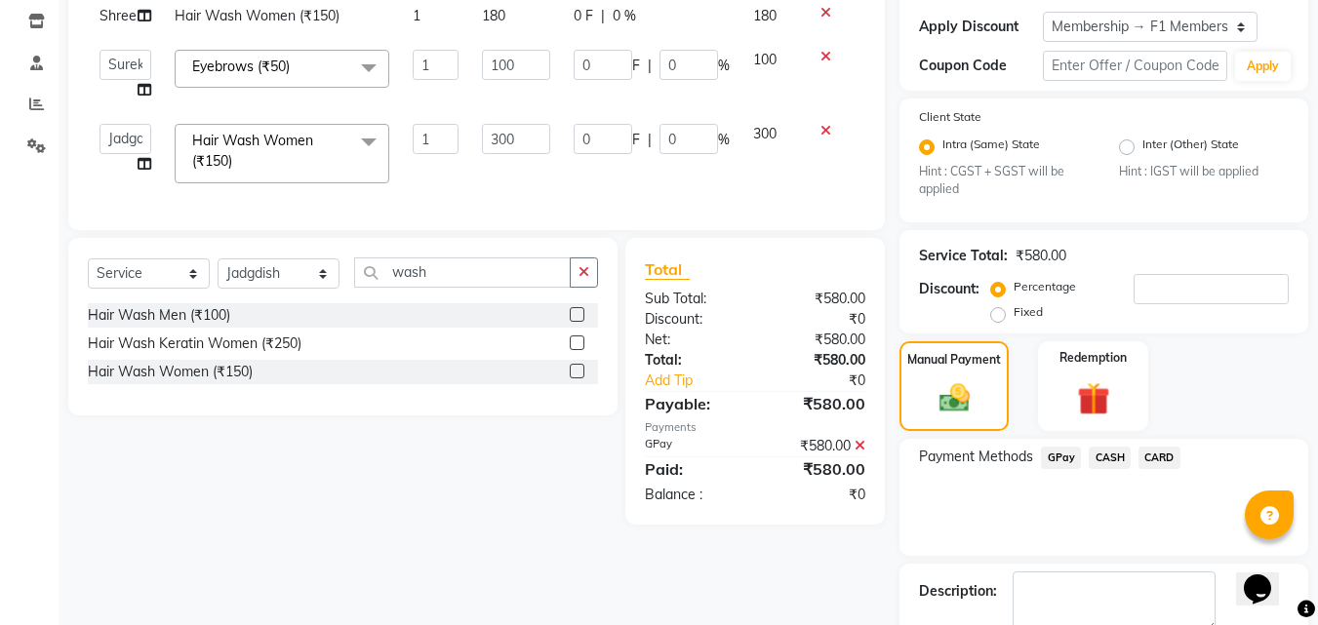
scroll to position [438, 0]
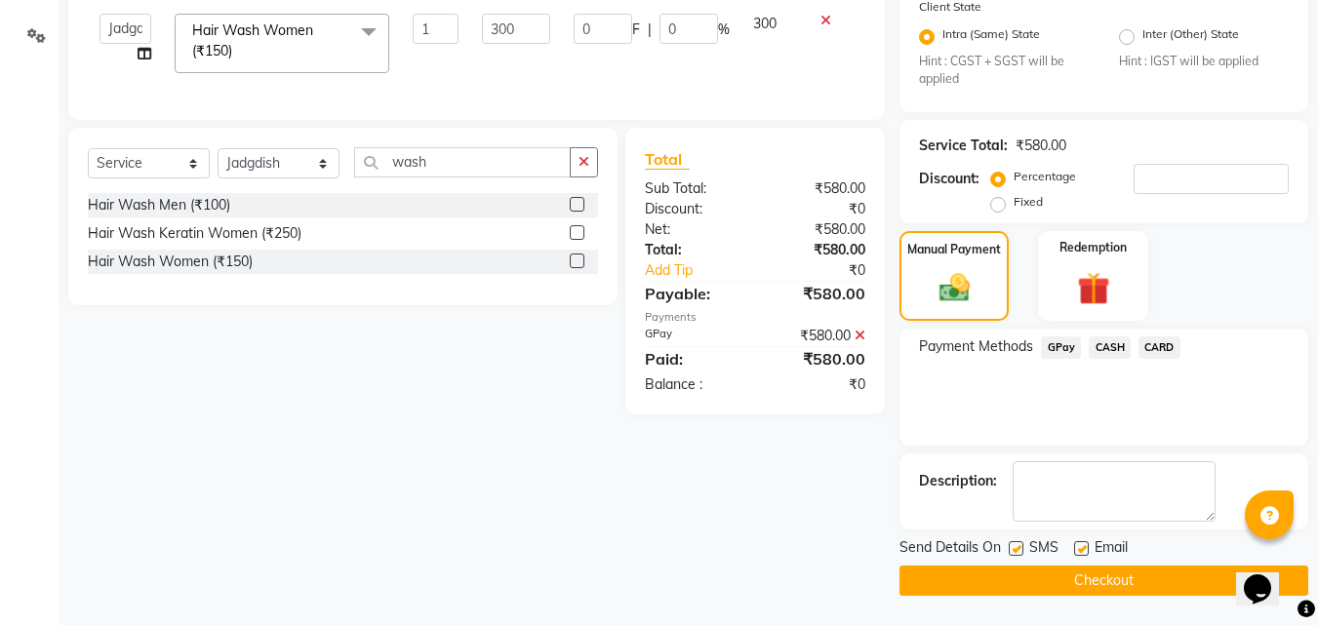
click at [1016, 541] on label at bounding box center [1016, 548] width 15 height 15
click at [1016, 543] on input "checkbox" at bounding box center [1015, 549] width 13 height 13
checkbox input "false"
click at [1011, 580] on button "Checkout" at bounding box center [1103, 581] width 409 height 30
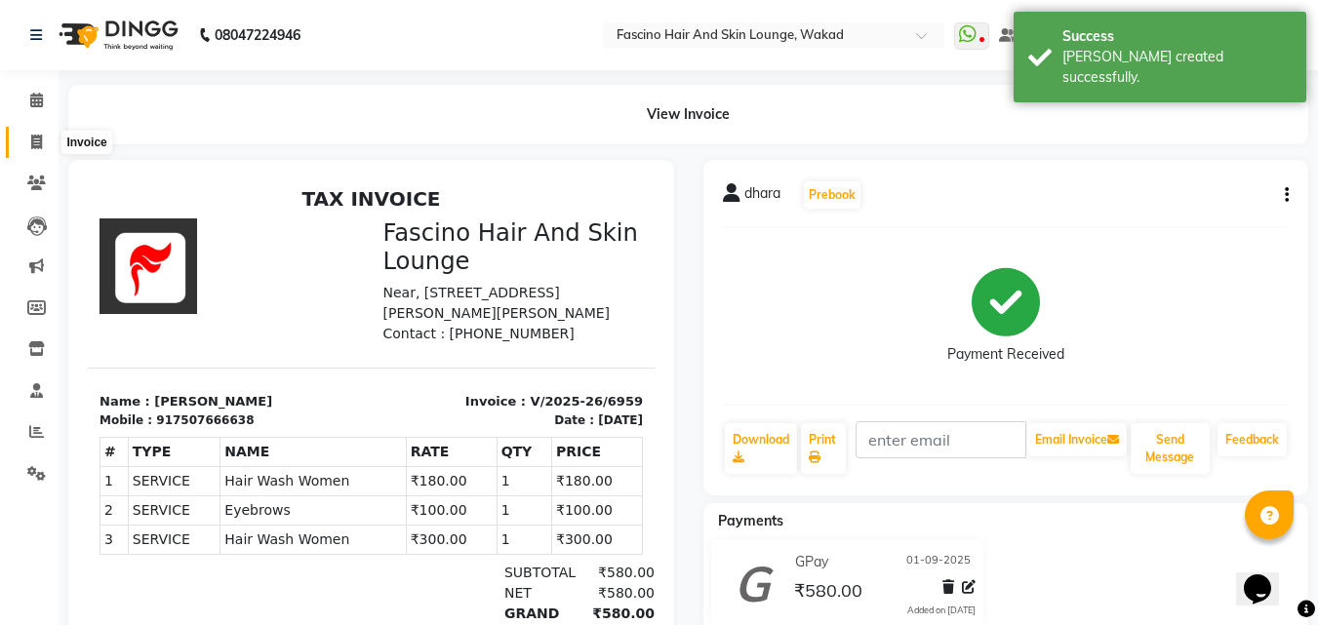
click at [28, 146] on span at bounding box center [37, 143] width 34 height 22
select select "service"
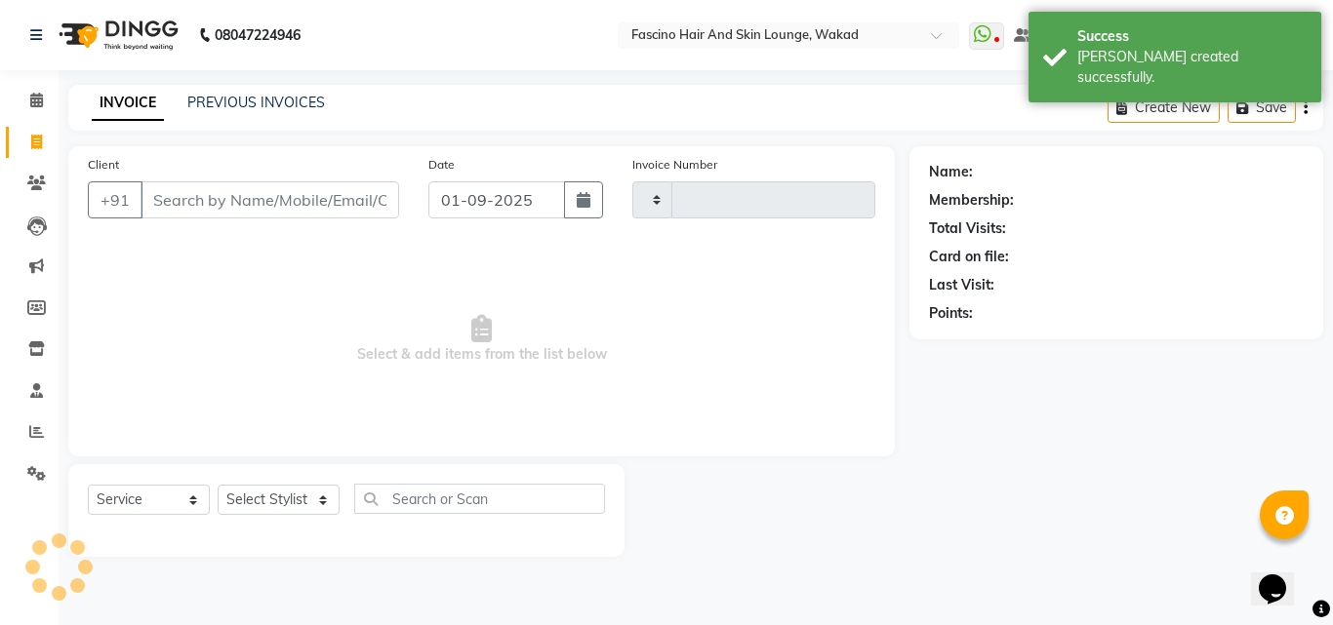
type input "6960"
select select "126"
click at [189, 191] on input "Client" at bounding box center [269, 199] width 259 height 37
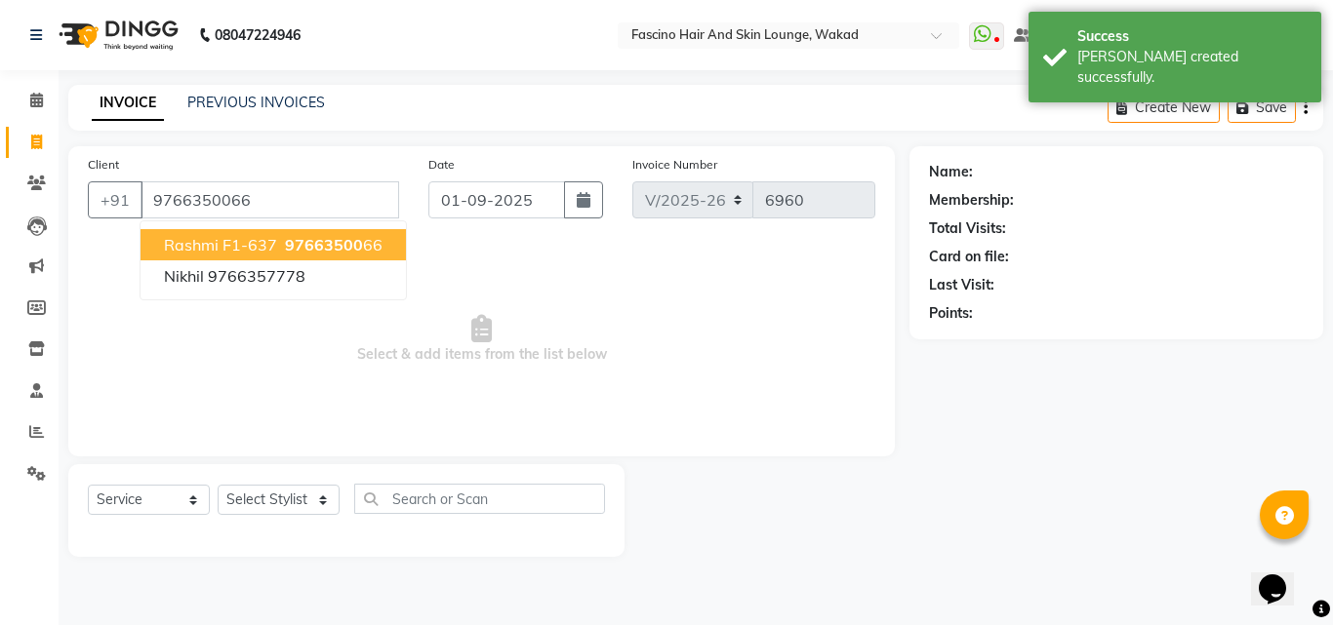
type input "9766350066"
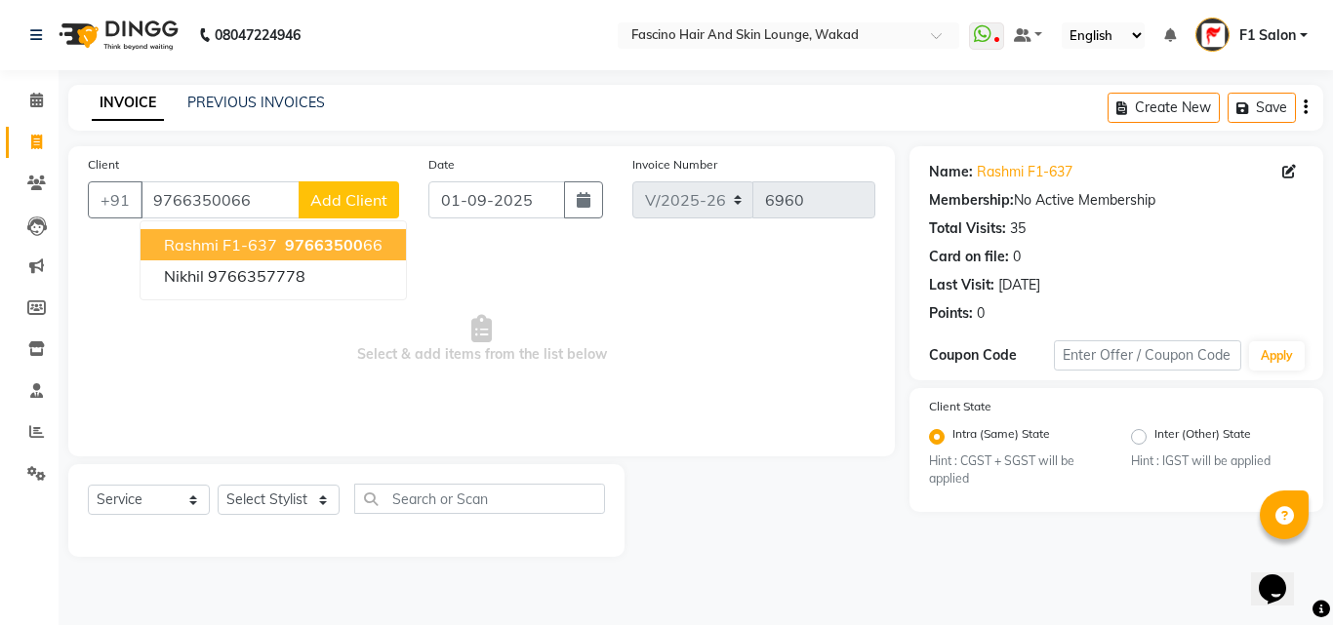
click at [246, 251] on span "Rashmi F1-637" at bounding box center [220, 245] width 113 height 20
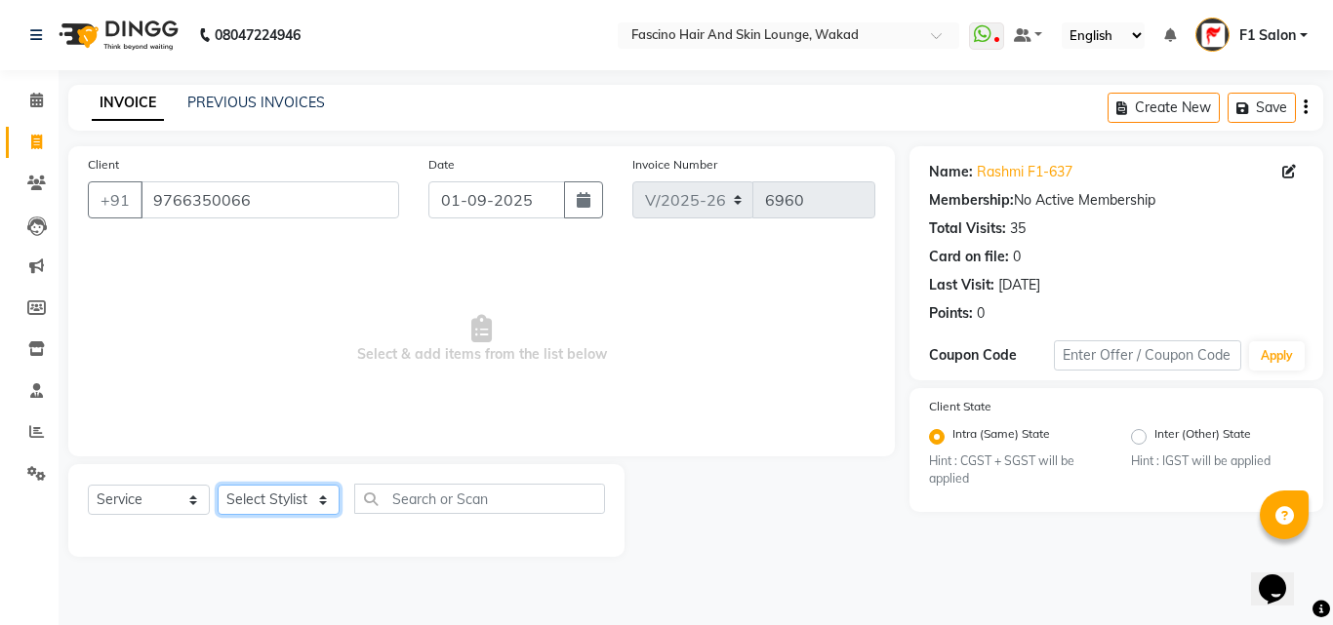
click at [261, 498] on select "Select Stylist 8805000650 Aarohi Chimu [PERSON_NAME] jh F1 Salon Ganesh F1 Gopa…" at bounding box center [279, 500] width 122 height 30
select select "71764"
click at [218, 485] on select "Select Stylist 8805000650 Aarohi Chimu [PERSON_NAME] jh F1 Salon Ganesh F1 Gopa…" at bounding box center [279, 500] width 122 height 30
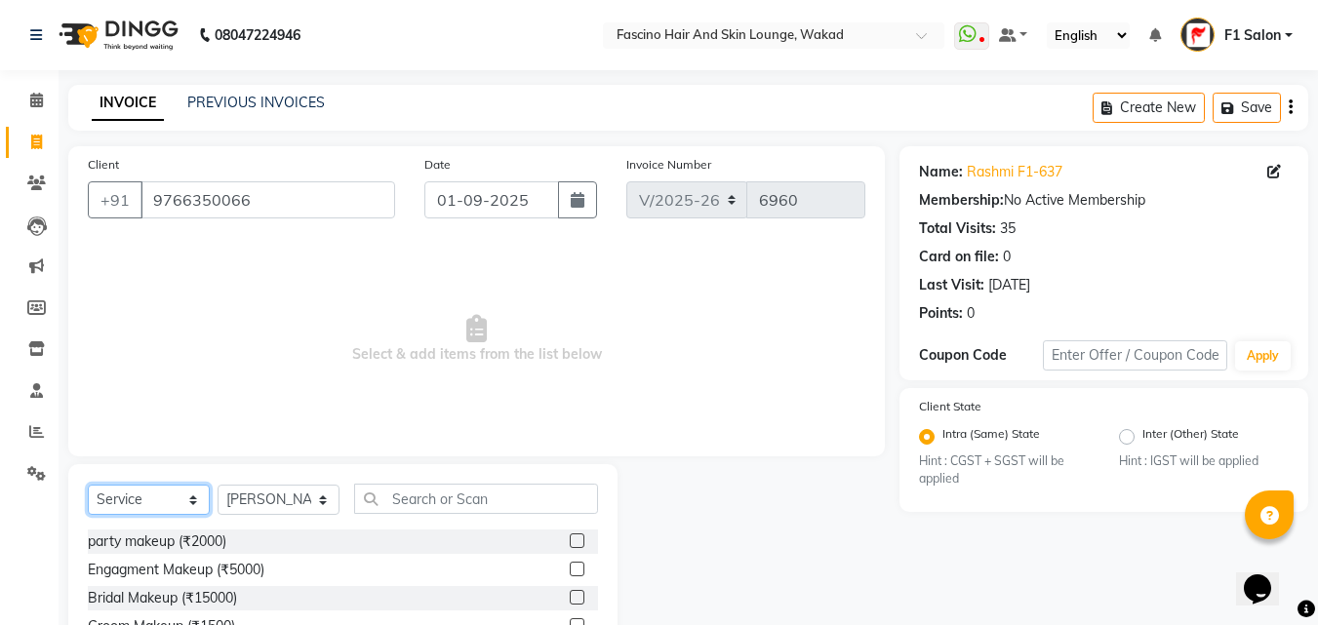
click at [130, 498] on select "Select Service Product Membership Package Voucher Prepaid Gift Card" at bounding box center [149, 500] width 122 height 30
click at [88, 485] on select "Select Service Product Membership Package Voucher Prepaid Gift Card" at bounding box center [149, 500] width 122 height 30
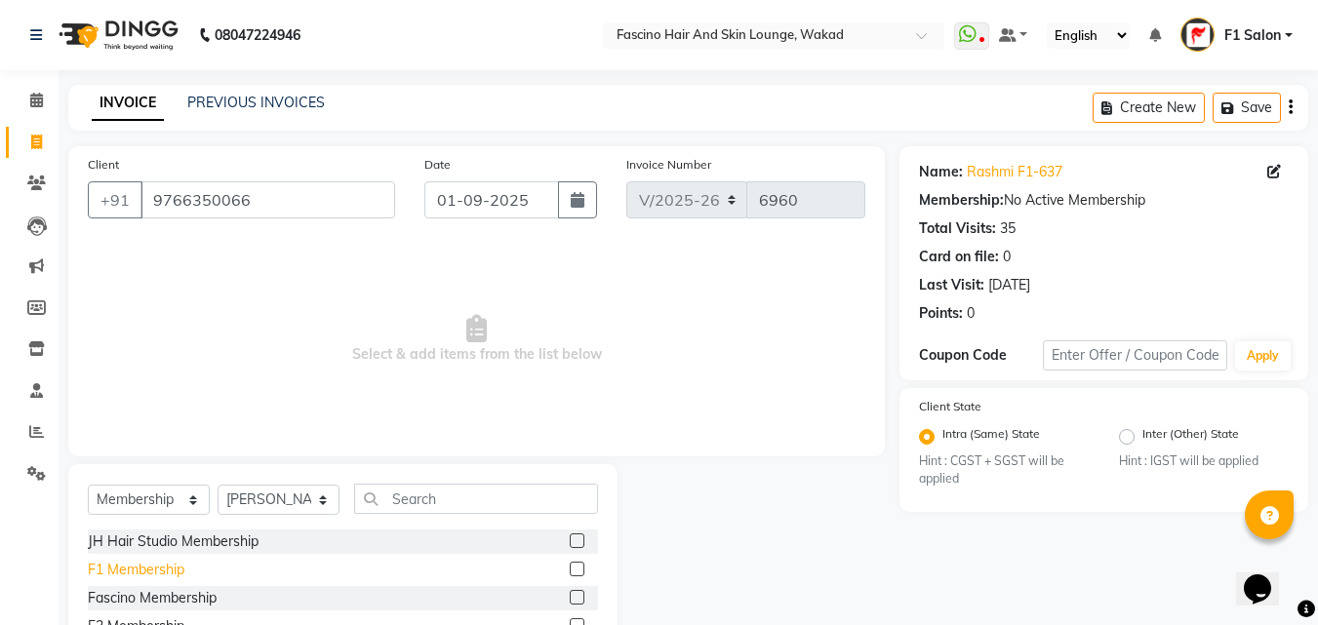
click at [151, 562] on div "F1 Membership" at bounding box center [136, 570] width 97 height 20
select select "select"
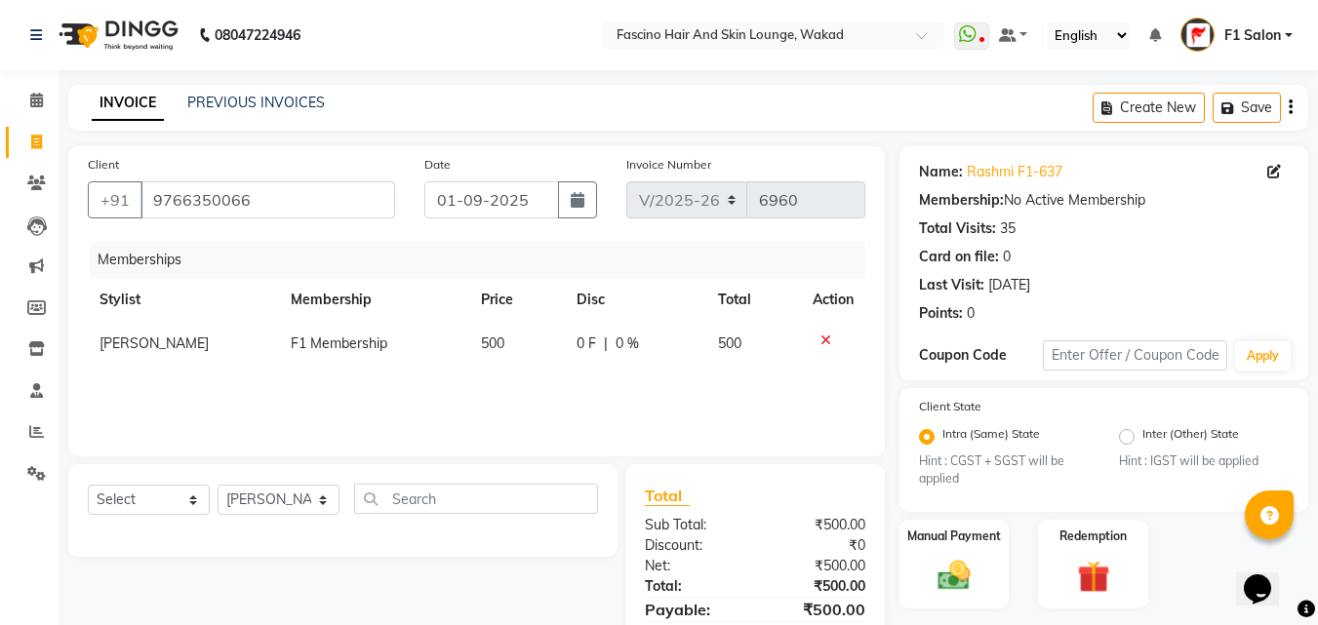
click at [504, 352] on td "500" at bounding box center [517, 344] width 96 height 44
select select "71764"
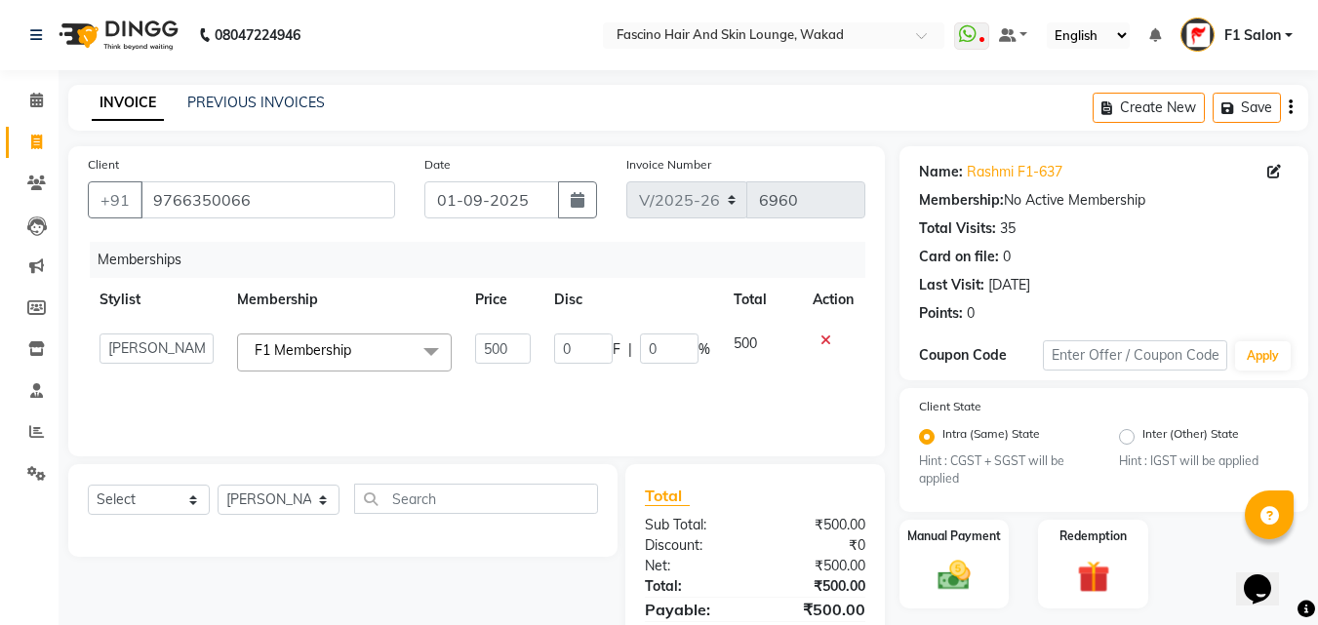
click at [517, 344] on input "500" at bounding box center [503, 349] width 56 height 30
type input "5"
type input "250"
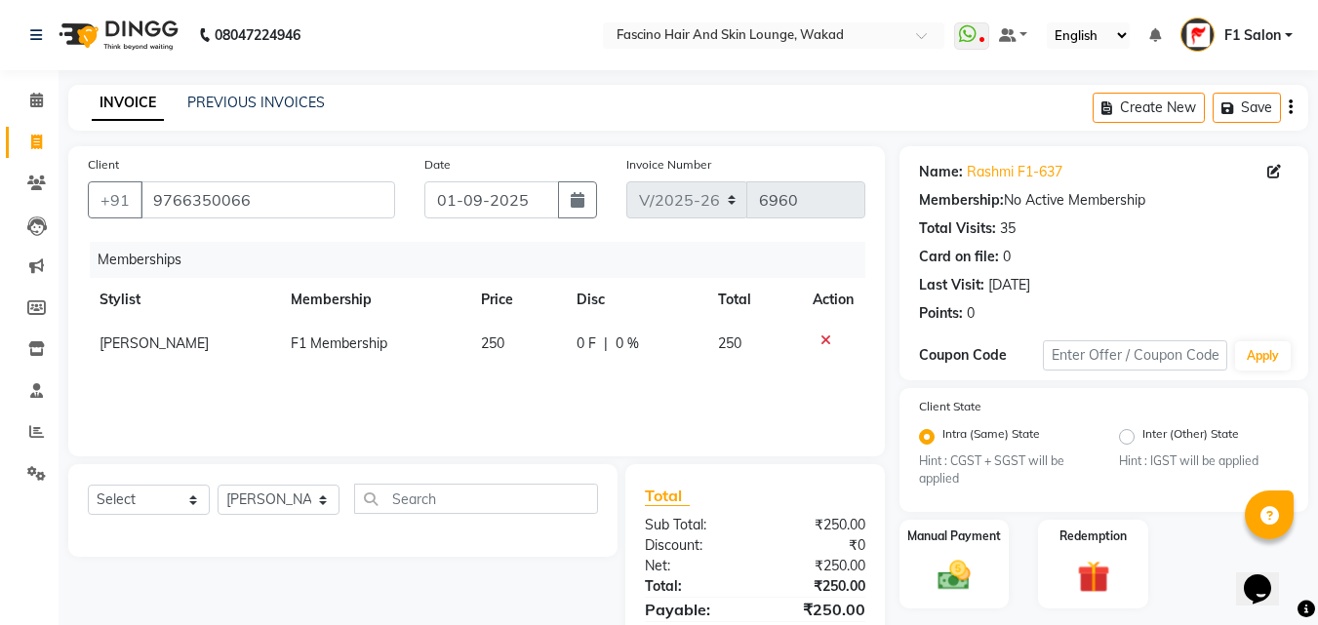
click at [503, 383] on div "Memberships Stylist Membership Price Disc Total Action Sukanya Sadiyan F1 Membe…" at bounding box center [476, 339] width 777 height 195
click at [139, 490] on select "Select Service Product Package Voucher Prepaid Gift Card" at bounding box center [149, 500] width 122 height 30
select select "service"
click at [88, 485] on select "Select Service Product Package Voucher Prepaid Gift Card" at bounding box center [149, 500] width 122 height 30
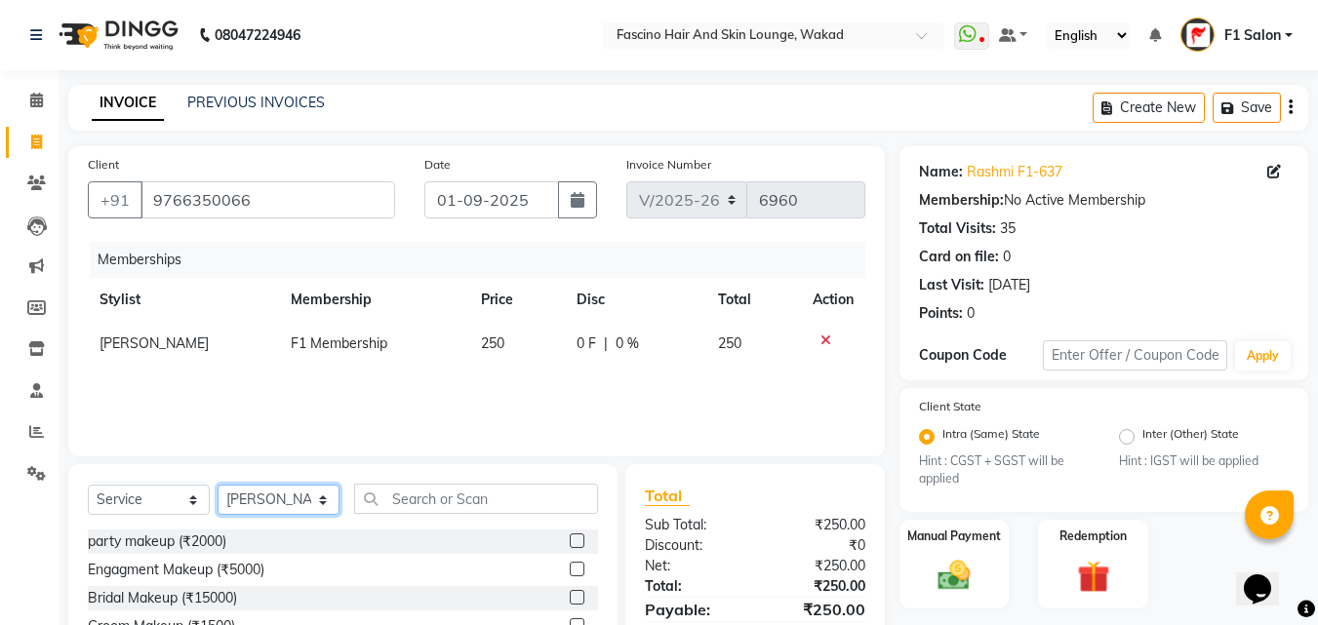
click at [246, 501] on select "Select Stylist 8805000650 Aarohi Chimu [PERSON_NAME] jh F1 Salon Ganesh F1 Gopa…" at bounding box center [279, 500] width 122 height 30
select select "4042"
click at [218, 485] on select "Select Stylist 8805000650 Aarohi Chimu [PERSON_NAME] jh F1 Salon Ganesh F1 Gopa…" at bounding box center [279, 500] width 122 height 30
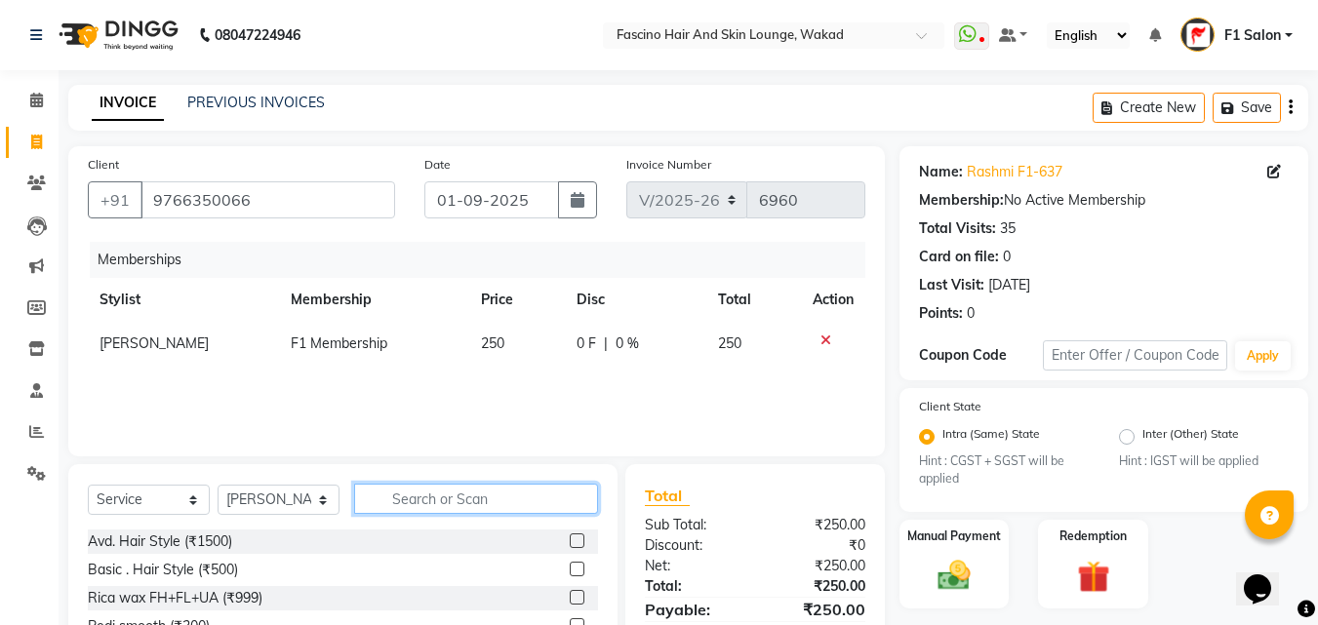
click at [457, 500] on input "text" at bounding box center [476, 499] width 244 height 30
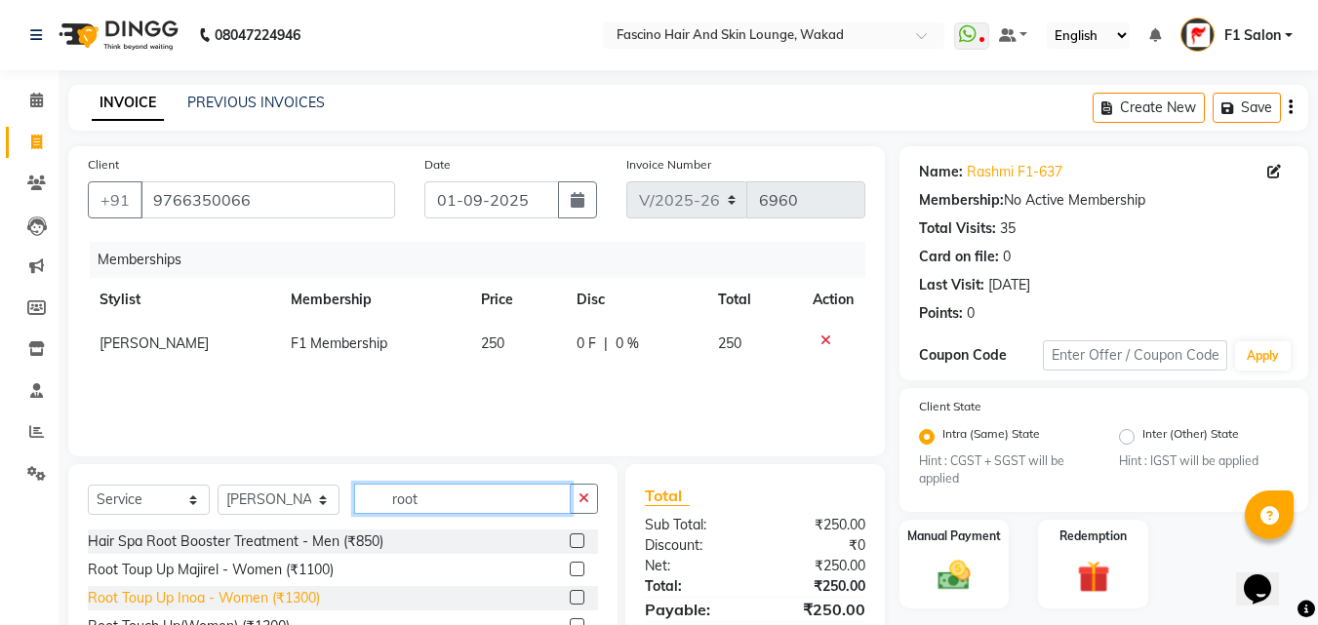
type input "root"
click at [286, 595] on div "Root Toup Up Inoa - Women (₹1300)" at bounding box center [204, 598] width 232 height 20
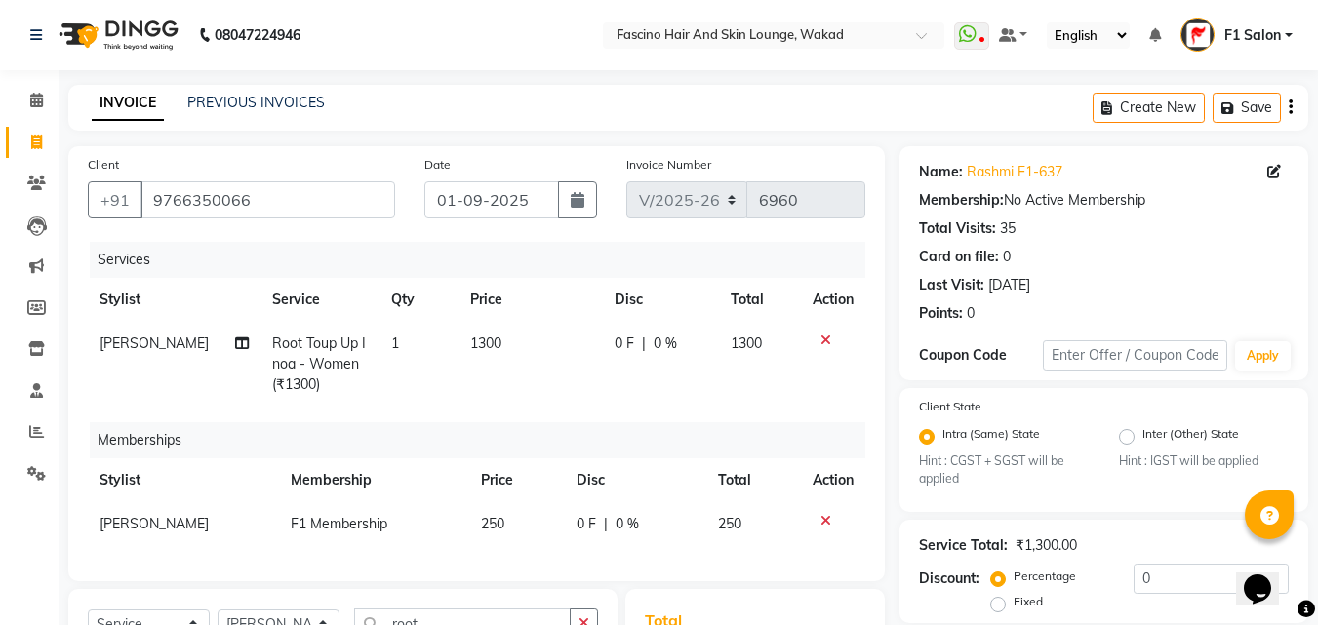
checkbox input "false"
click at [495, 332] on td "1300" at bounding box center [530, 364] width 144 height 85
select select "4042"
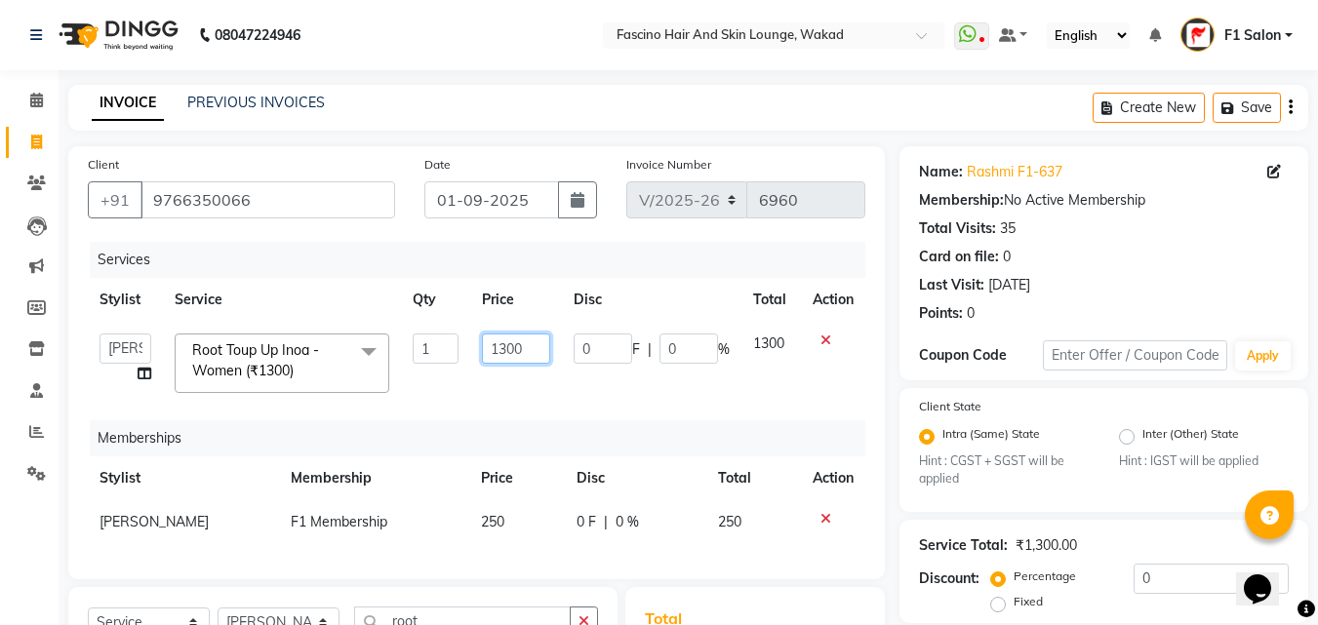
click at [504, 347] on input "1300" at bounding box center [515, 349] width 67 height 30
type input "1200"
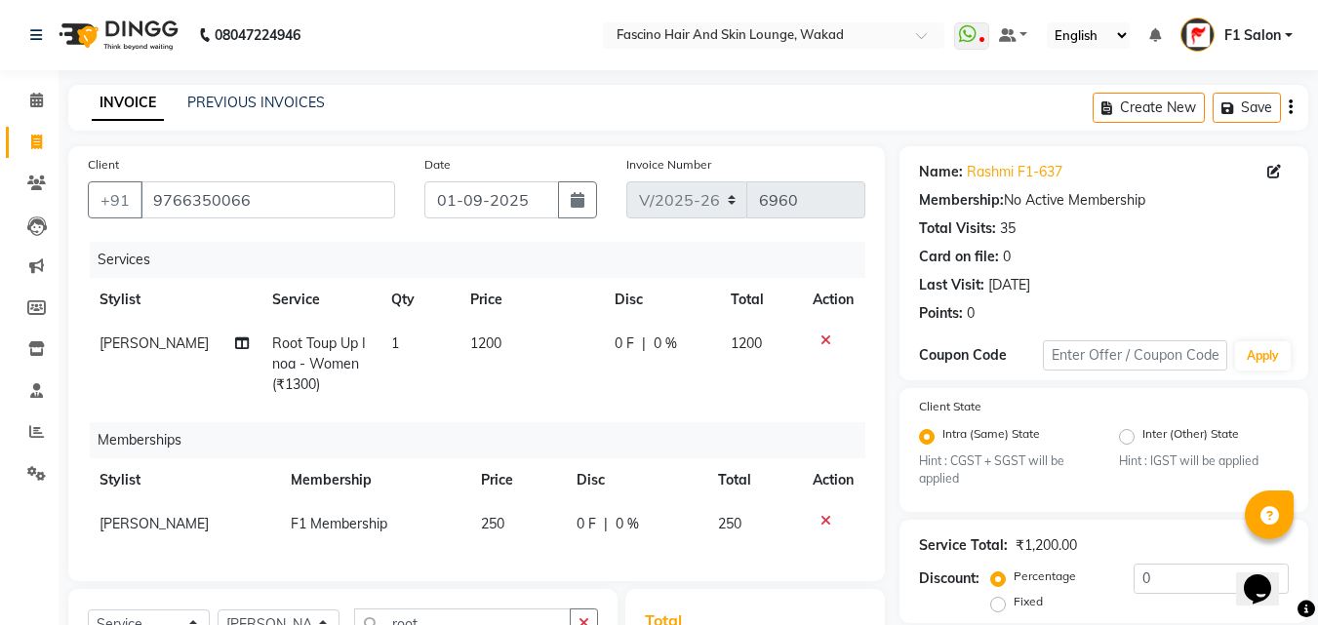
click at [498, 379] on td "1200" at bounding box center [530, 364] width 144 height 85
select select "4042"
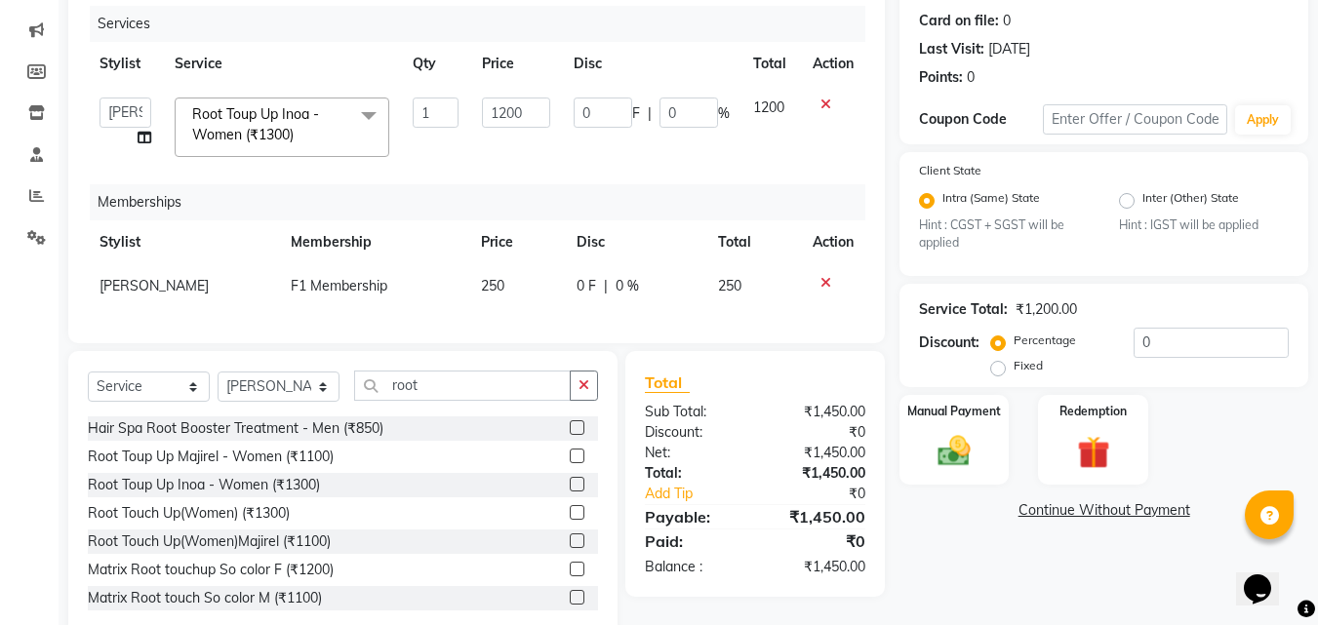
scroll to position [294, 0]
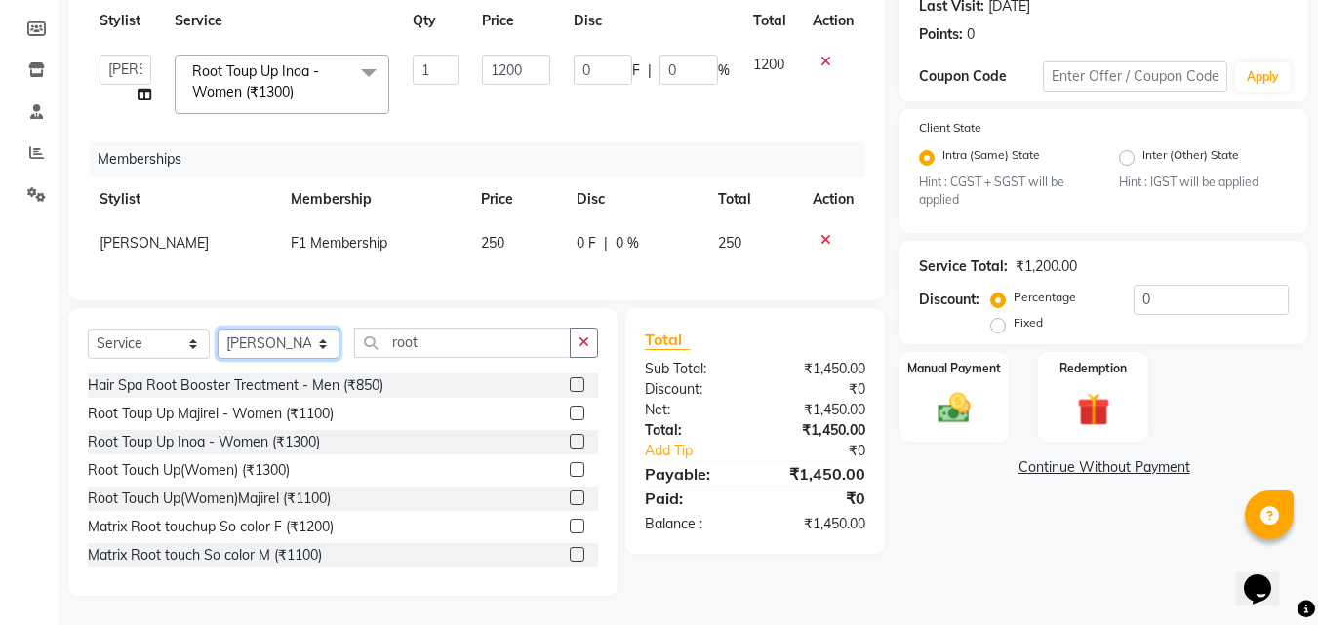
click at [251, 345] on select "Select Stylist 8805000650 Aarohi Chimu [PERSON_NAME] jh F1 Salon Ganesh F1 Gopa…" at bounding box center [279, 344] width 122 height 30
select select "88903"
click at [218, 329] on select "Select Stylist 8805000650 Aarohi Chimu [PERSON_NAME] jh F1 Salon Ganesh F1 Gopa…" at bounding box center [279, 344] width 122 height 30
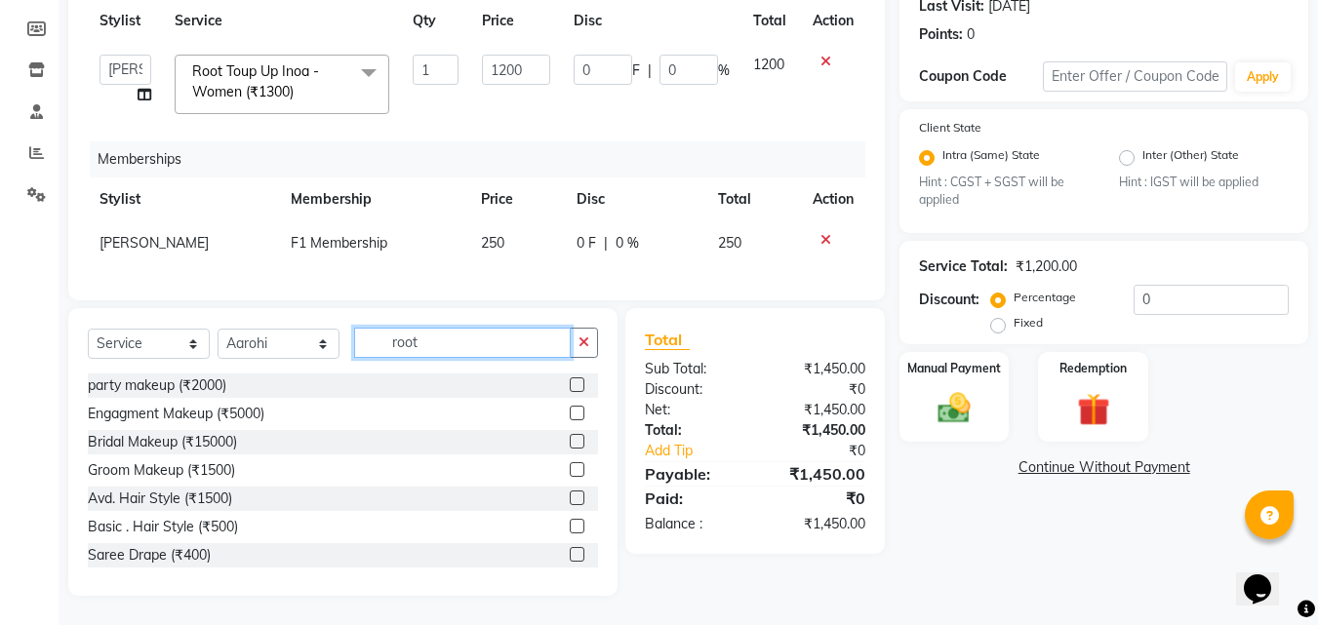
click at [437, 357] on input "root" at bounding box center [462, 343] width 217 height 30
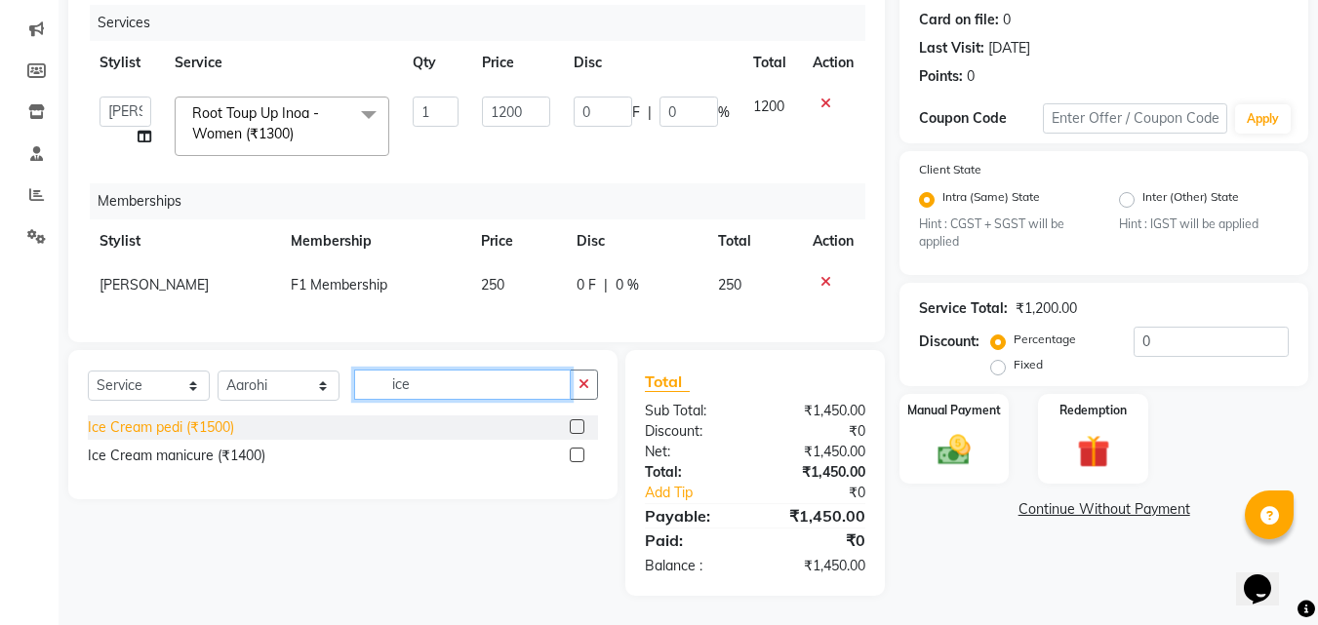
type input "ice"
click at [223, 428] on div "Ice Cream pedi (₹1500)" at bounding box center [161, 428] width 146 height 20
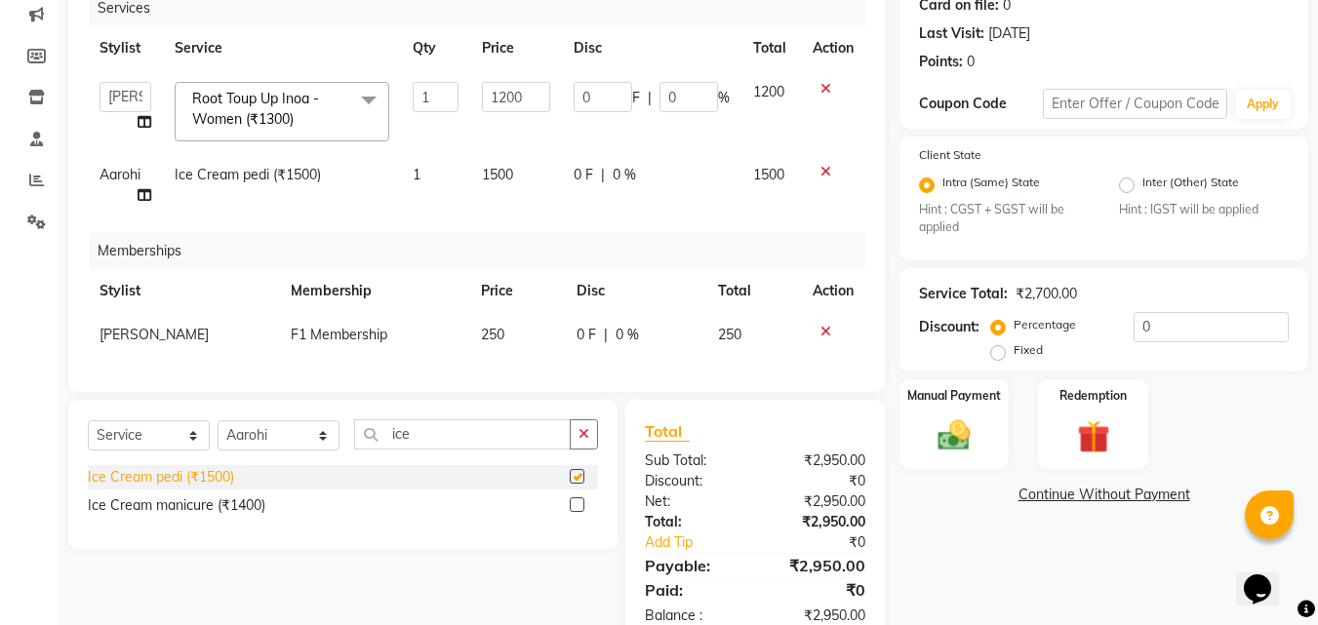
checkbox input "false"
click at [541, 178] on td "1500" at bounding box center [515, 185] width 91 height 64
select select "88903"
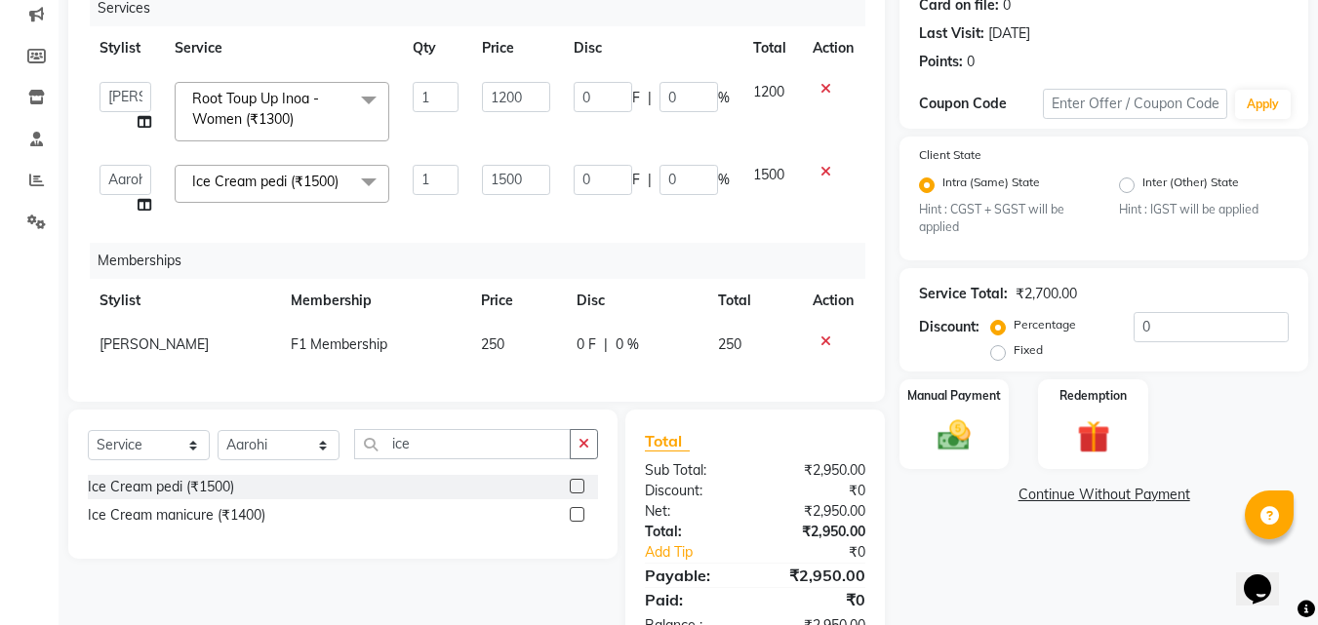
click at [541, 178] on input "1500" at bounding box center [515, 180] width 67 height 30
type input "1"
type input "1320"
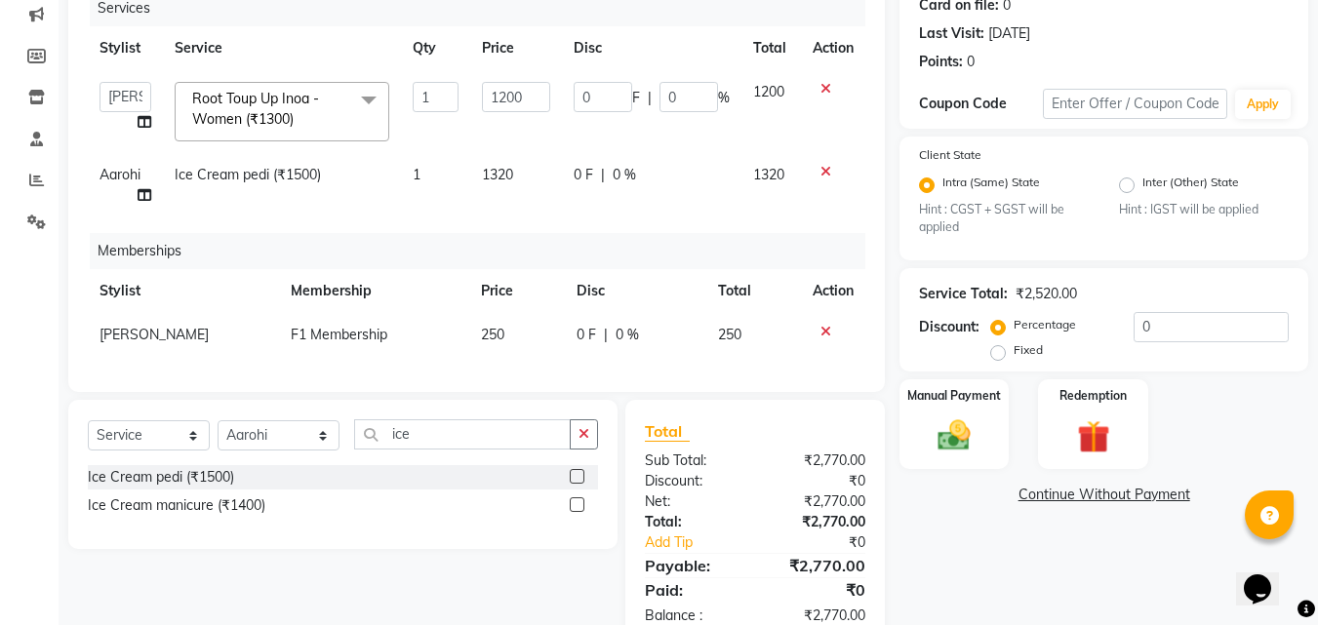
click at [598, 237] on div "Services Stylist Service Qty Price Disc Total Action 8805000650 Aarohi Chimu [P…" at bounding box center [476, 181] width 777 height 382
click at [940, 428] on img at bounding box center [954, 436] width 55 height 39
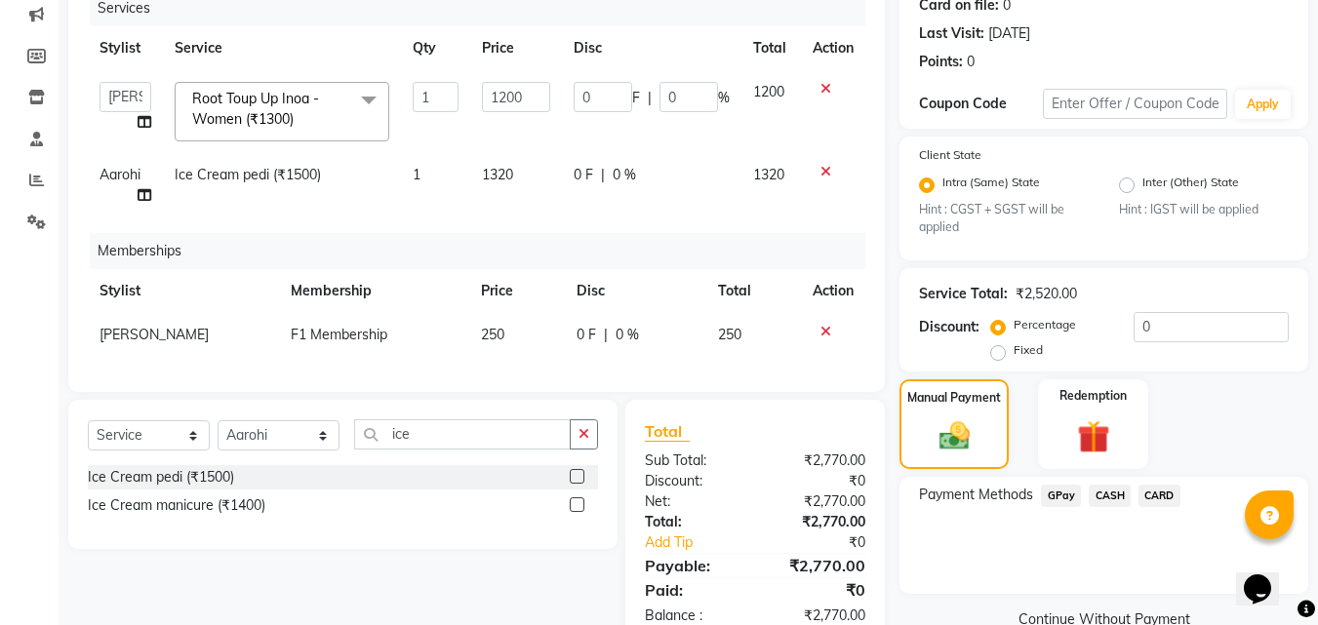
scroll to position [316, 0]
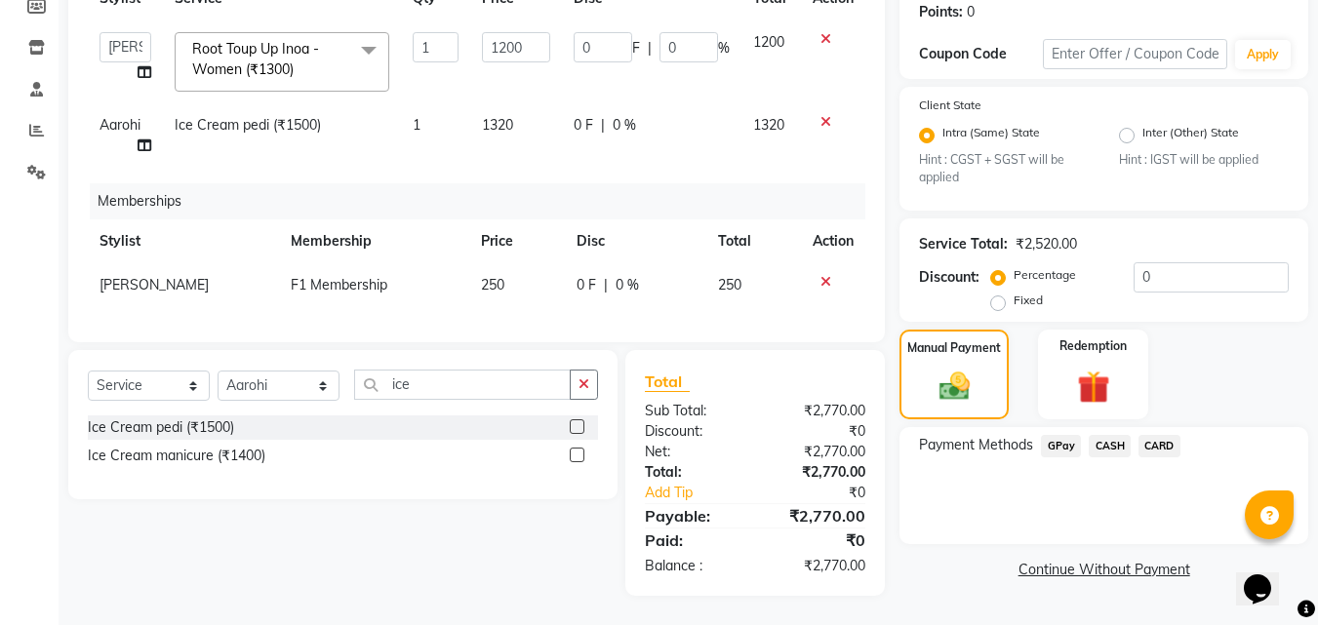
click at [1056, 435] on span "GPay" at bounding box center [1061, 446] width 40 height 22
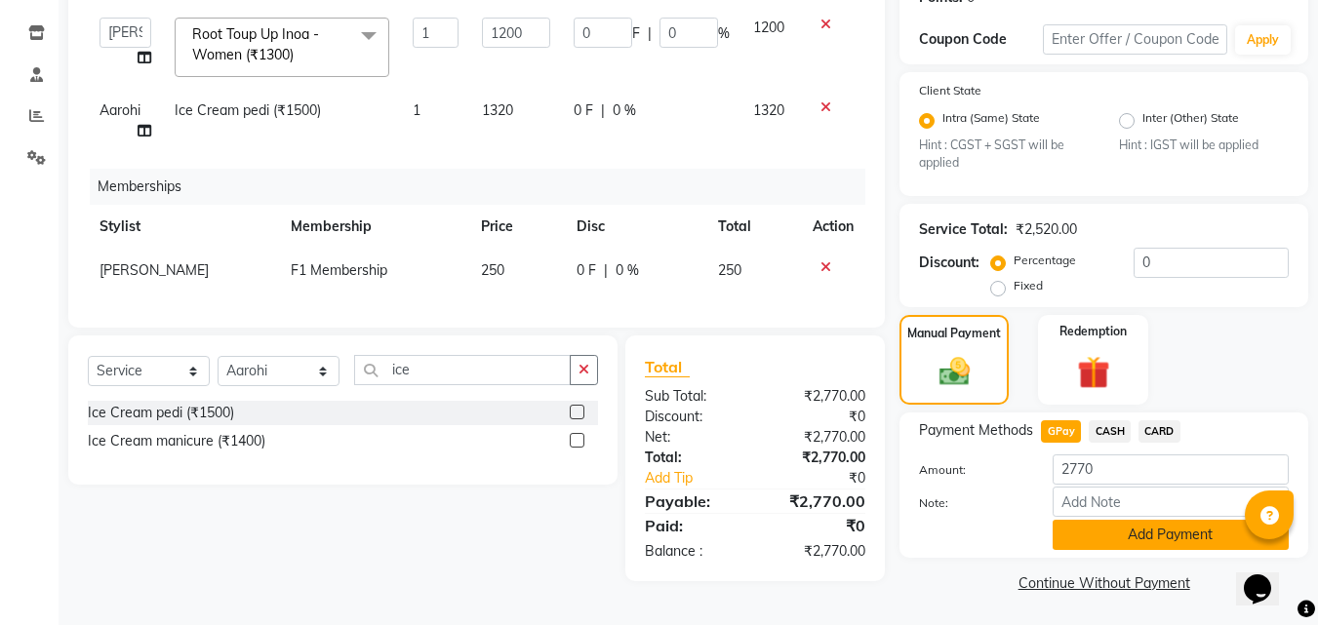
click at [1093, 546] on button "Add Payment" at bounding box center [1171, 535] width 236 height 30
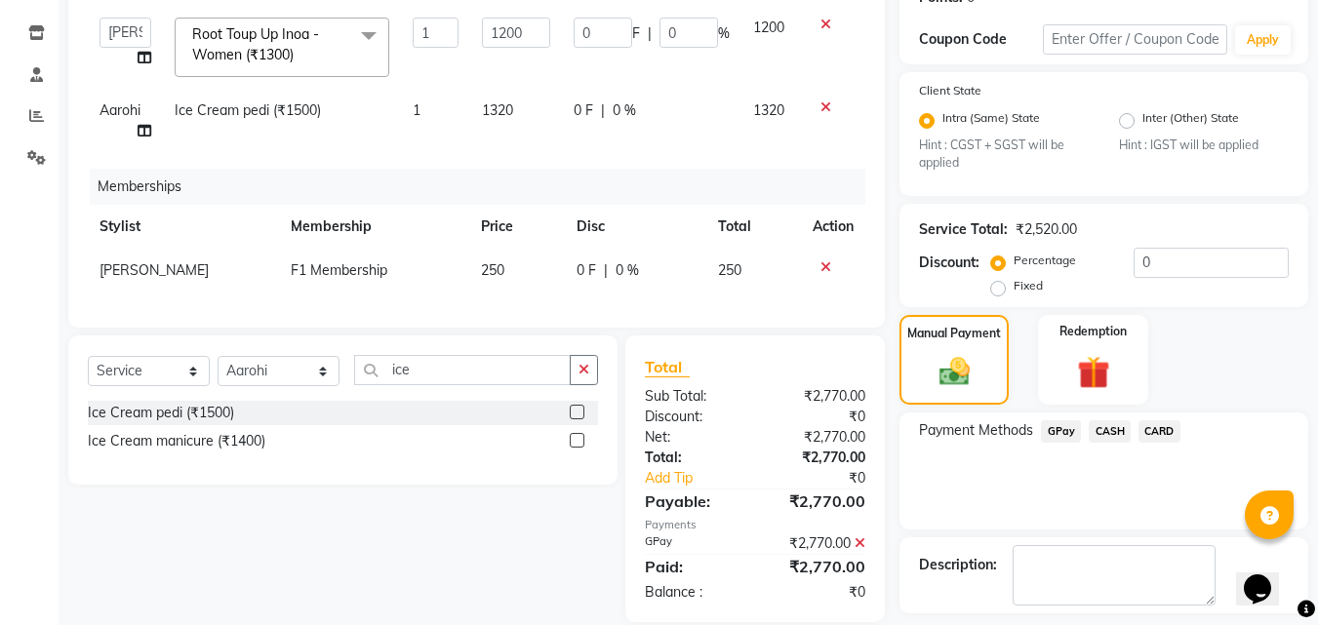
scroll to position [400, 0]
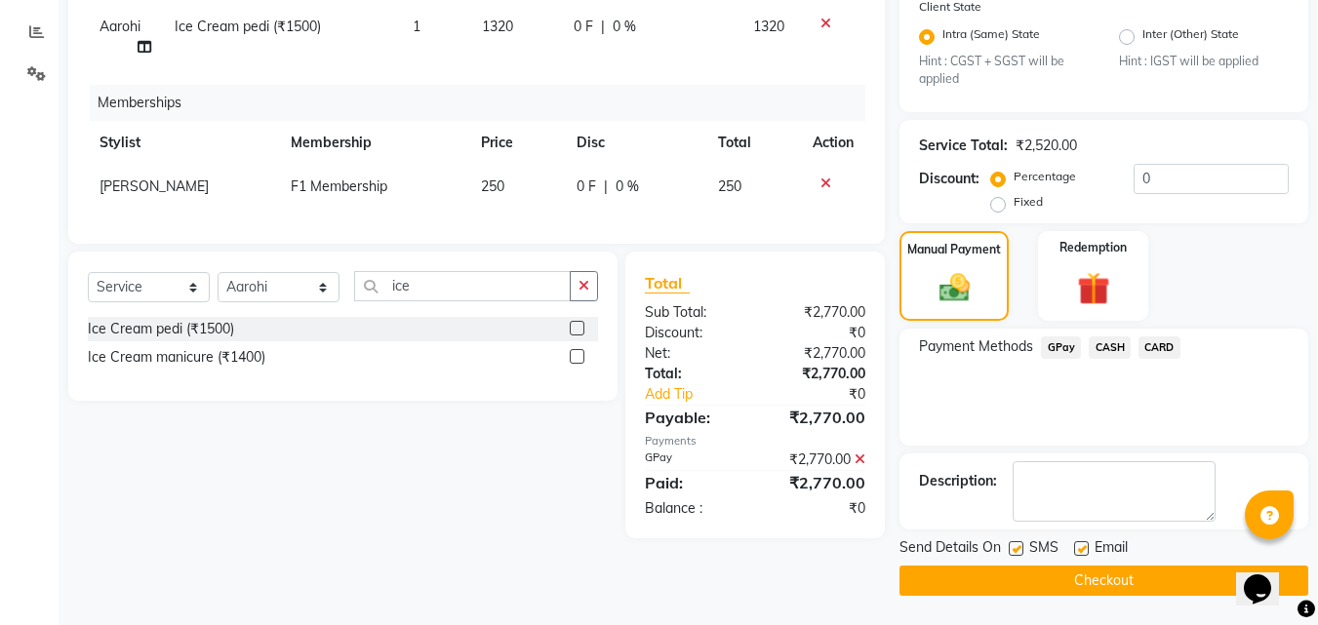
click at [1016, 545] on label at bounding box center [1016, 548] width 15 height 15
click at [1016, 545] on input "checkbox" at bounding box center [1015, 549] width 13 height 13
checkbox input "false"
click at [1081, 545] on label at bounding box center [1081, 548] width 15 height 15
click at [1081, 545] on input "checkbox" at bounding box center [1080, 549] width 13 height 13
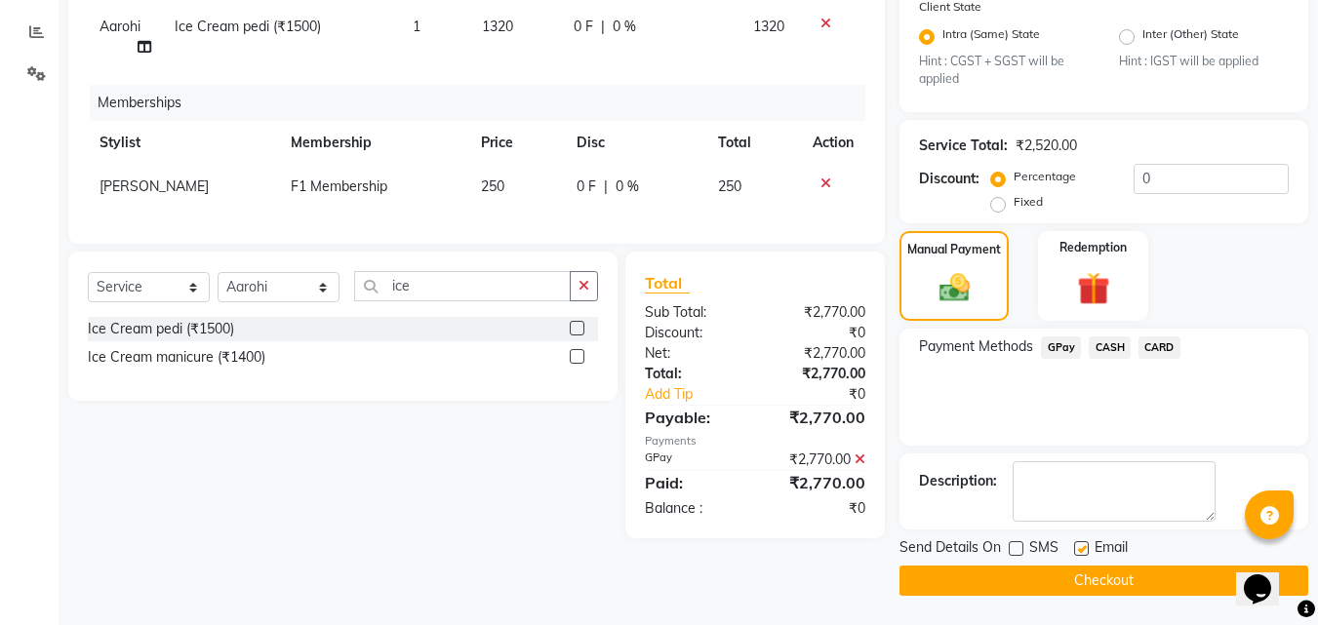
checkbox input "false"
click at [1061, 573] on button "Checkout" at bounding box center [1103, 581] width 409 height 30
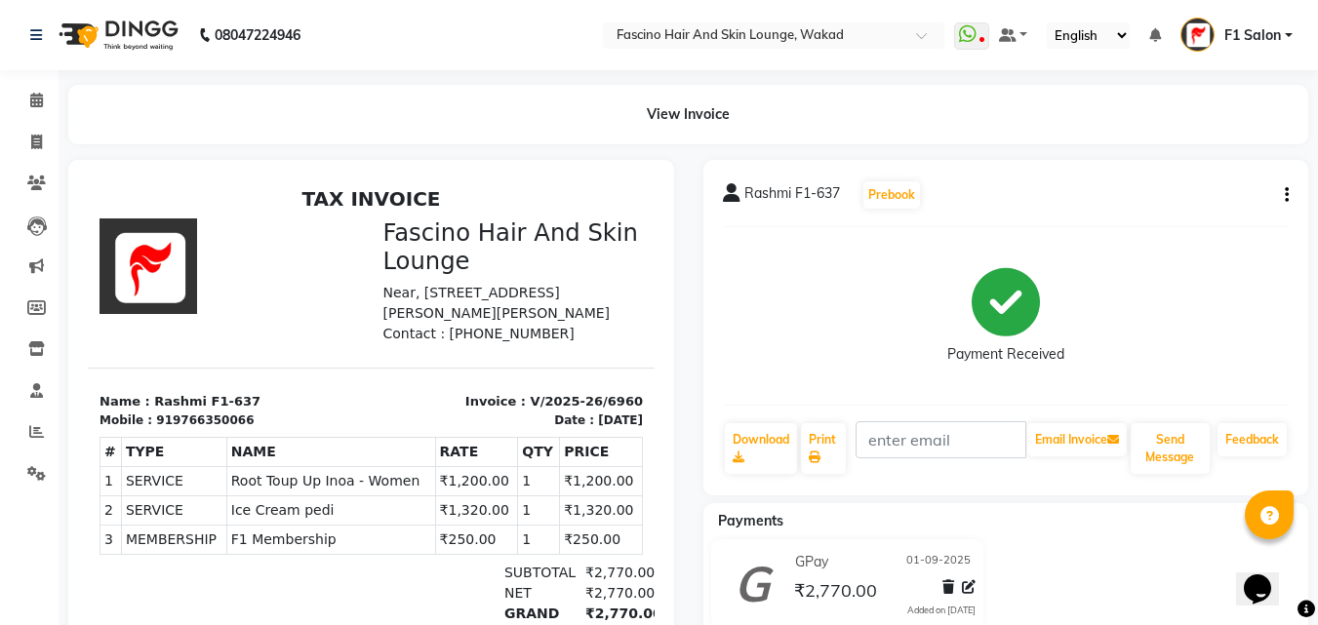
select select "service"
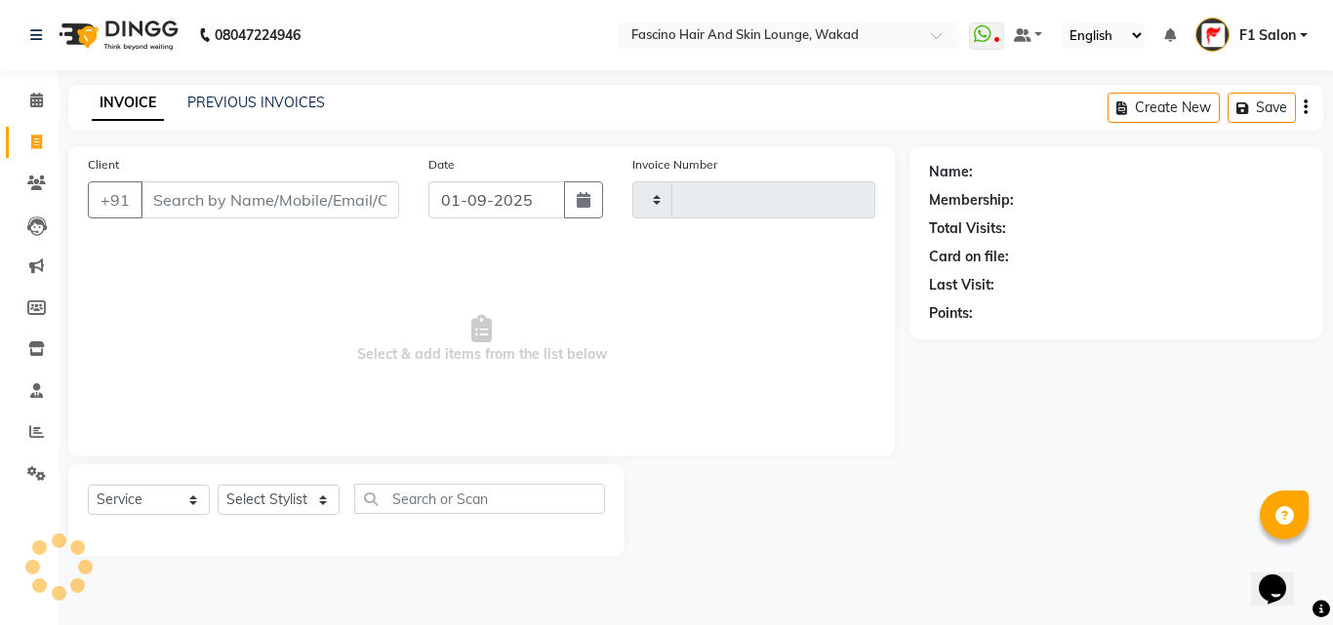
type input "6961"
select select "126"
click at [195, 187] on input "Client" at bounding box center [269, 199] width 259 height 37
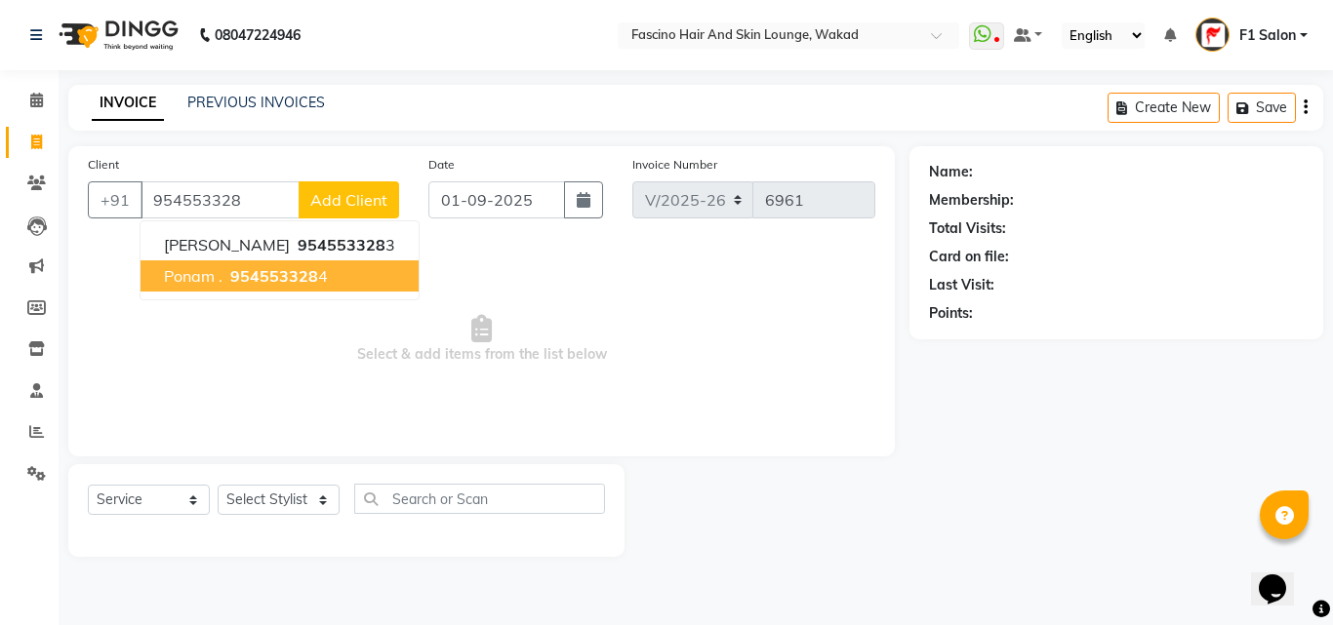
click at [188, 274] on span "Ponam ." at bounding box center [193, 276] width 59 height 20
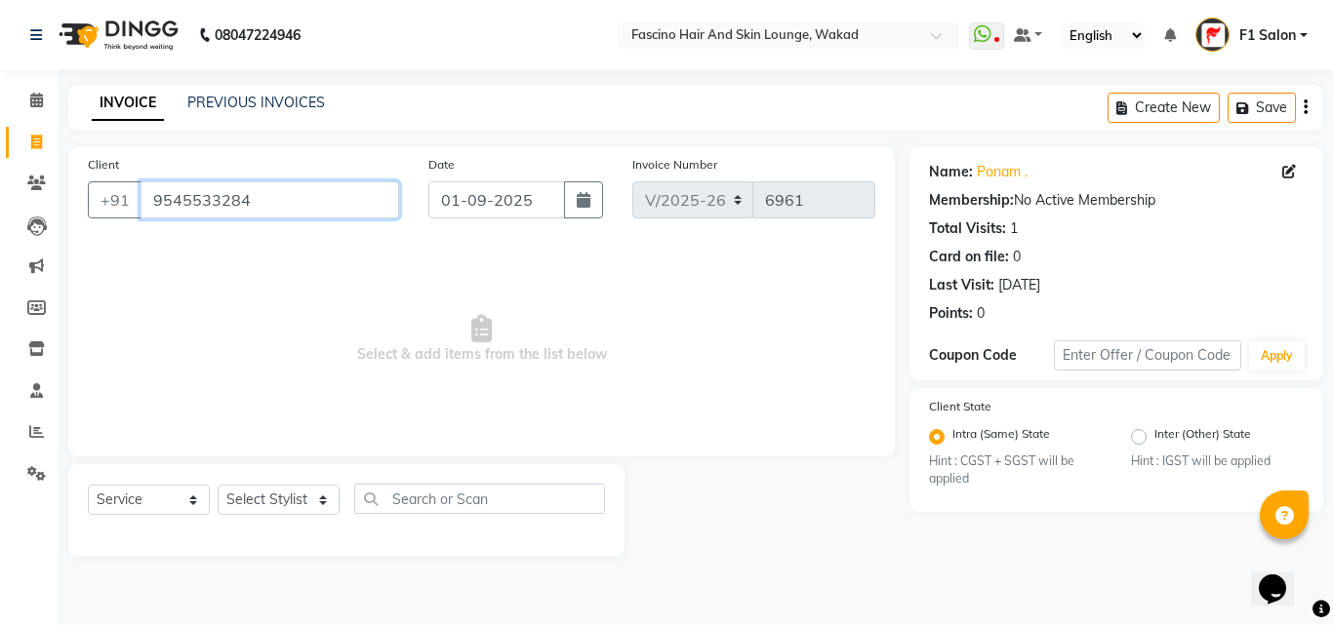
click at [338, 210] on input "9545533284" at bounding box center [269, 199] width 259 height 37
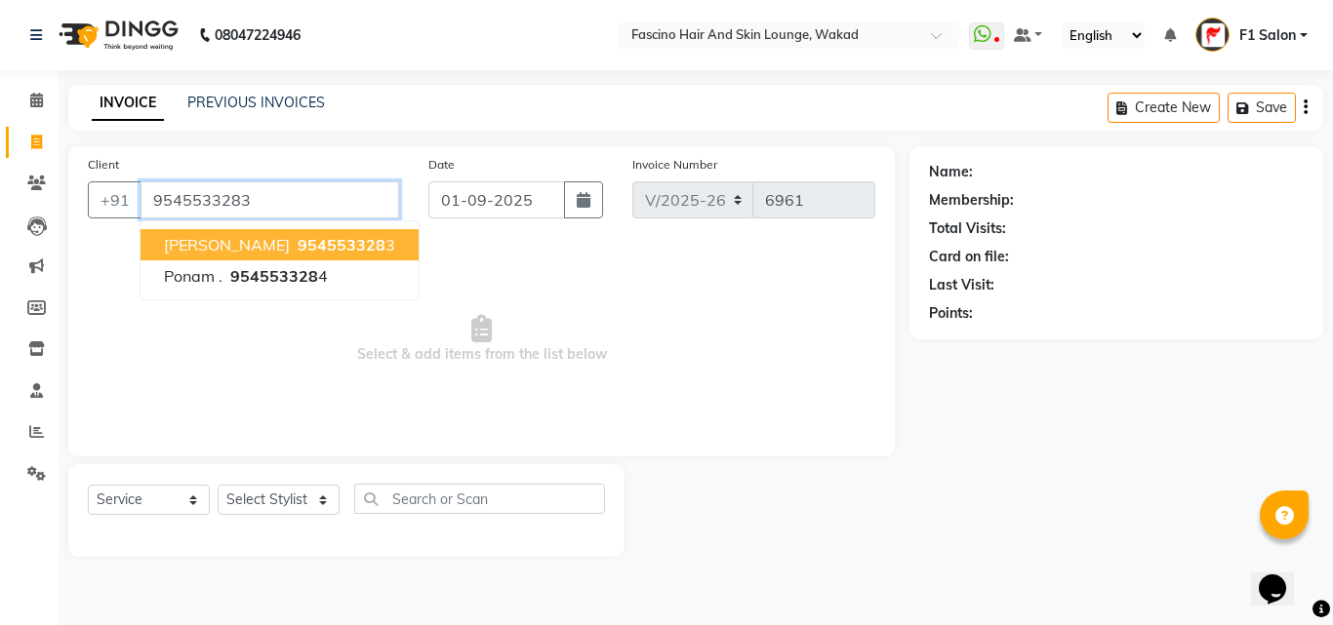
type input "9545533283"
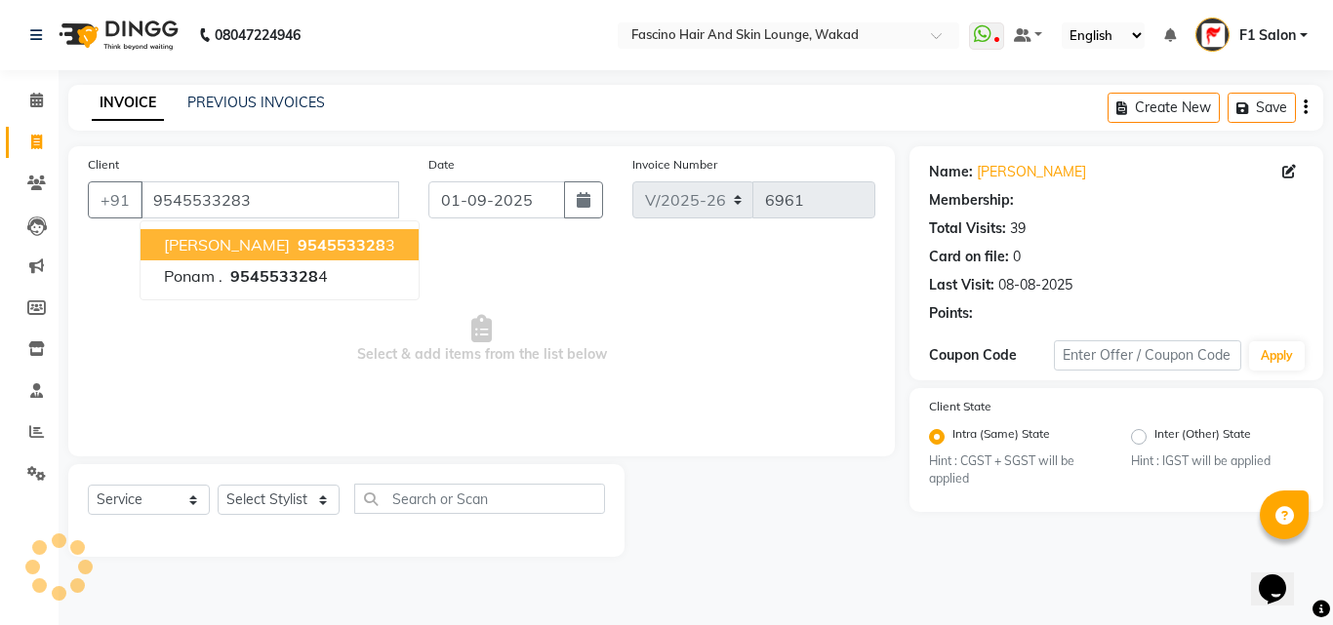
select select "1: Object"
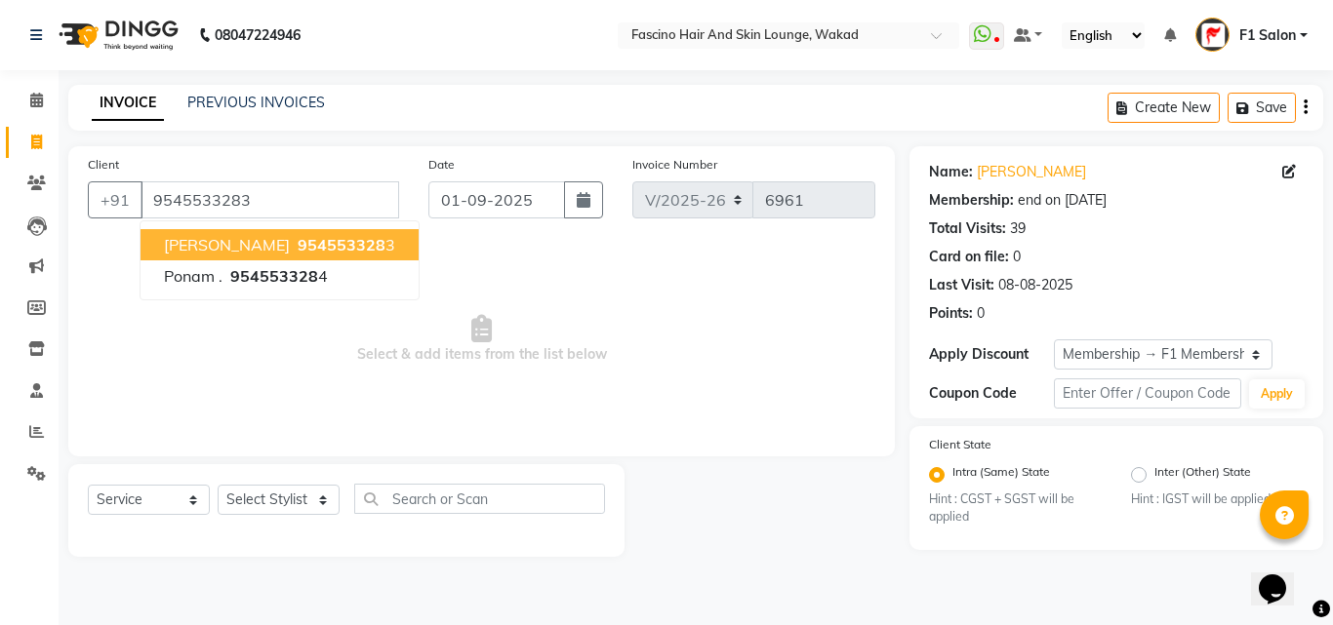
click at [332, 248] on span "954553328" at bounding box center [342, 245] width 88 height 20
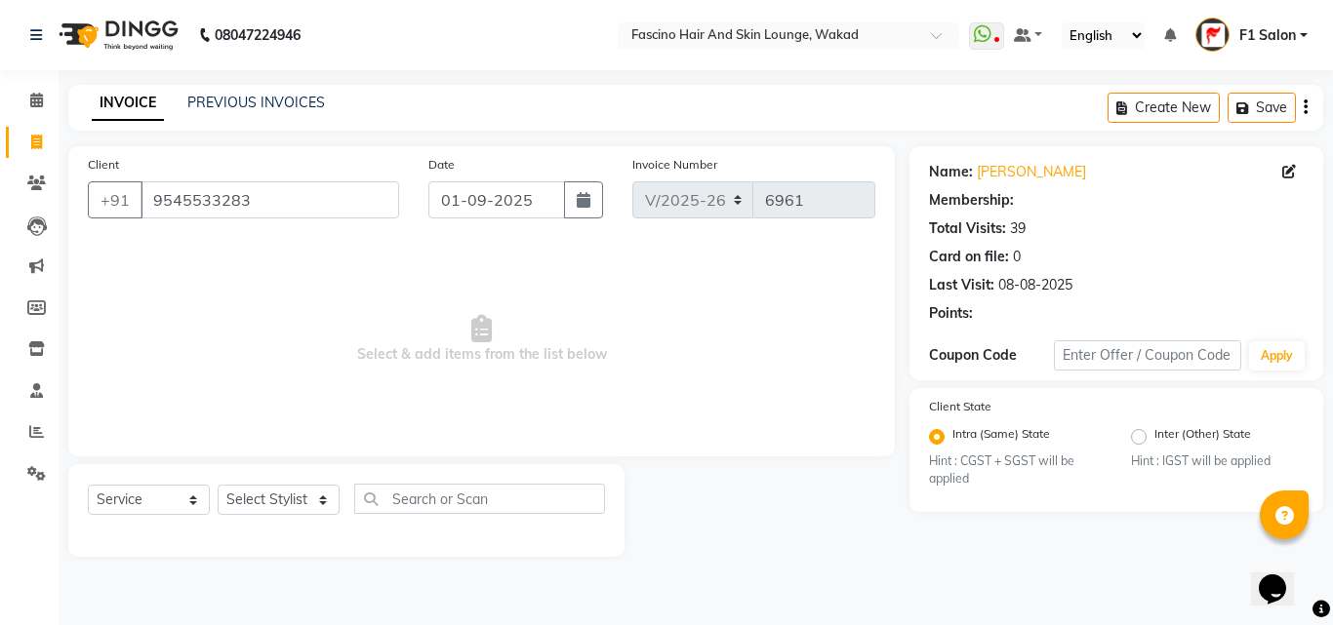
select select "1: Object"
